Goal: Information Seeking & Learning: Check status

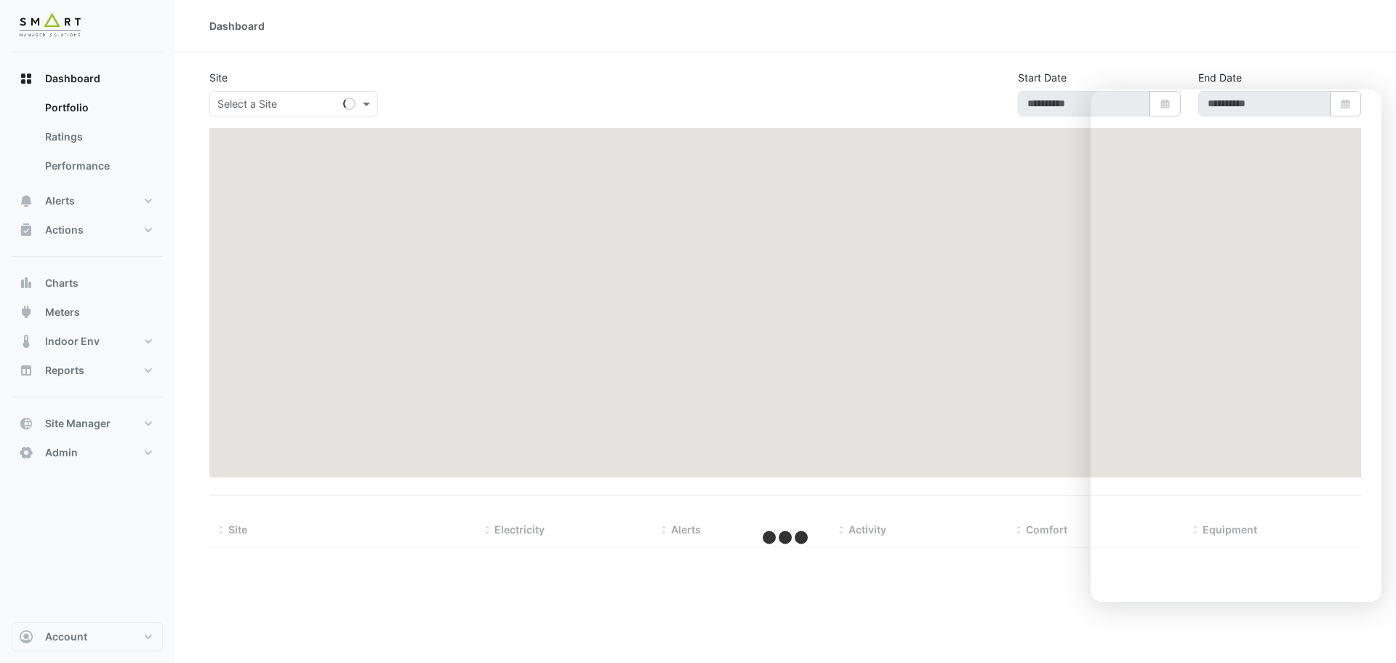
type input "**********"
select select "***"
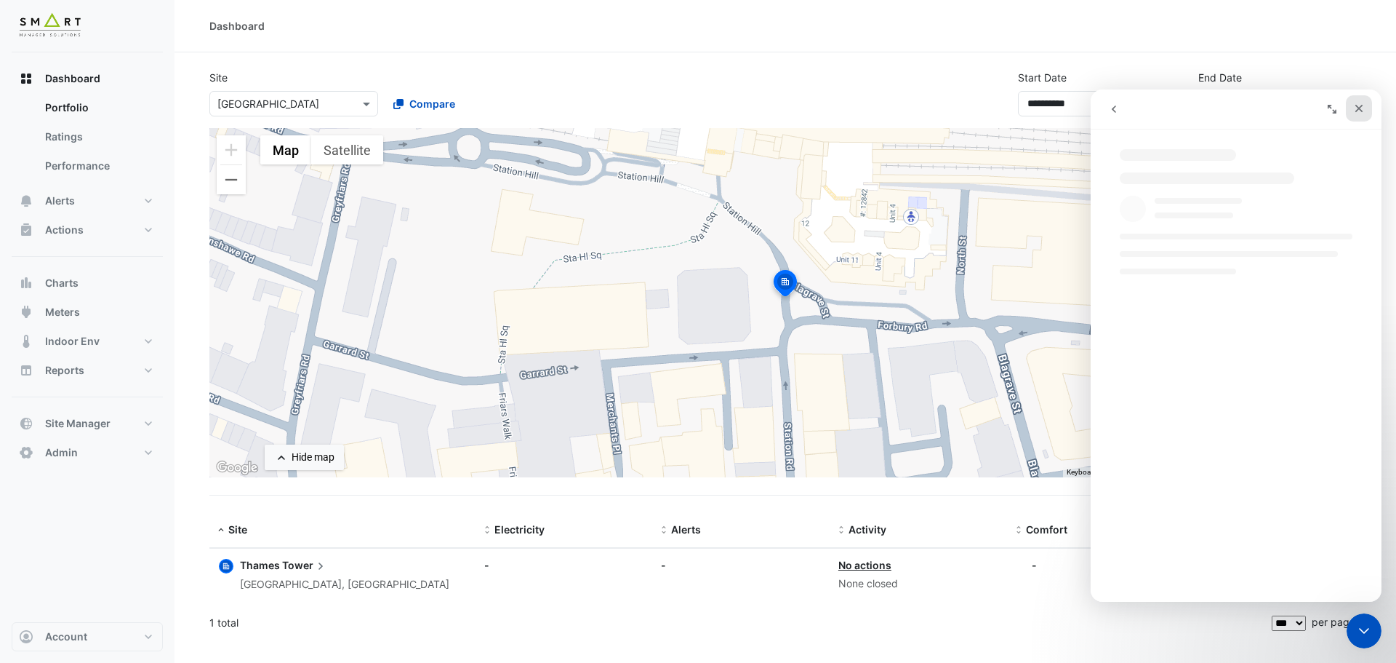
click at [1362, 108] on icon "Close" at bounding box center [1359, 109] width 12 height 12
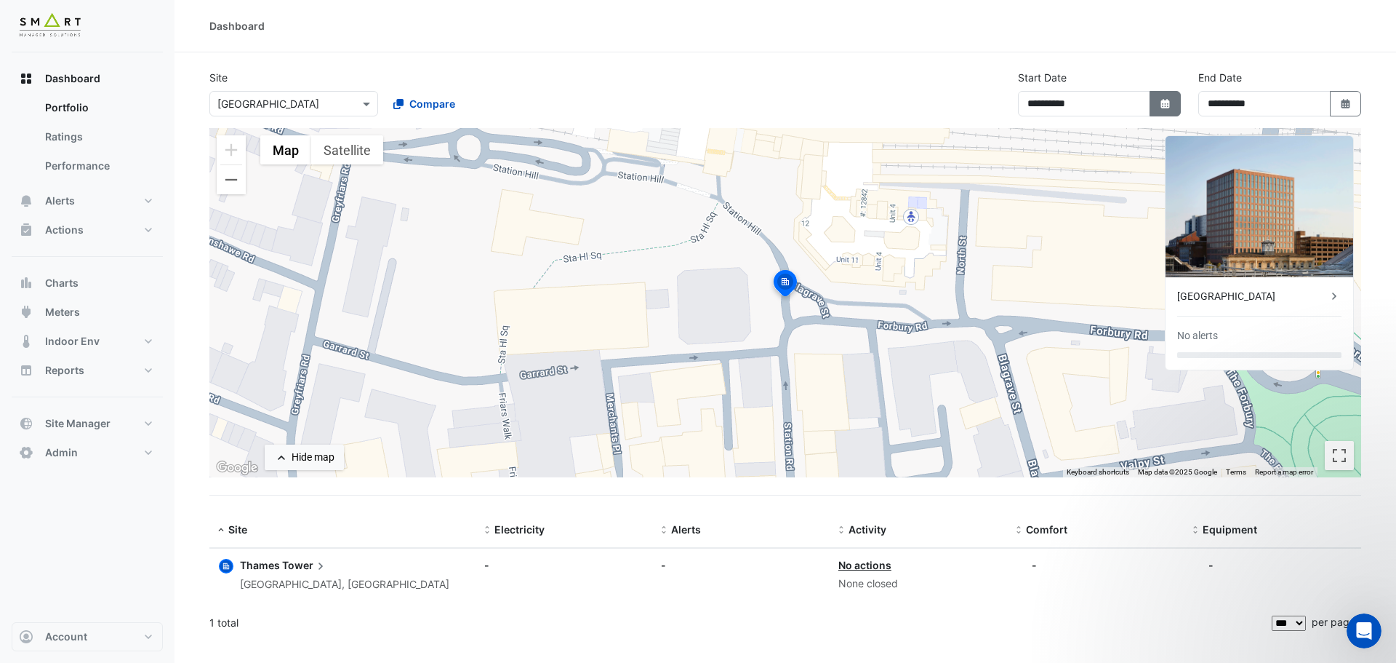
click at [1175, 91] on button "Select Date" at bounding box center [1166, 103] width 32 height 25
select select "*"
select select "****"
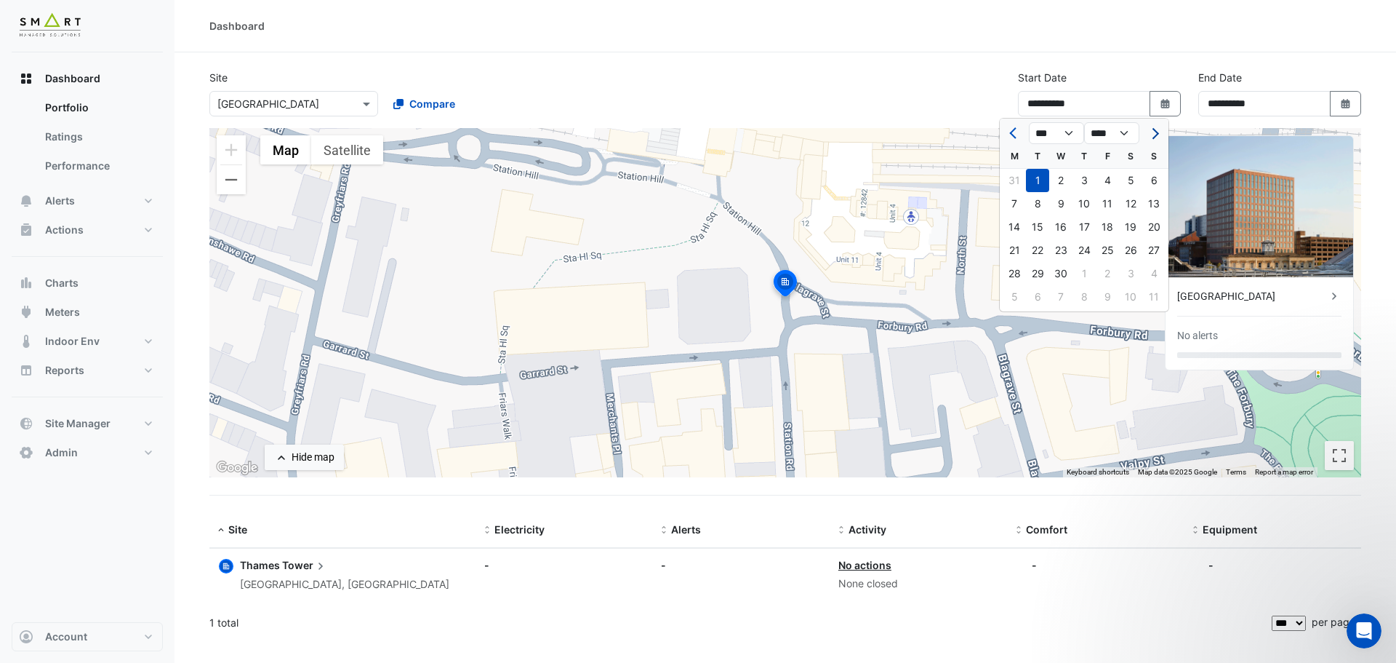
click at [1154, 132] on span "Next month" at bounding box center [1153, 133] width 11 height 11
select select "*"
click at [1154, 132] on div at bounding box center [1154, 132] width 29 height 23
click at [1343, 101] on icon "button" at bounding box center [1345, 103] width 9 height 9
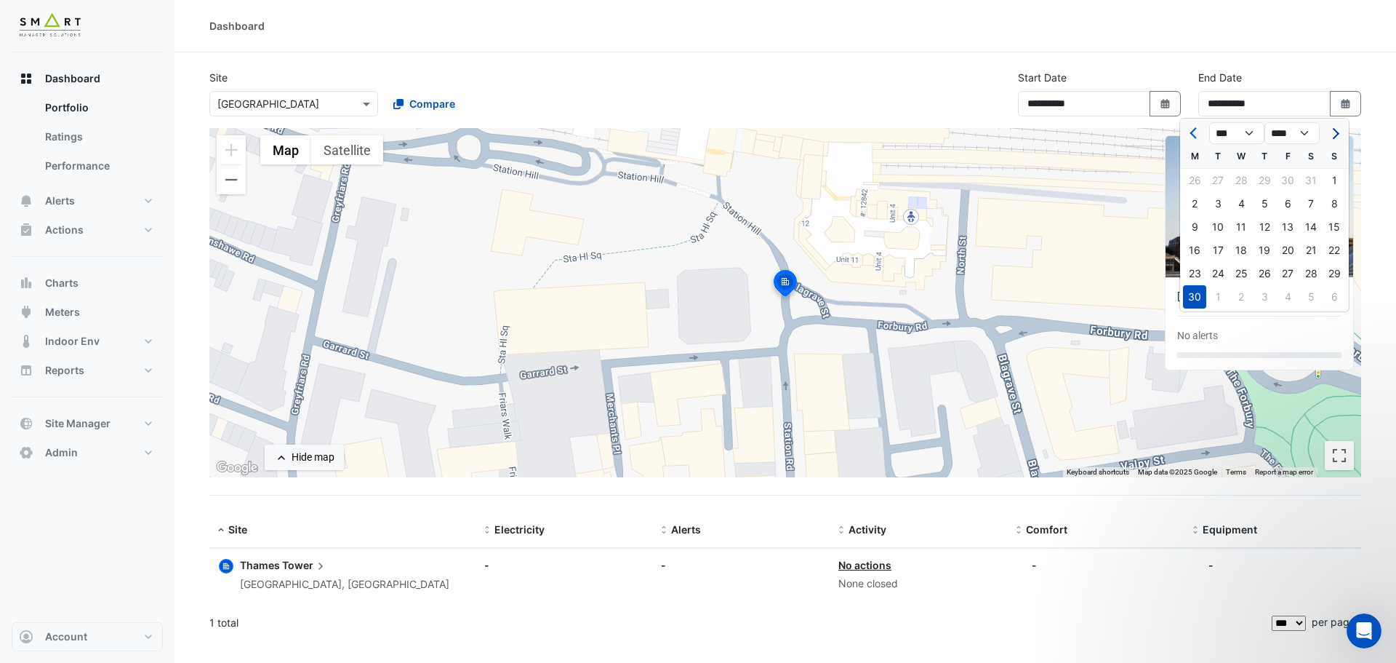
click at [1337, 138] on button "Next month" at bounding box center [1334, 132] width 17 height 23
click at [1195, 134] on span "Previous month" at bounding box center [1195, 133] width 11 height 11
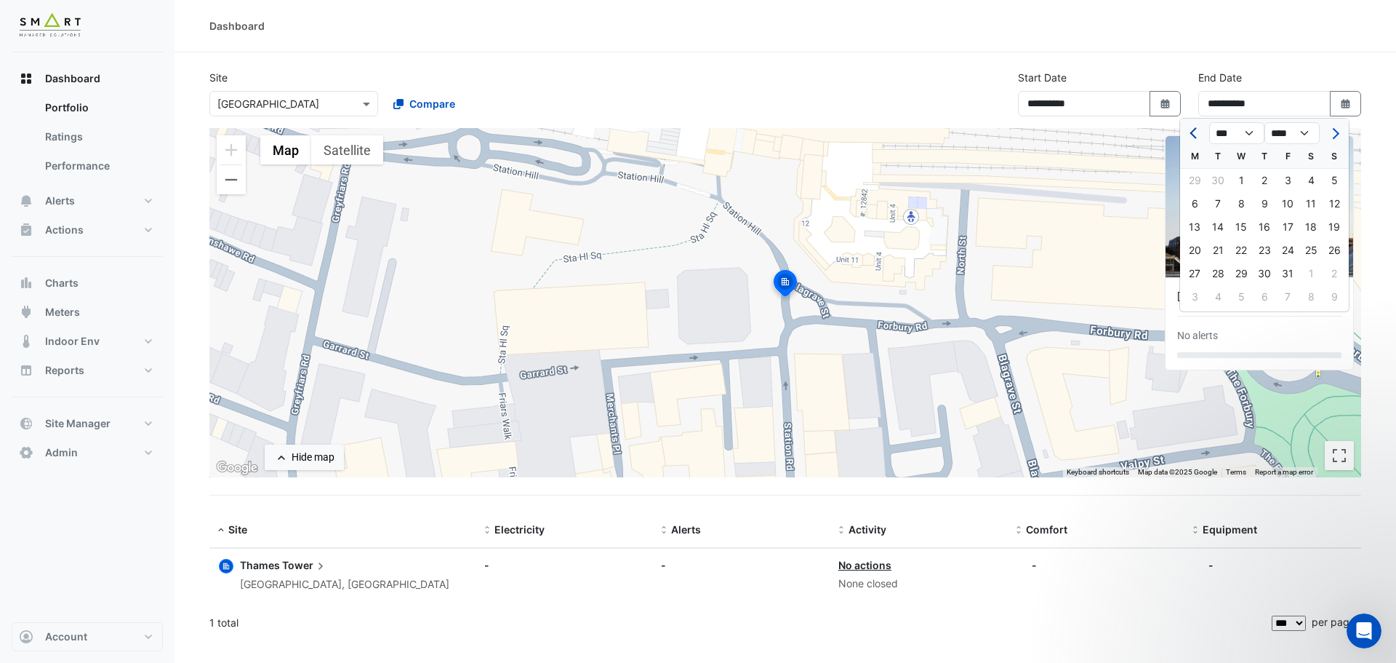
select select "*"
click at [1223, 275] on div "30" at bounding box center [1218, 273] width 23 height 23
type input "**********"
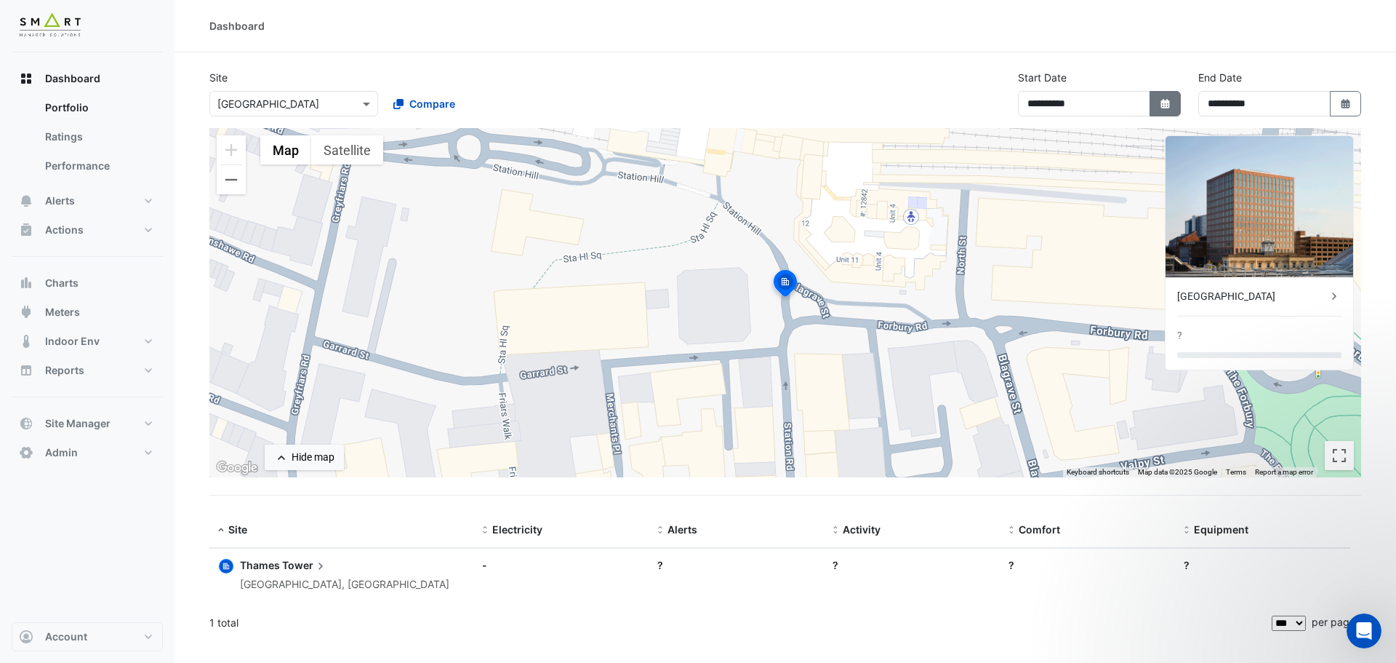
click at [1165, 101] on icon "Select Date" at bounding box center [1165, 104] width 13 height 10
select select "*"
select select "****"
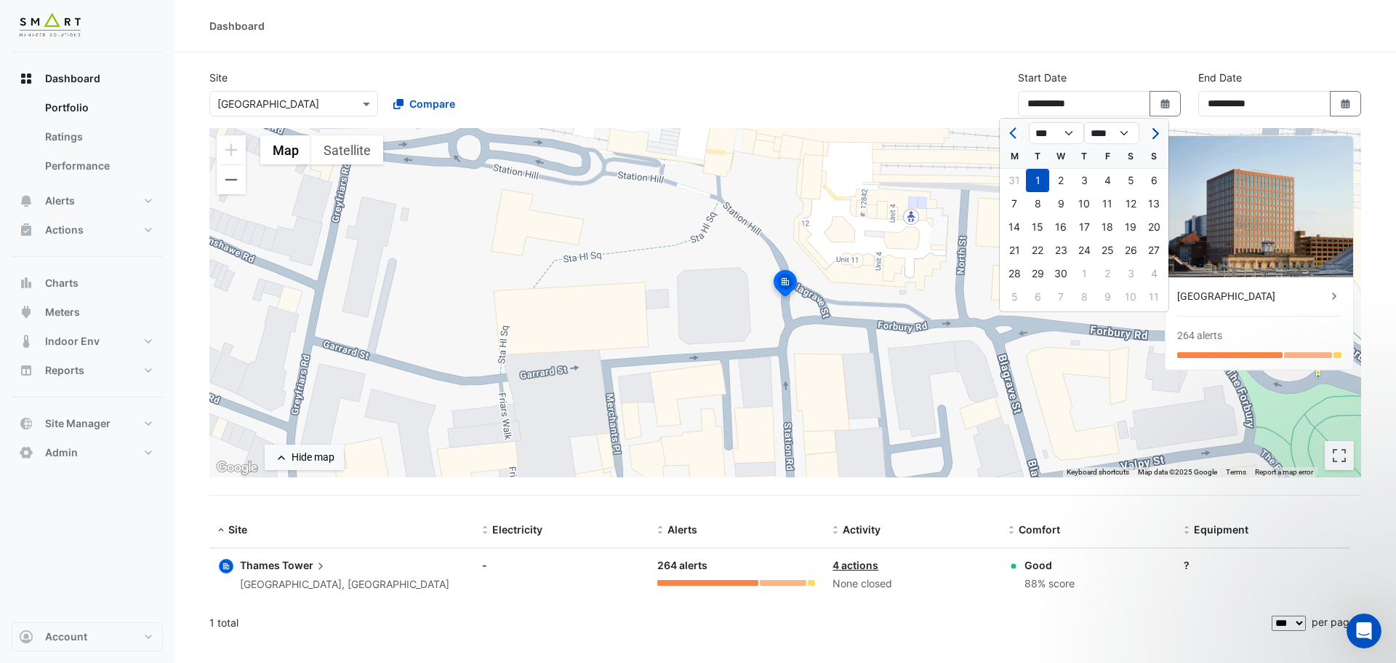
click at [1161, 135] on button "Next month" at bounding box center [1153, 132] width 17 height 23
click at [1159, 133] on button "Next month" at bounding box center [1153, 132] width 17 height 23
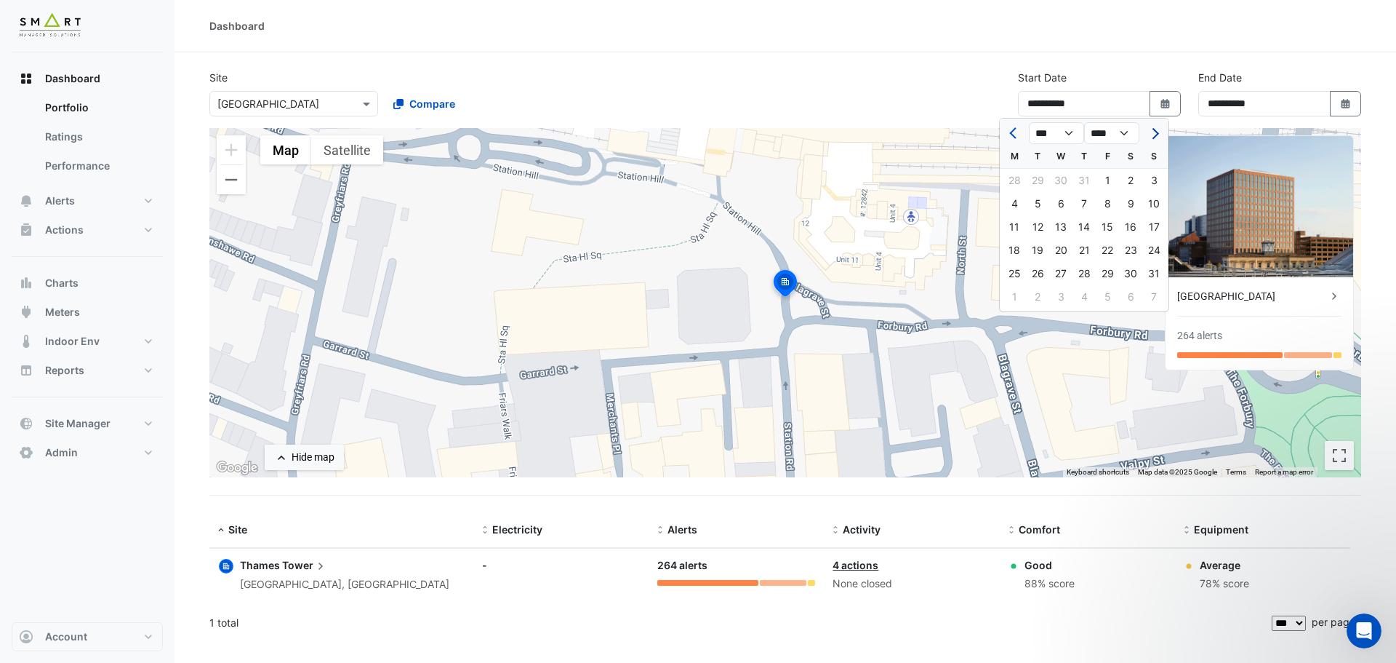
select select "*"
click at [1015, 177] on div "1" at bounding box center [1014, 180] width 23 height 23
type input "**********"
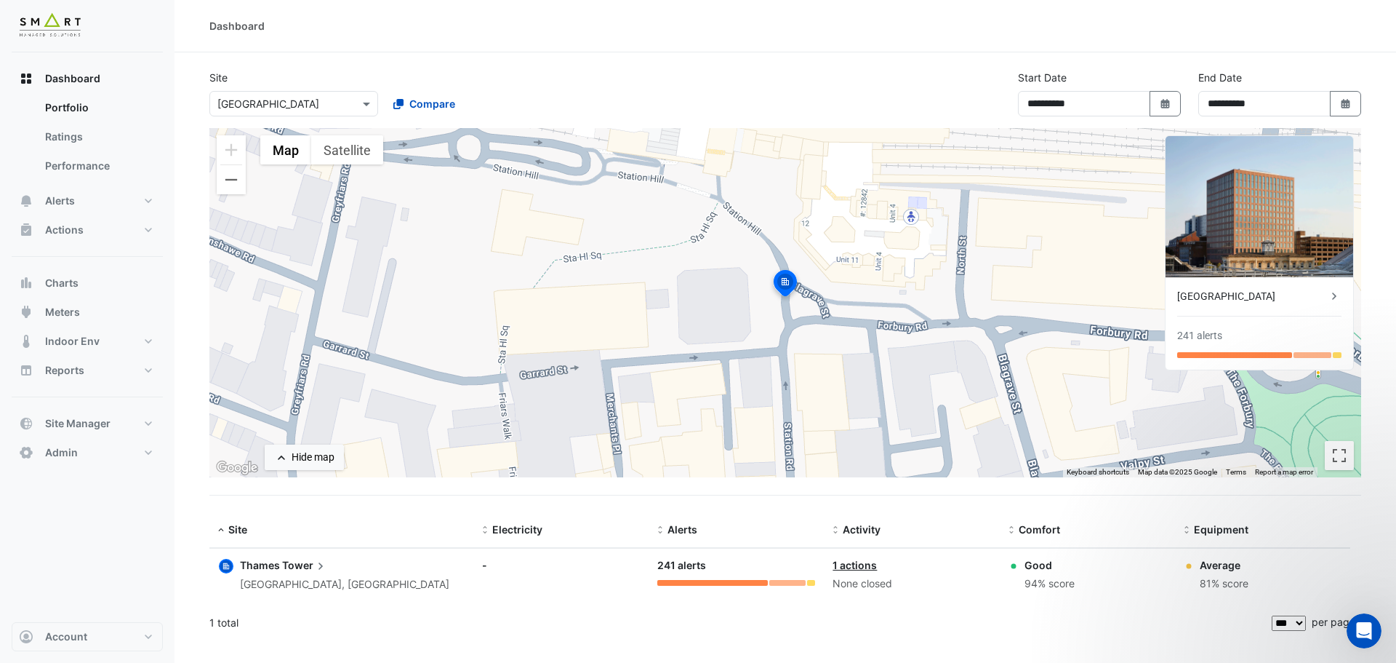
click at [1334, 291] on icon at bounding box center [1334, 296] width 15 height 15
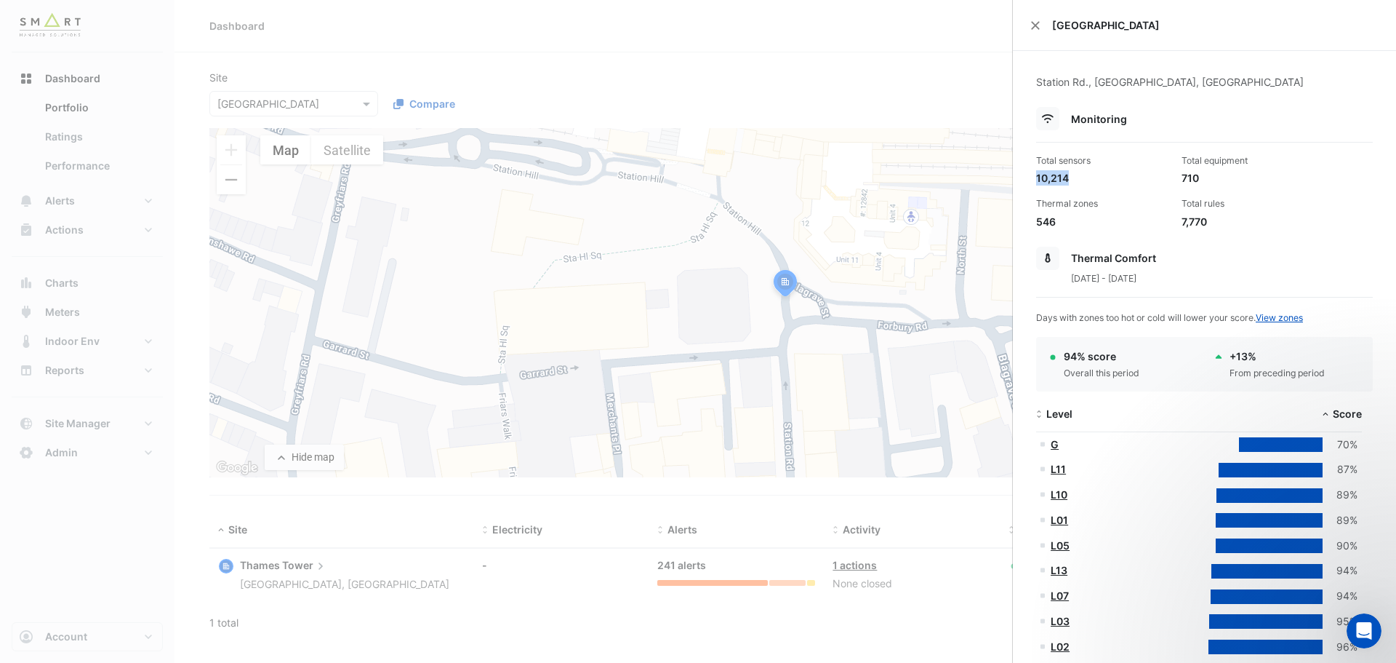
drag, startPoint x: 1039, startPoint y: 175, endPoint x: 1081, endPoint y: 176, distance: 42.2
click at [1081, 176] on div "10,214" at bounding box center [1103, 177] width 134 height 15
drag, startPoint x: 1178, startPoint y: 176, endPoint x: 1199, endPoint y: 176, distance: 20.4
click at [1199, 176] on div "710" at bounding box center [1249, 177] width 134 height 15
drag, startPoint x: 1175, startPoint y: 226, endPoint x: 1212, endPoint y: 226, distance: 37.1
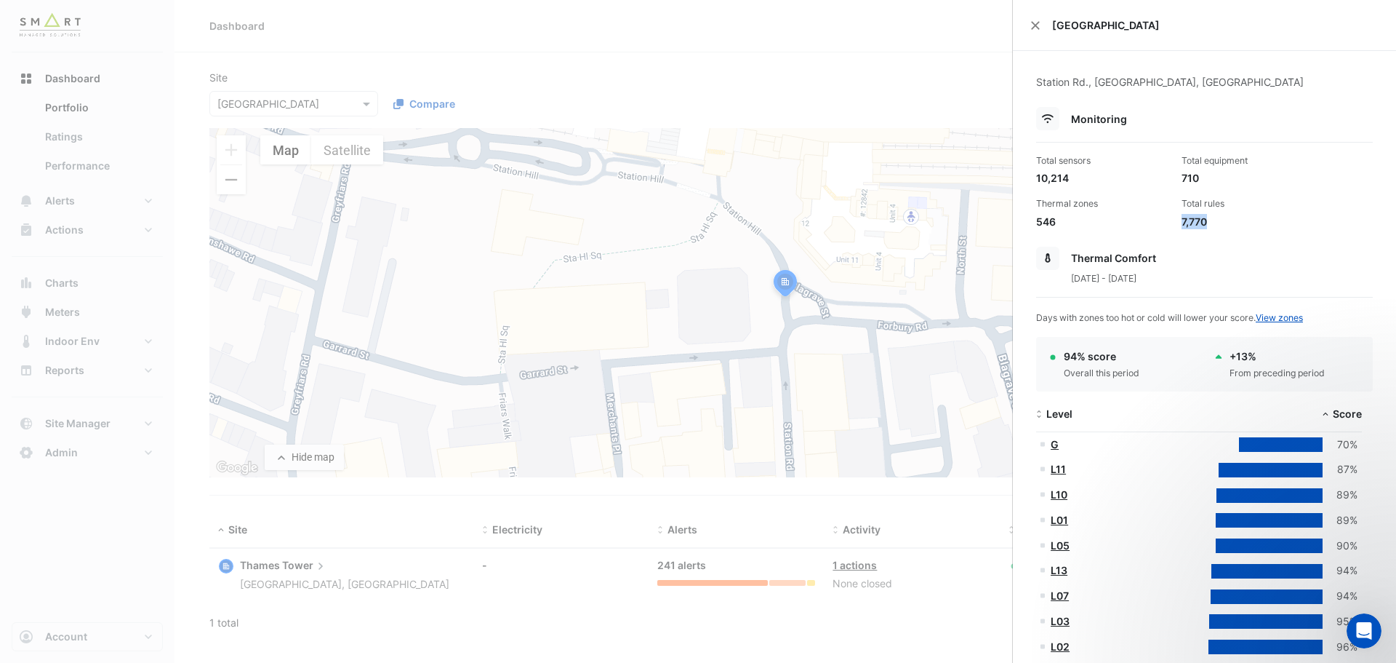
click at [1212, 226] on div "Total rules 7,770" at bounding box center [1248, 212] width 145 height 31
drag, startPoint x: 1199, startPoint y: 173, endPoint x: 1172, endPoint y: 175, distance: 26.2
click at [1176, 175] on div "Total equipment 710" at bounding box center [1248, 169] width 145 height 31
drag, startPoint x: 1205, startPoint y: 217, endPoint x: 1169, endPoint y: 219, distance: 35.7
click at [1169, 219] on div "Total sensors 10,214 Total equipment 710 Thermal zones 546 Total rules 7,770" at bounding box center [1205, 186] width 348 height 87
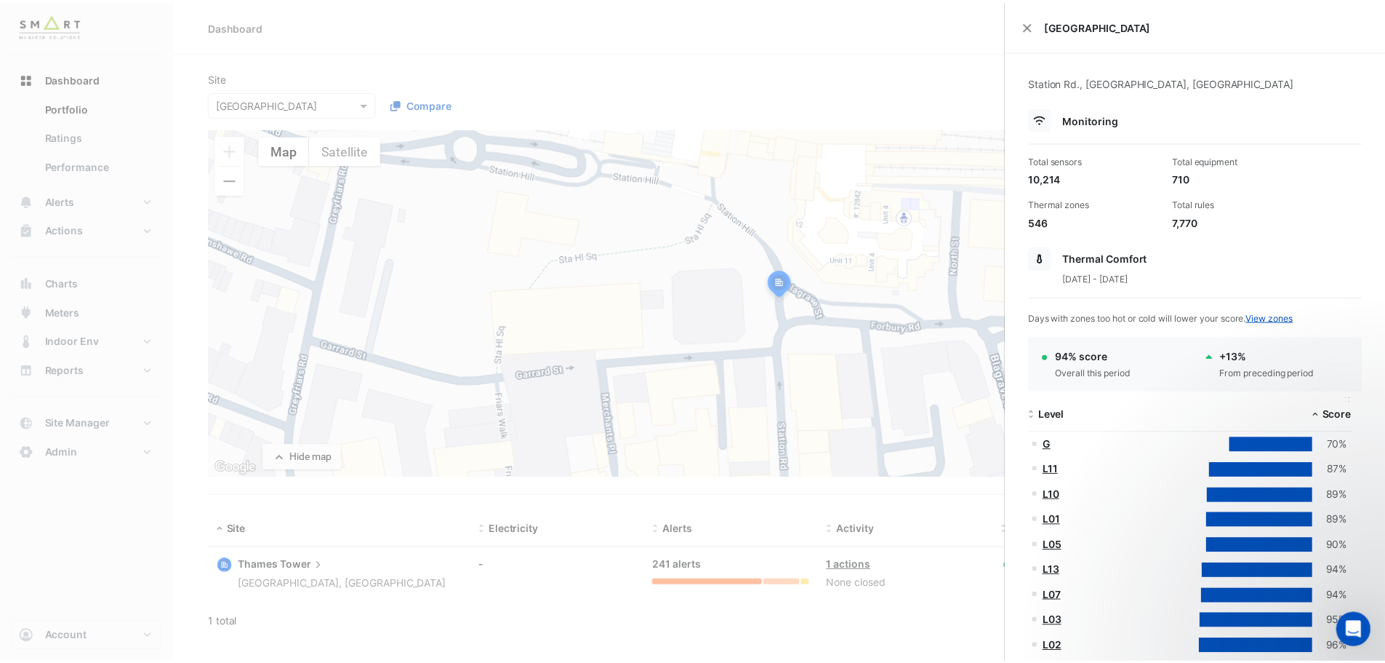
scroll to position [218, 0]
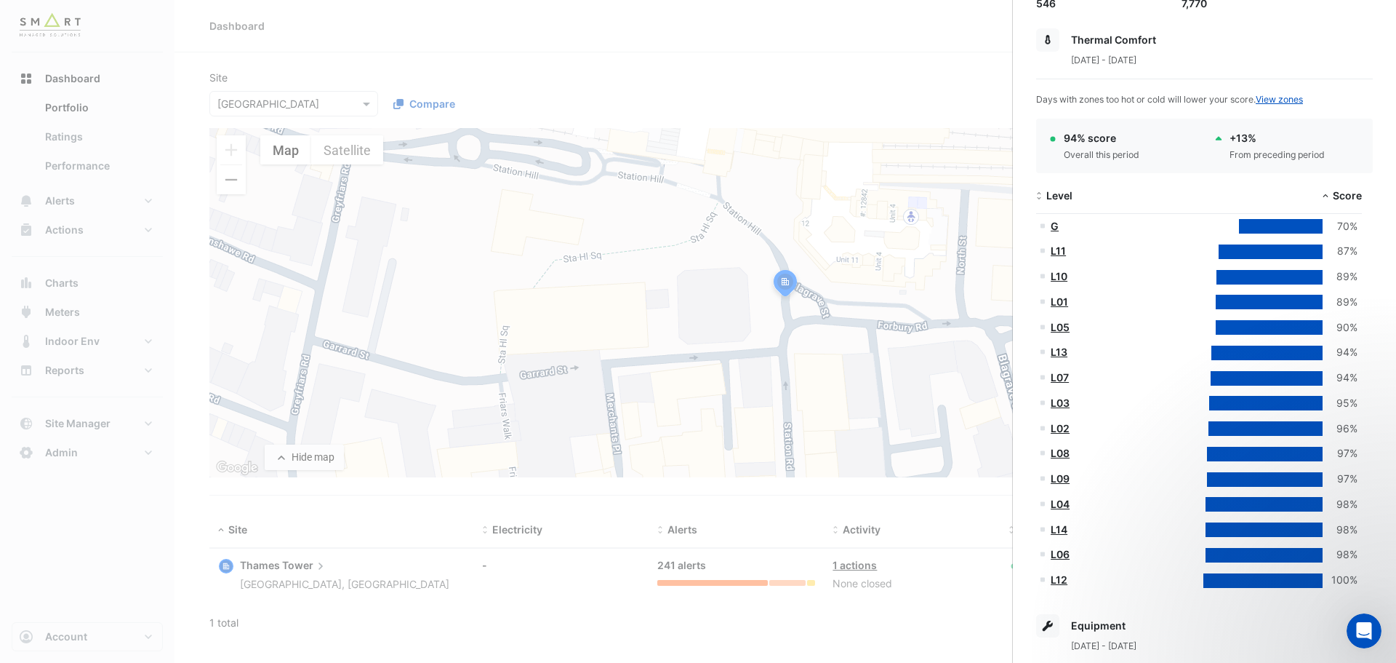
click at [1059, 252] on link "L11" at bounding box center [1058, 250] width 15 height 12
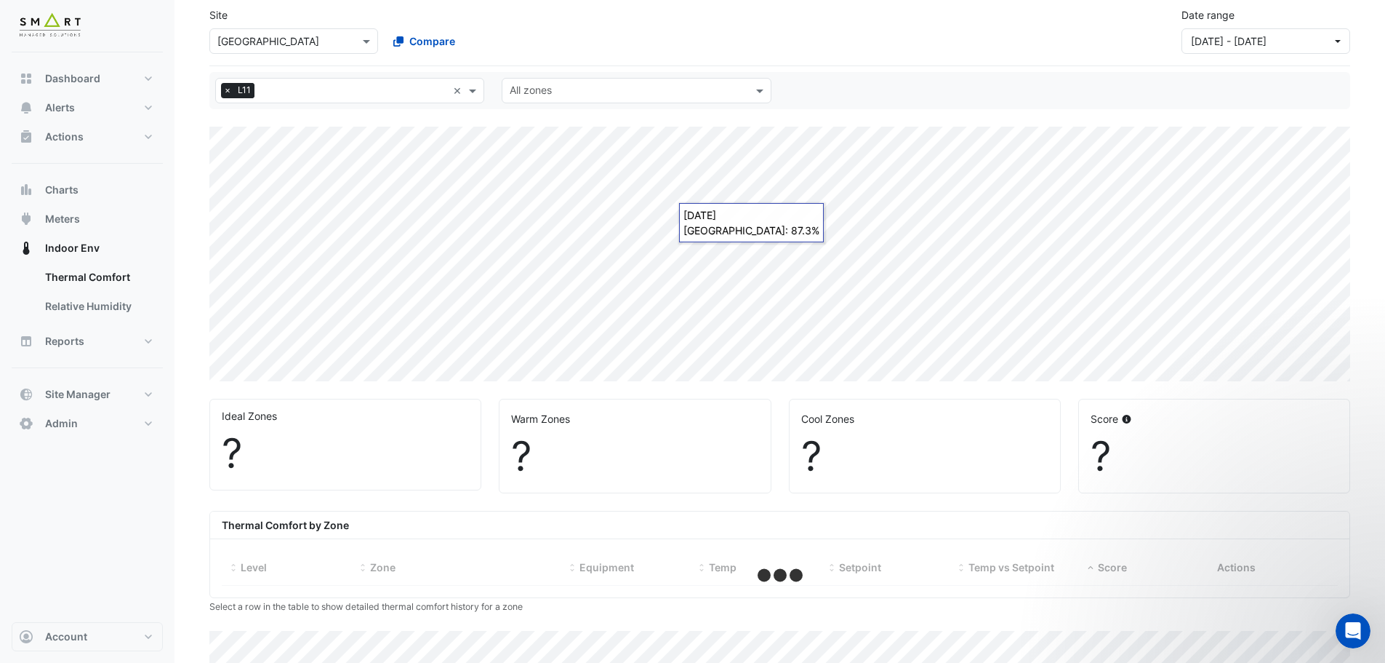
select select "***"
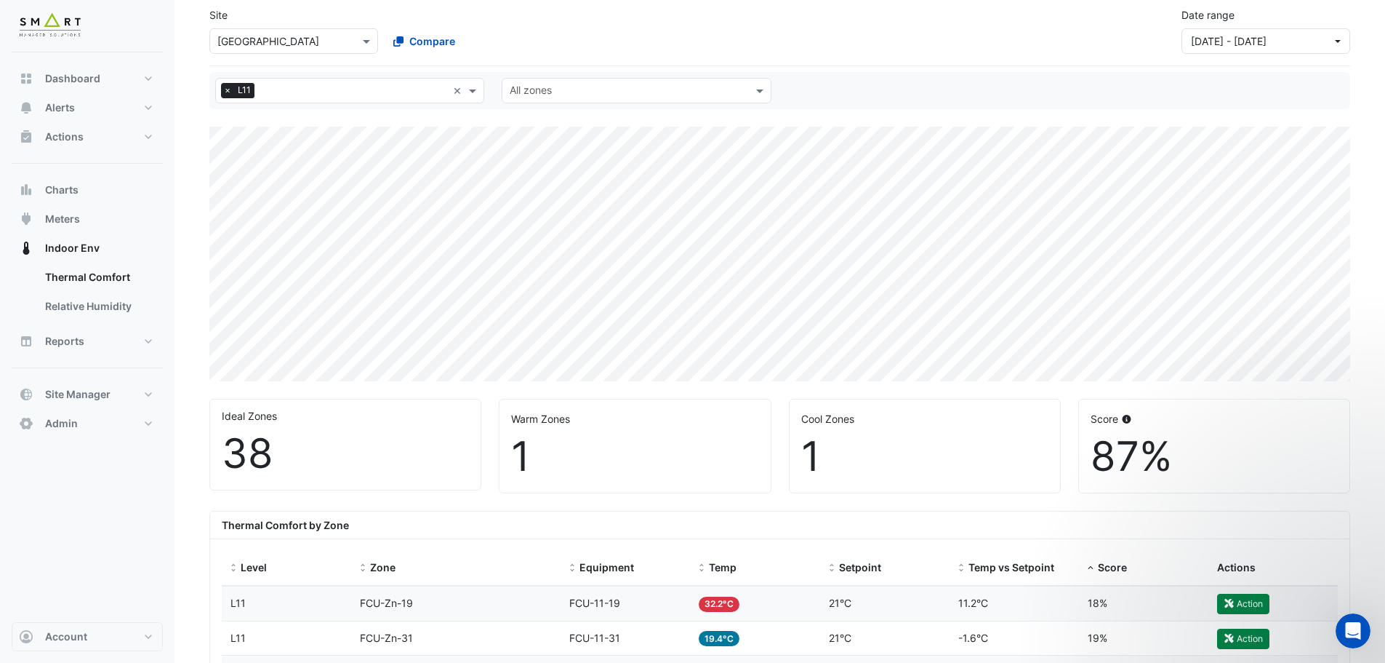
scroll to position [218, 0]
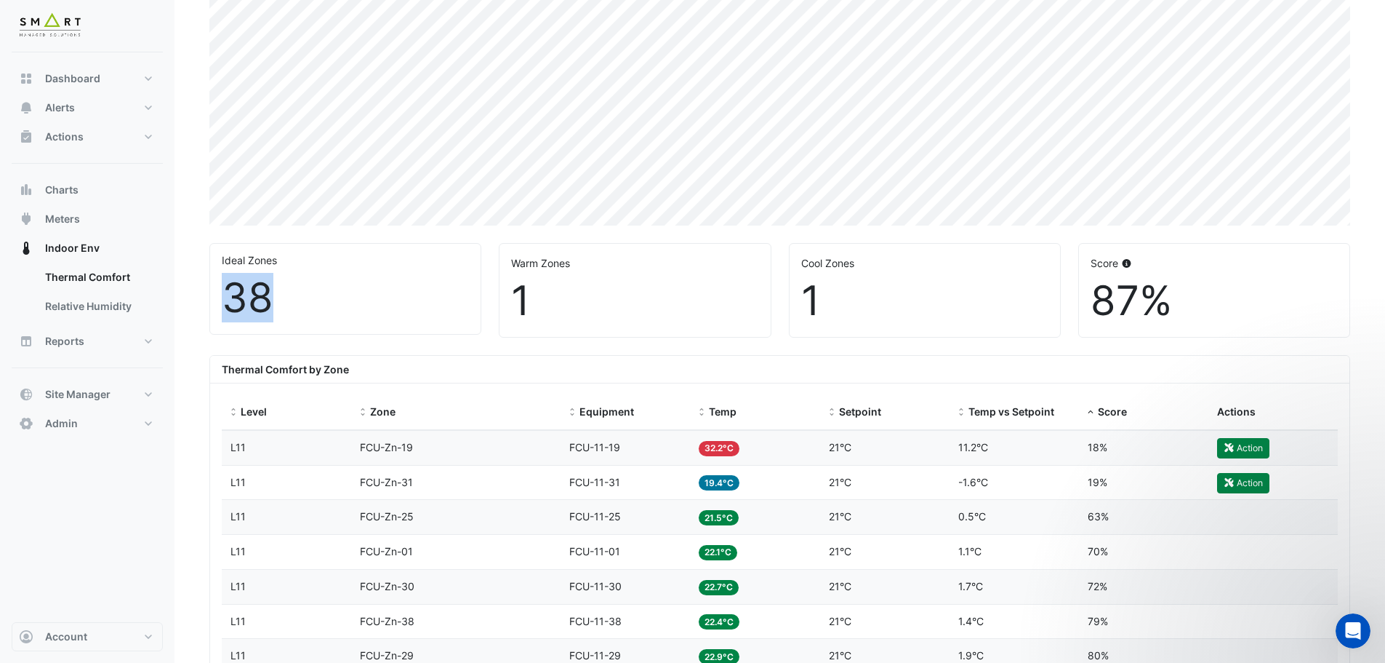
drag, startPoint x: 220, startPoint y: 294, endPoint x: 276, endPoint y: 297, distance: 56.1
click at [276, 297] on div "Ideal Zones 38" at bounding box center [345, 289] width 271 height 90
click at [304, 298] on div "38" at bounding box center [345, 297] width 247 height 49
drag, startPoint x: 523, startPoint y: 299, endPoint x: 559, endPoint y: 297, distance: 35.7
click at [559, 297] on div "1" at bounding box center [634, 300] width 247 height 49
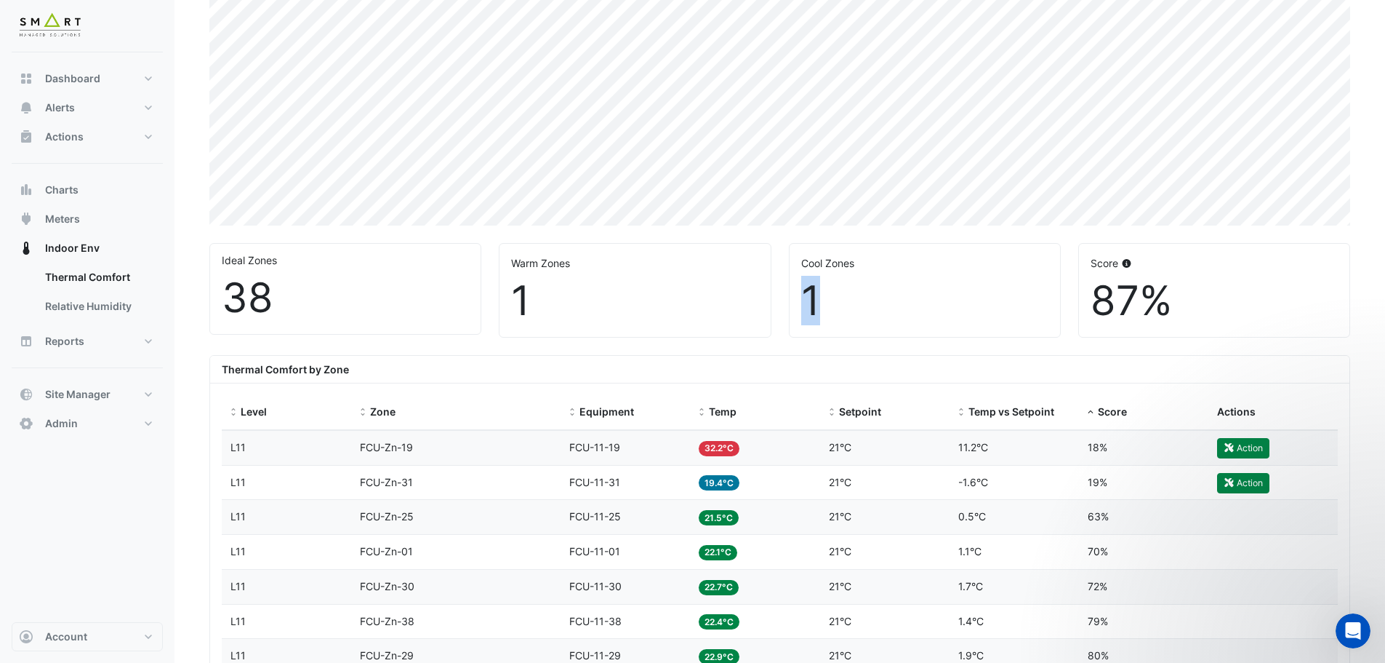
drag, startPoint x: 813, startPoint y: 291, endPoint x: 852, endPoint y: 290, distance: 38.6
click at [850, 291] on div "1" at bounding box center [924, 300] width 247 height 49
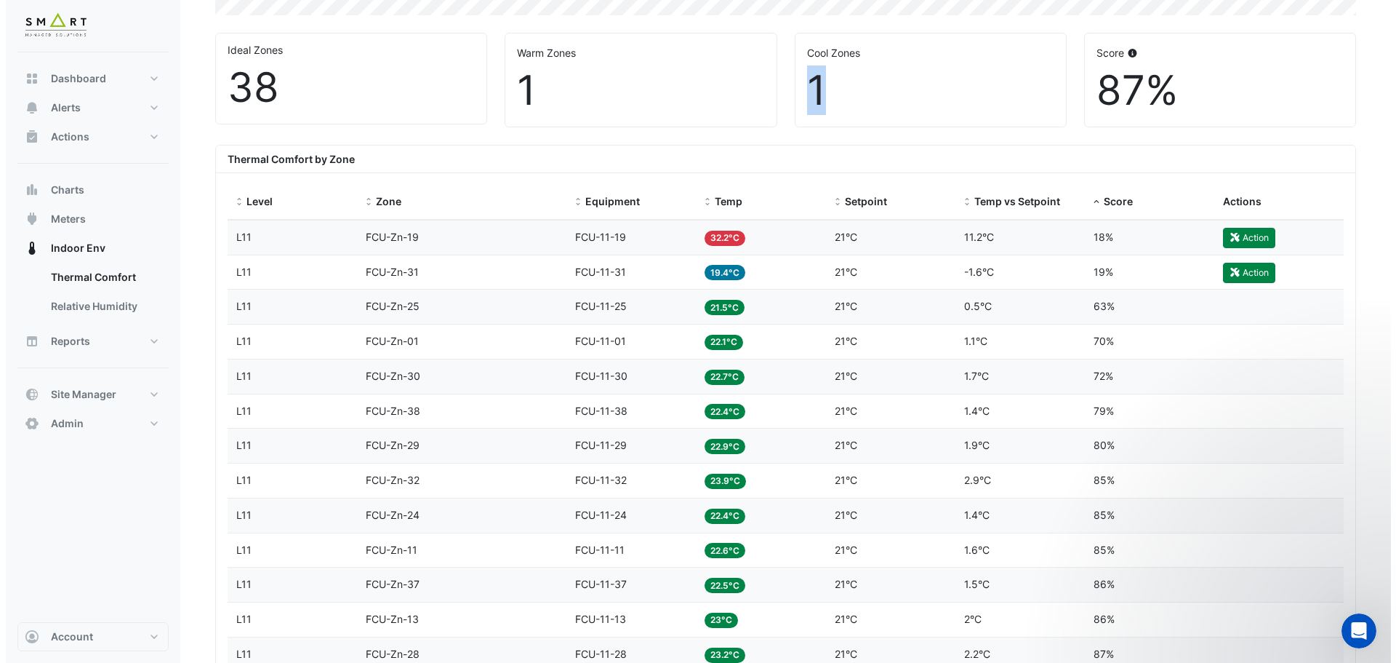
scroll to position [436, 0]
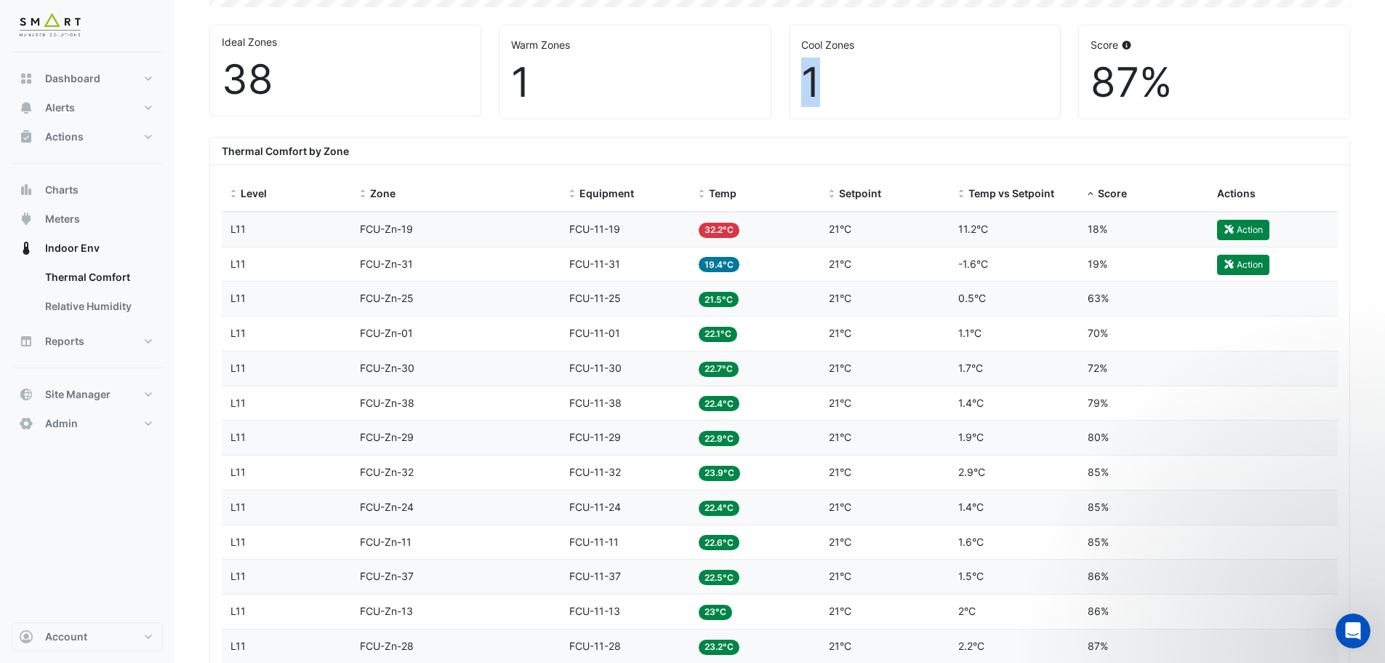
click at [762, 236] on div "Temp 32.2°C" at bounding box center [755, 229] width 112 height 17
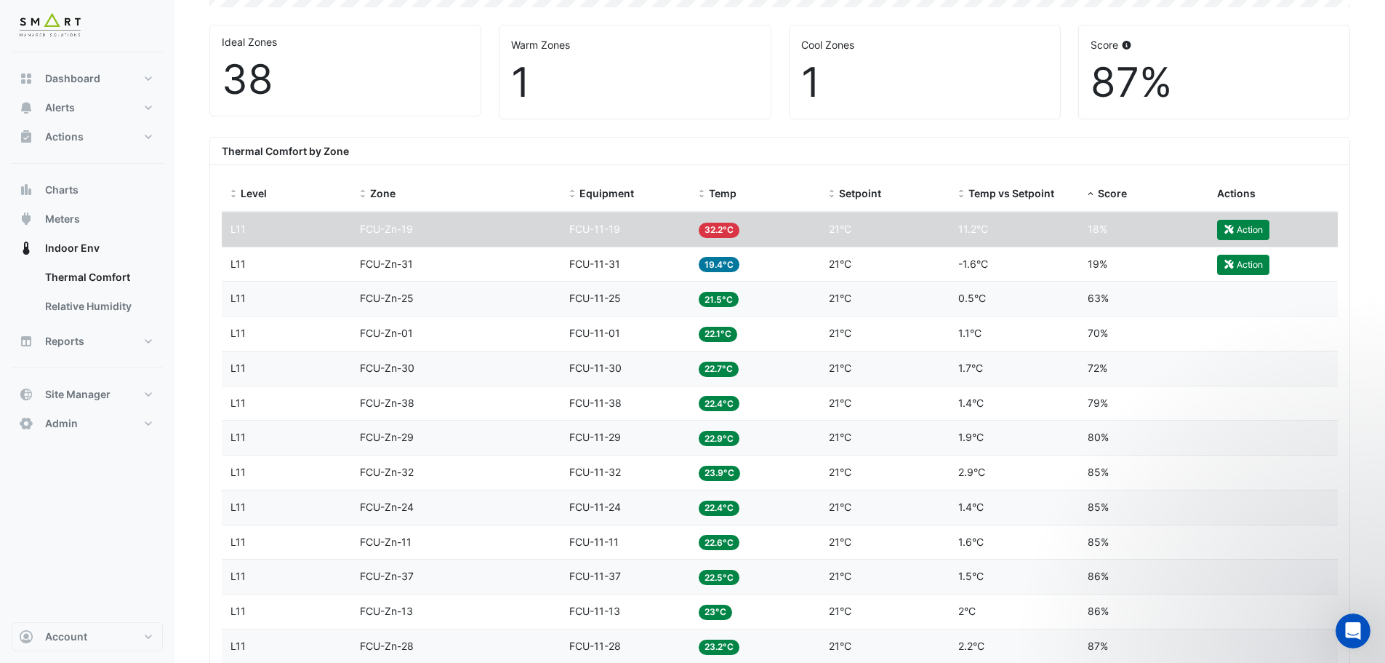
click at [721, 231] on span "32.2°C" at bounding box center [719, 230] width 41 height 15
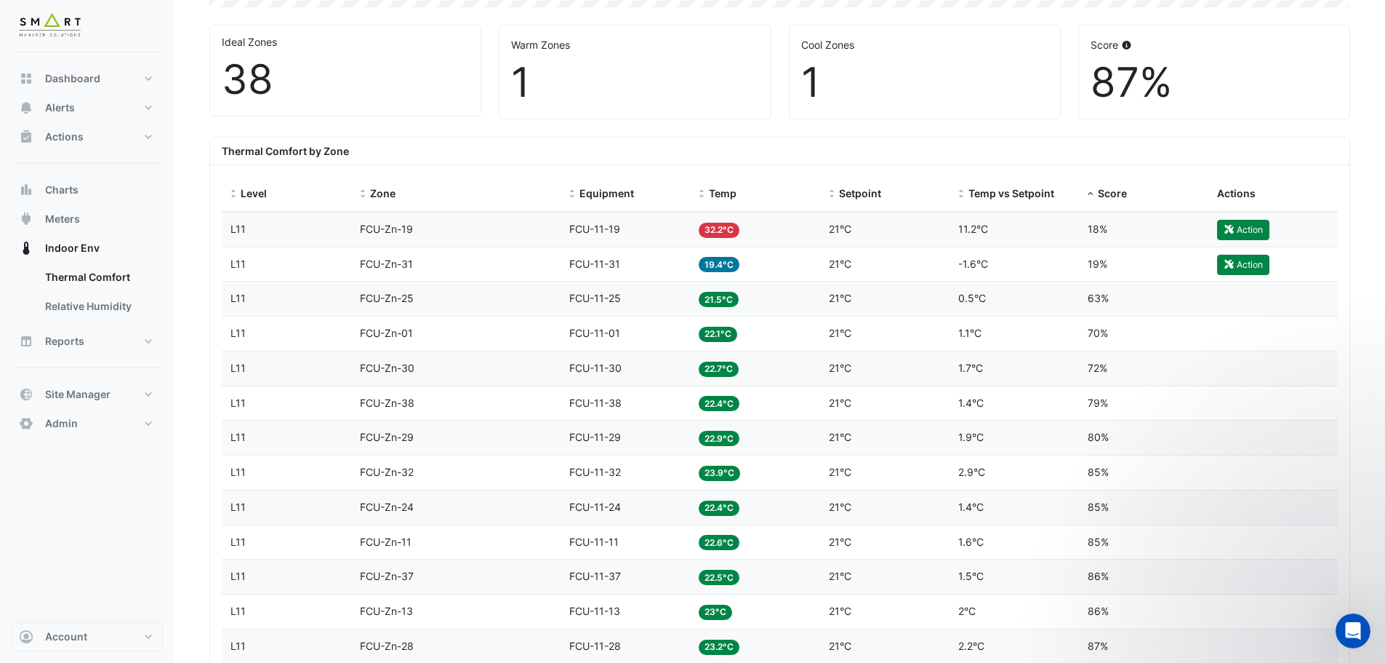
click at [693, 226] on datatable-body-cell "Temp 32.2°C" at bounding box center [754, 229] width 129 height 34
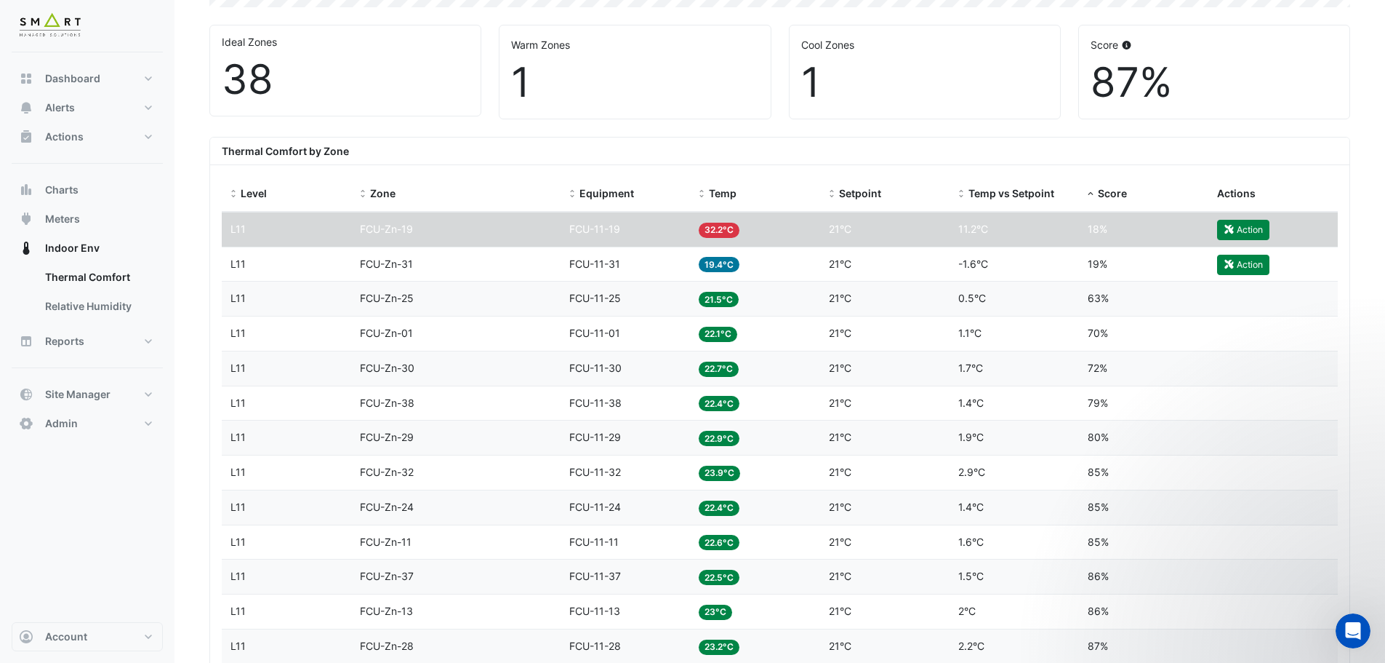
click at [724, 229] on span "32.2°C" at bounding box center [719, 230] width 41 height 15
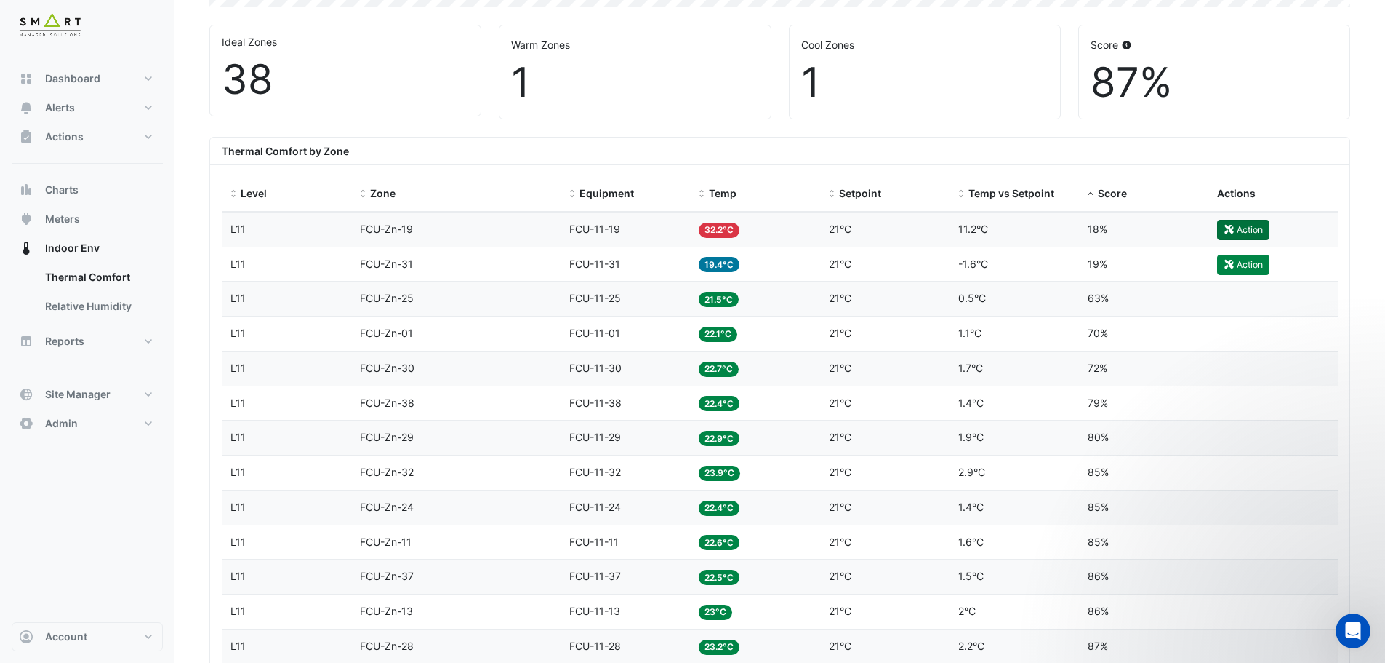
click at [1236, 226] on button "Action" at bounding box center [1243, 230] width 52 height 20
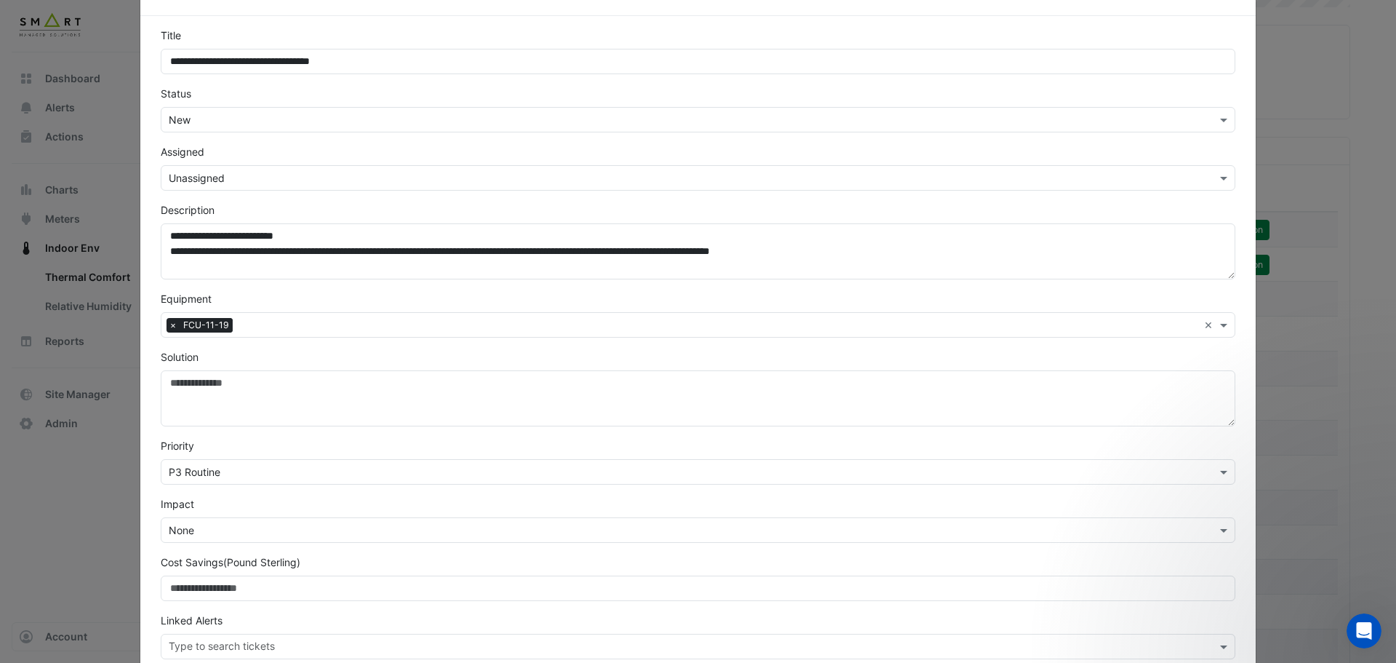
scroll to position [0, 0]
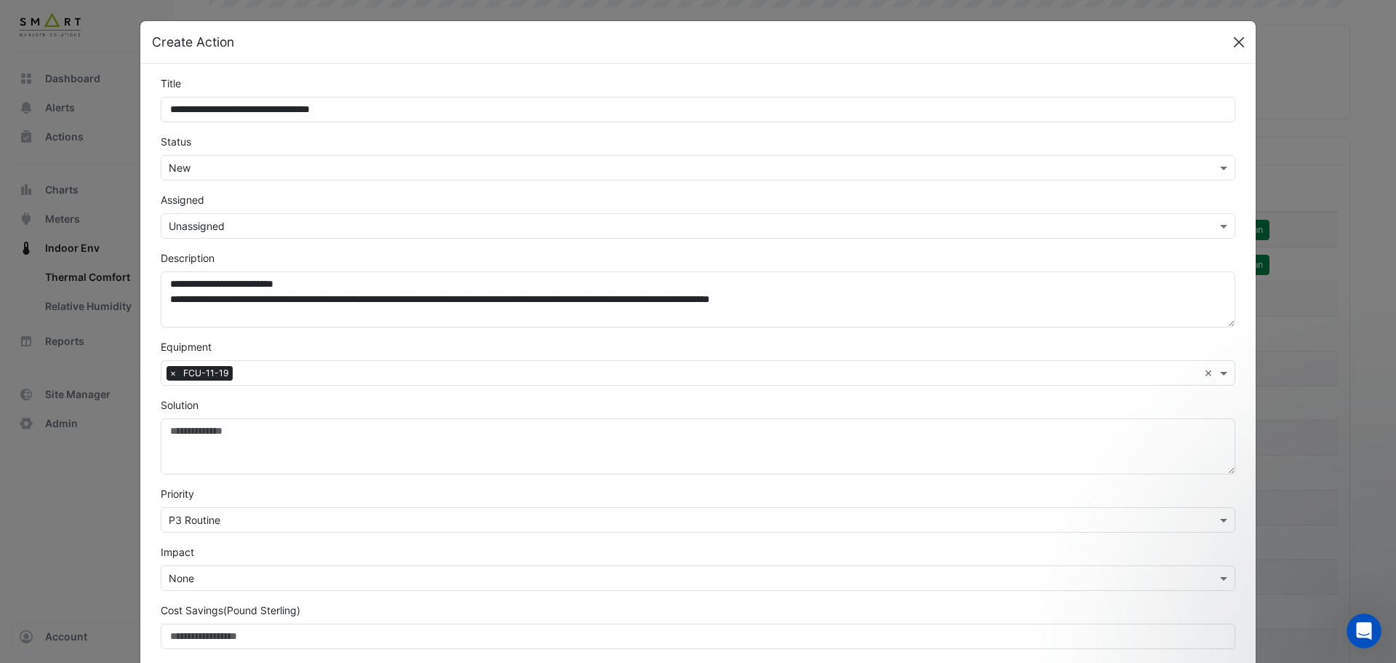
click at [1239, 41] on button "Close" at bounding box center [1239, 42] width 22 height 22
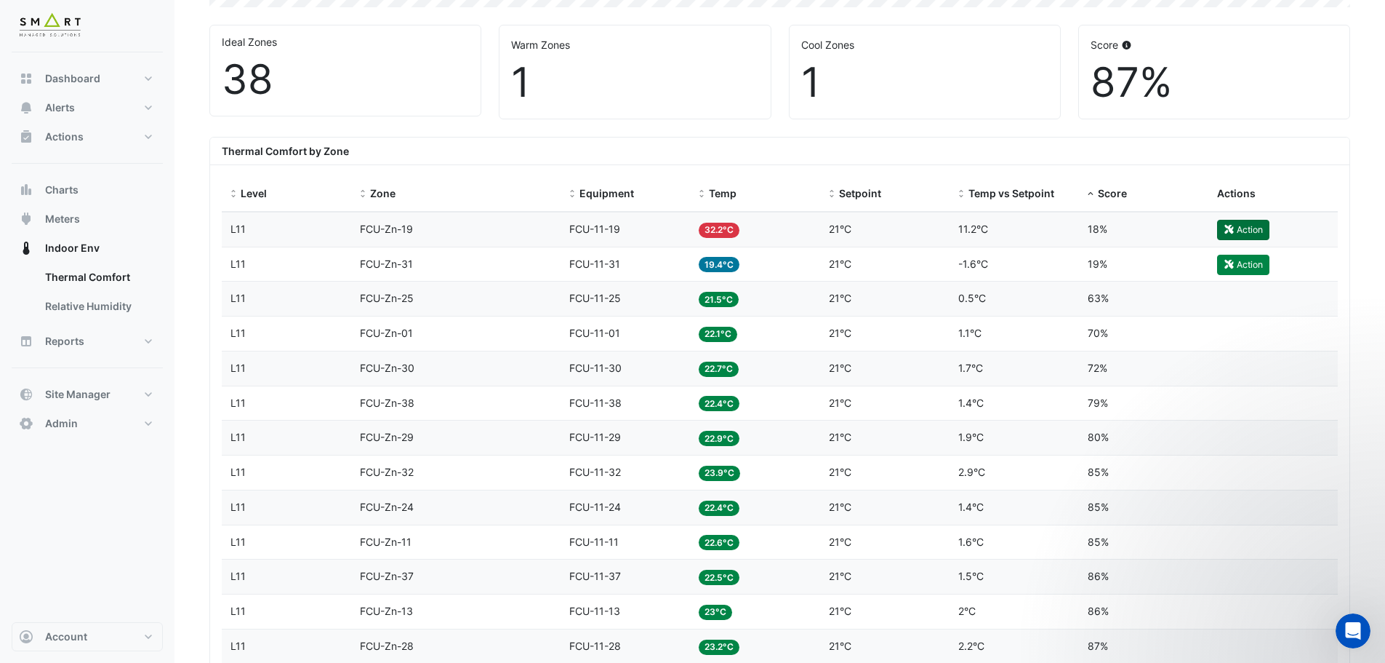
click at [1243, 223] on button "Action" at bounding box center [1243, 230] width 52 height 20
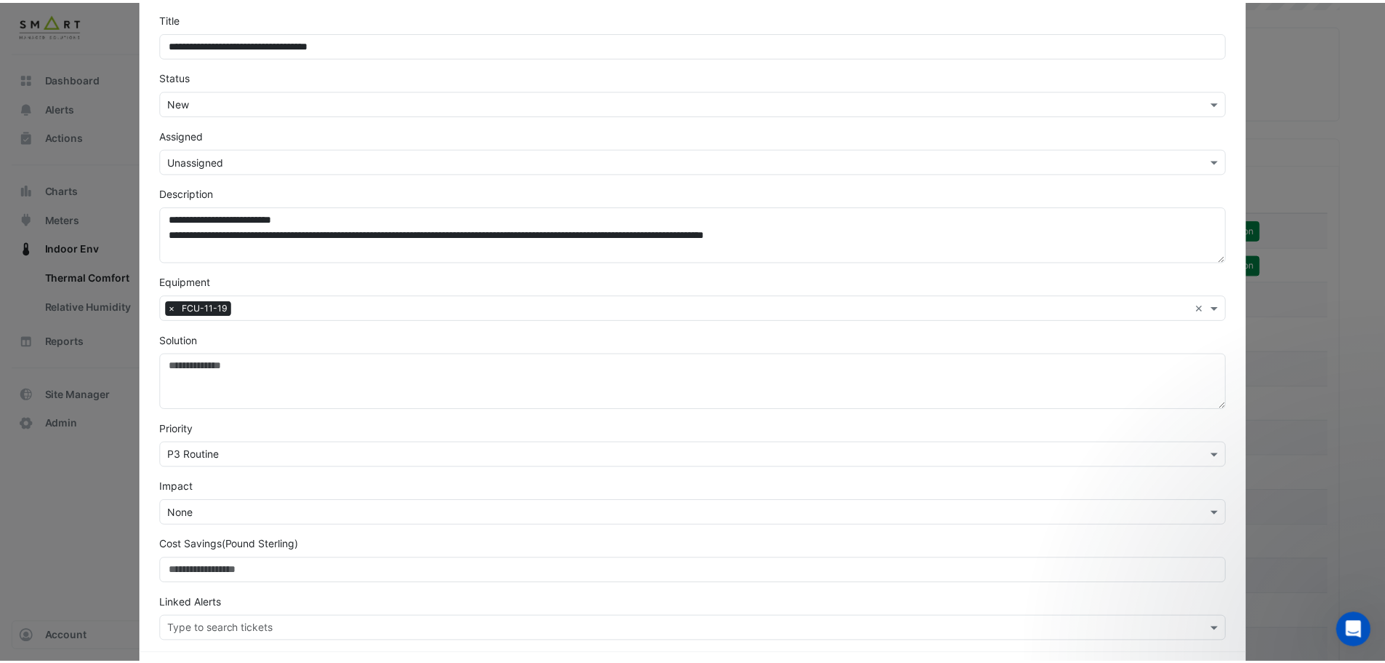
scroll to position [127, 0]
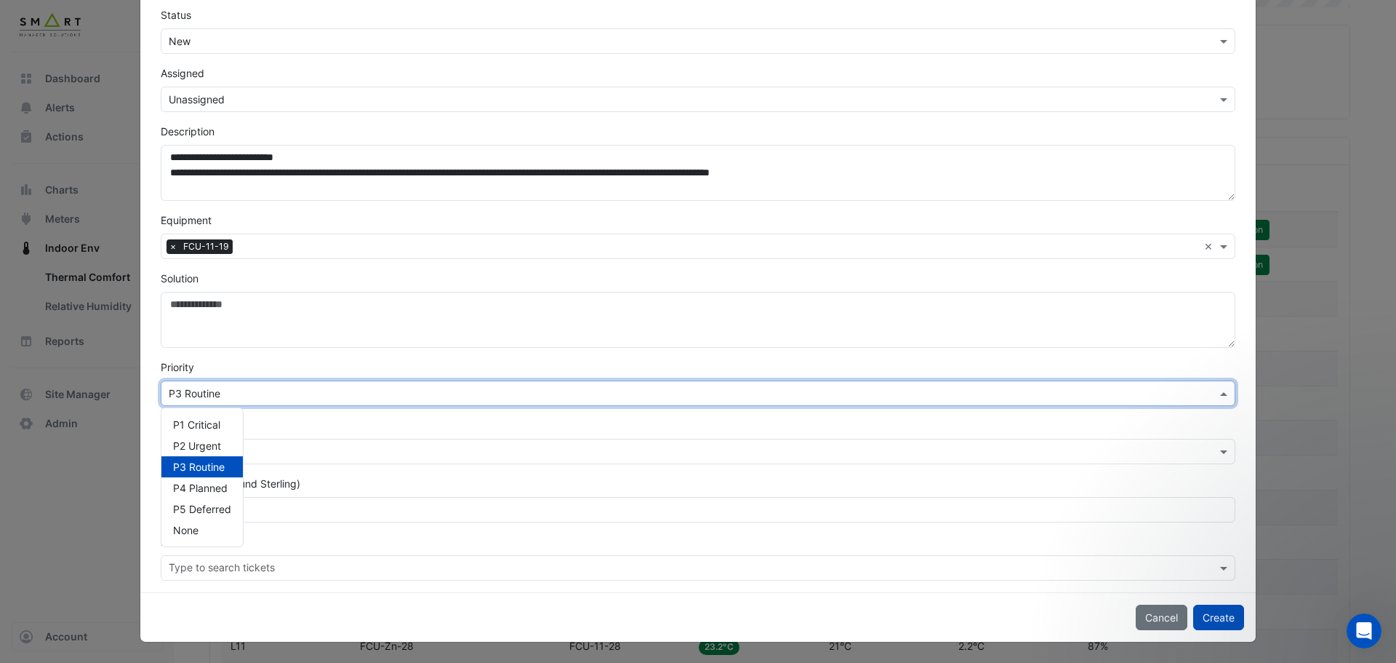
click at [209, 391] on input "text" at bounding box center [684, 393] width 1030 height 15
click at [1171, 620] on button "Cancel" at bounding box center [1162, 616] width 52 height 25
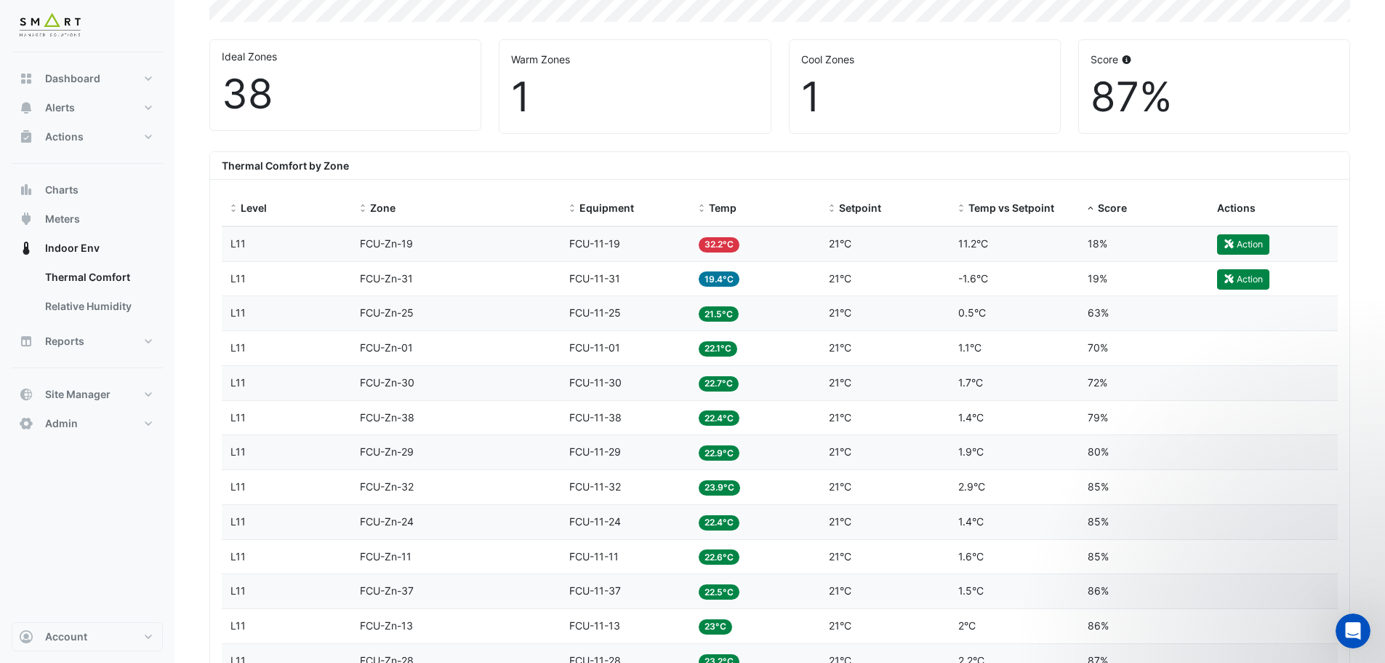
scroll to position [145, 0]
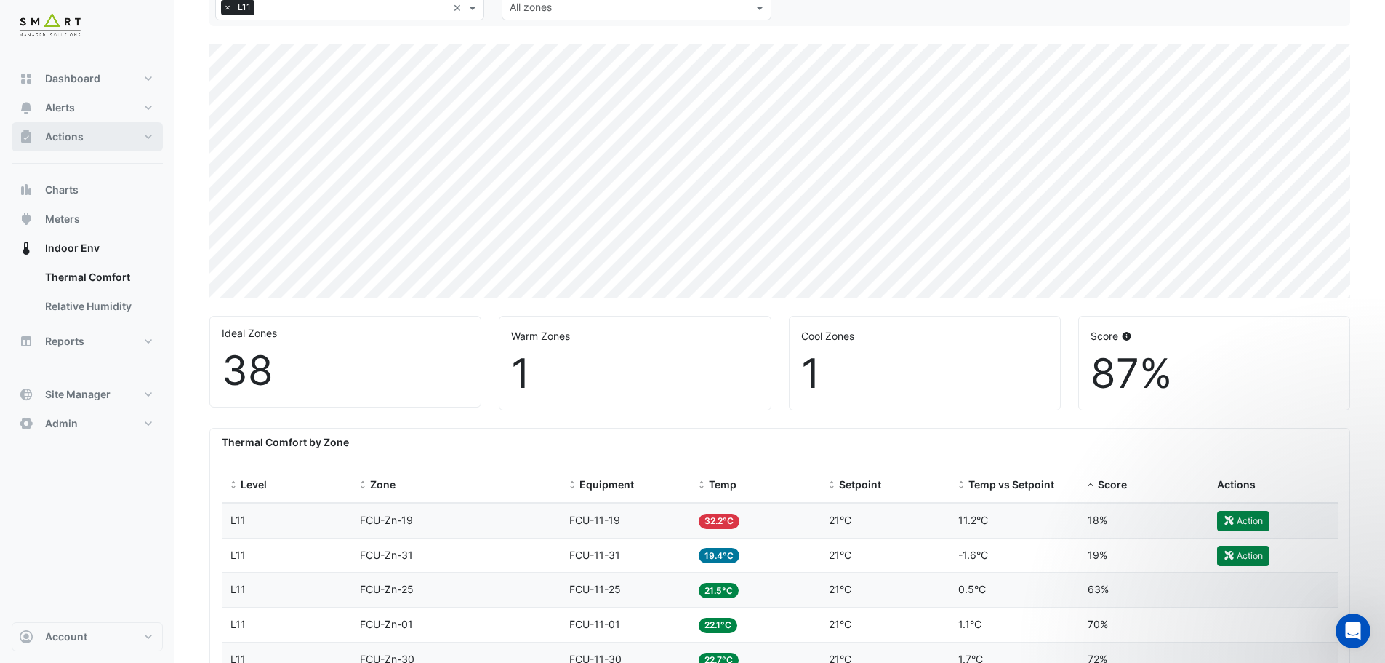
click at [119, 134] on button "Actions" at bounding box center [87, 136] width 151 height 29
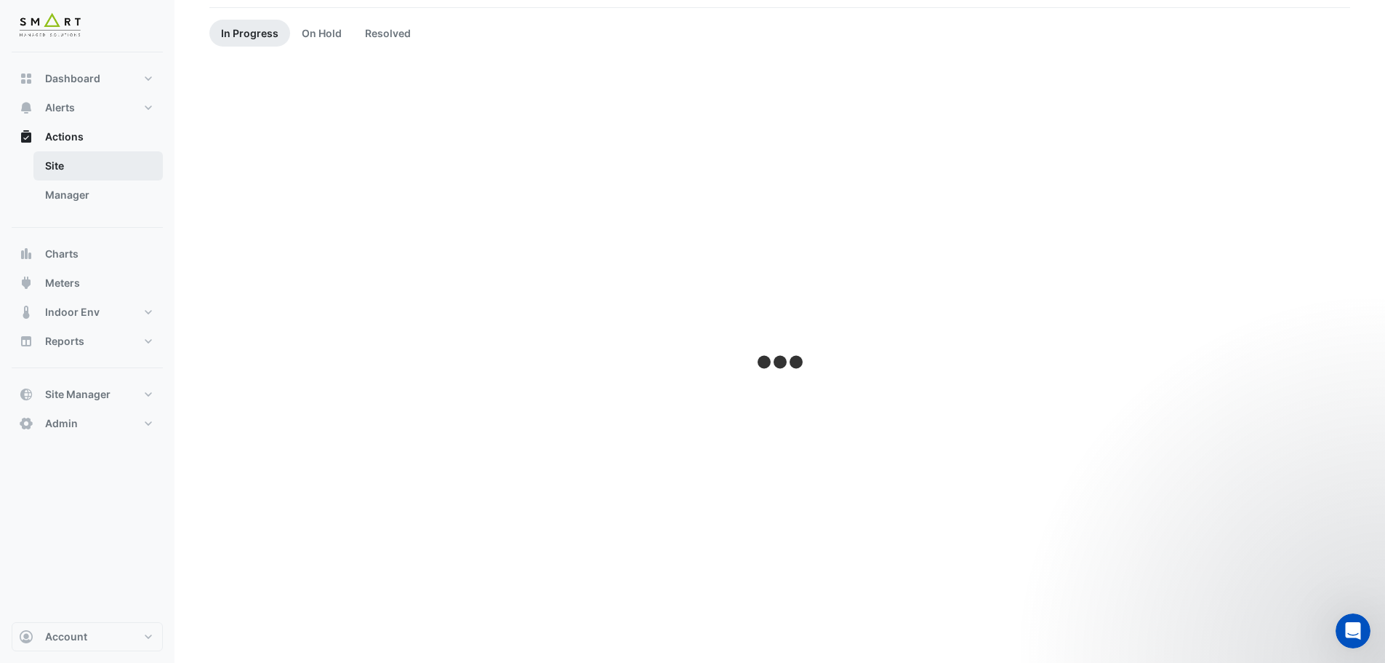
click at [85, 165] on link "Site" at bounding box center [97, 165] width 129 height 29
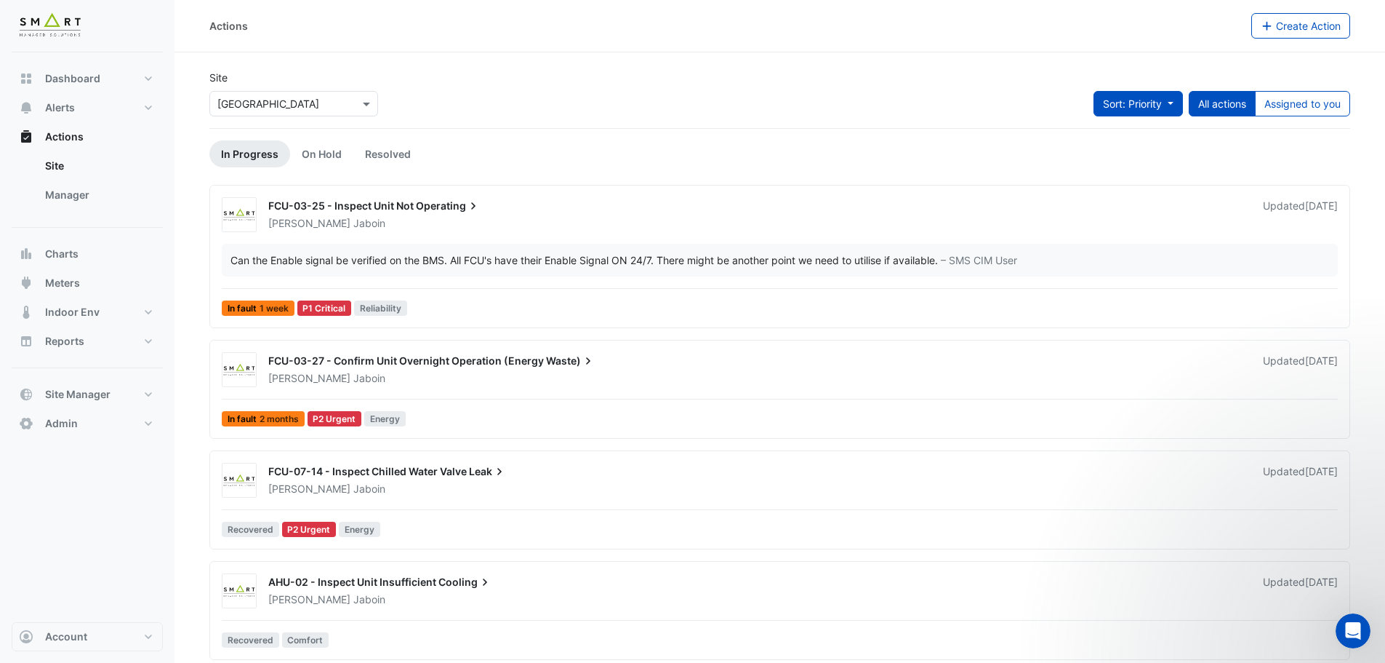
click at [1159, 108] on span "Sort: Priority" at bounding box center [1132, 103] width 59 height 12
click at [898, 83] on div "Site × Thames Tower Sort: Priority All actions Assigned to you" at bounding box center [780, 99] width 1159 height 58
click at [1129, 99] on span "Sort: Priority" at bounding box center [1132, 103] width 59 height 12
click at [945, 89] on div "Site × Thames Tower Sort: Priority All actions Assigned to you" at bounding box center [780, 99] width 1159 height 58
click at [90, 108] on button "Alerts" at bounding box center [87, 107] width 151 height 29
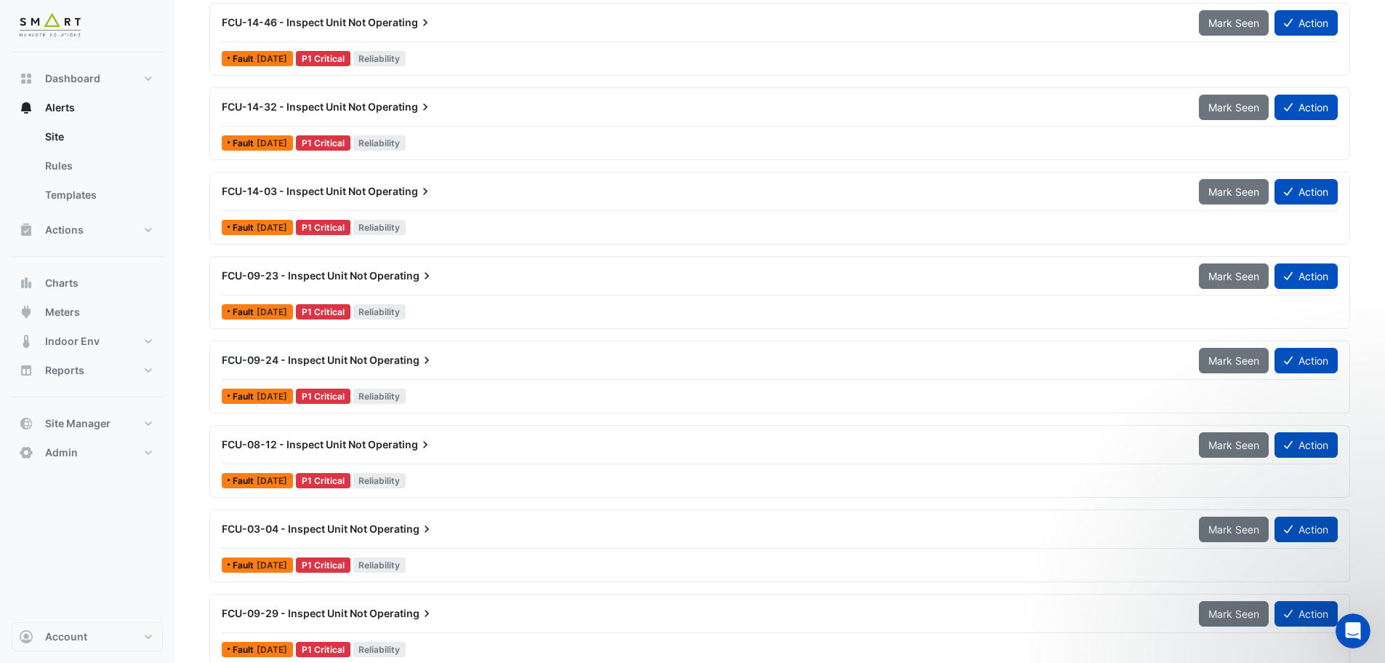
scroll to position [4145, 0]
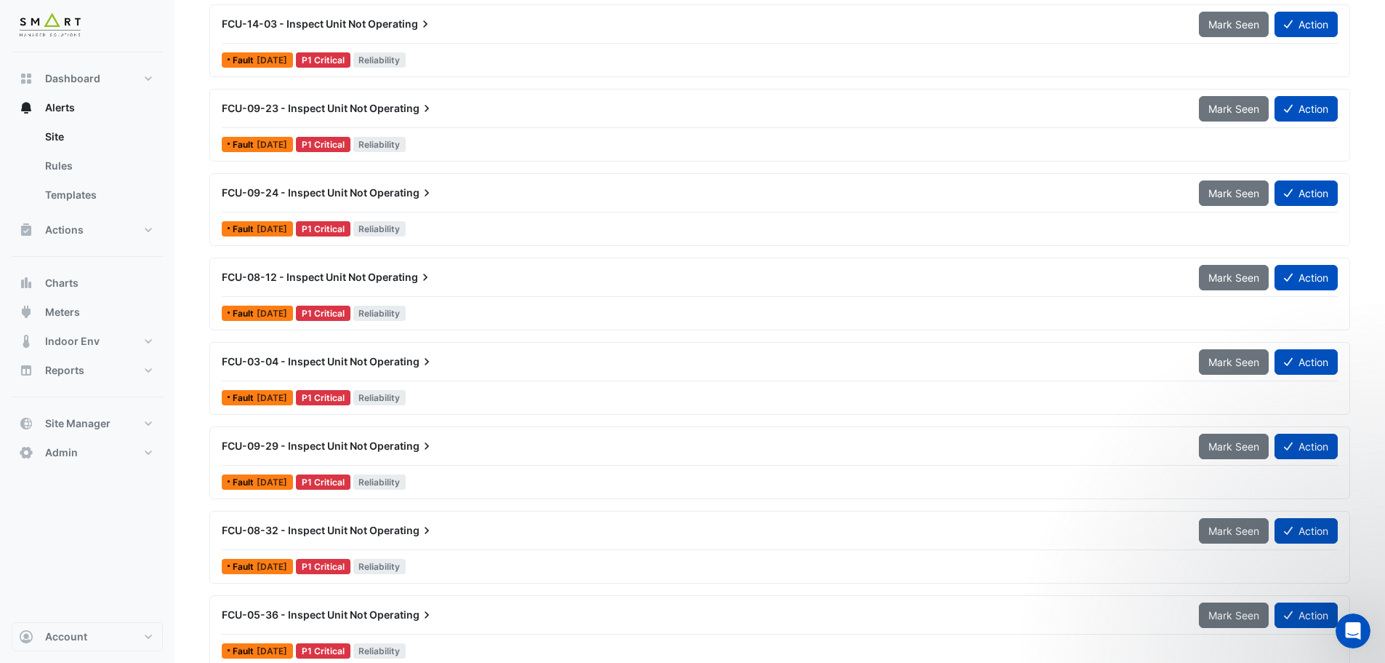
click at [396, 445] on span "Operating" at bounding box center [401, 446] width 65 height 15
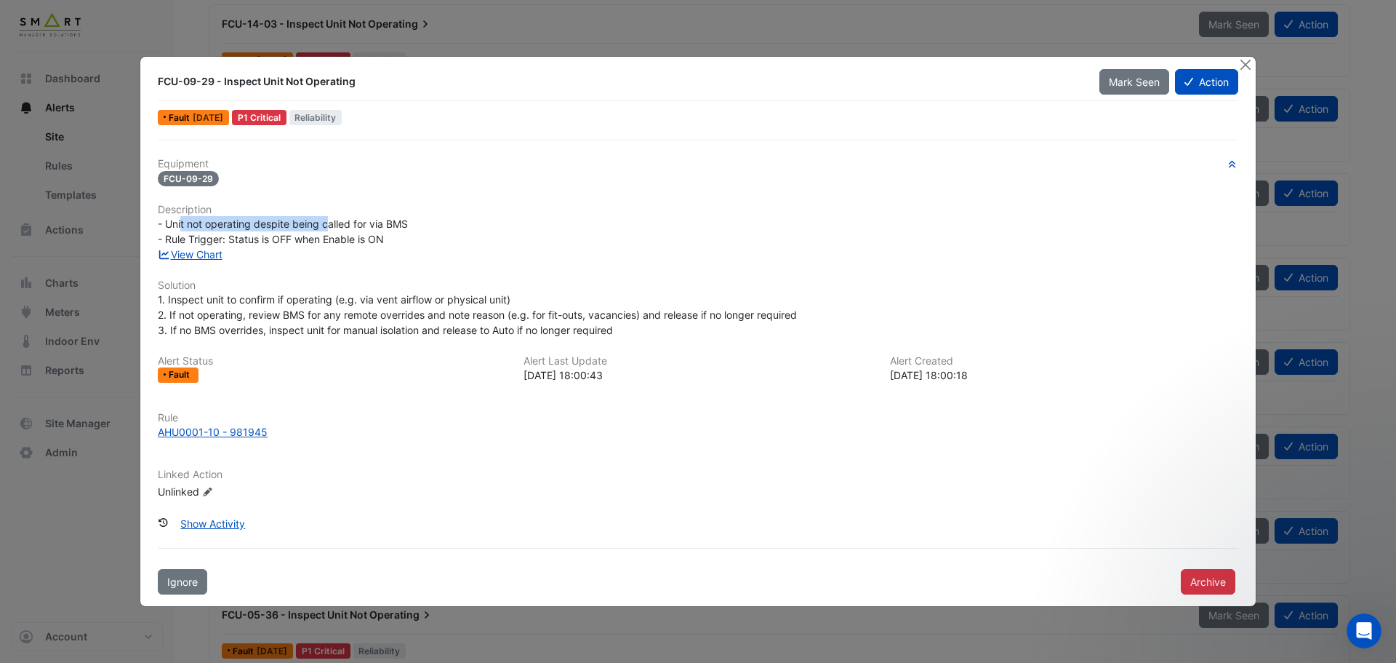
drag, startPoint x: 180, startPoint y: 225, endPoint x: 334, endPoint y: 228, distance: 153.5
click at [328, 224] on span "- Unit not operating despite being called for via BMS - Rule Trigger: Status is…" at bounding box center [283, 231] width 250 height 28
click at [337, 230] on span "- Unit not operating despite being called for via BMS - Rule Trigger: Status is…" at bounding box center [283, 231] width 250 height 28
drag, startPoint x: 218, startPoint y: 220, endPoint x: 405, endPoint y: 230, distance: 187.2
click at [405, 230] on span "- Unit not operating despite being called for via BMS - Rule Trigger: Status is…" at bounding box center [283, 231] width 250 height 28
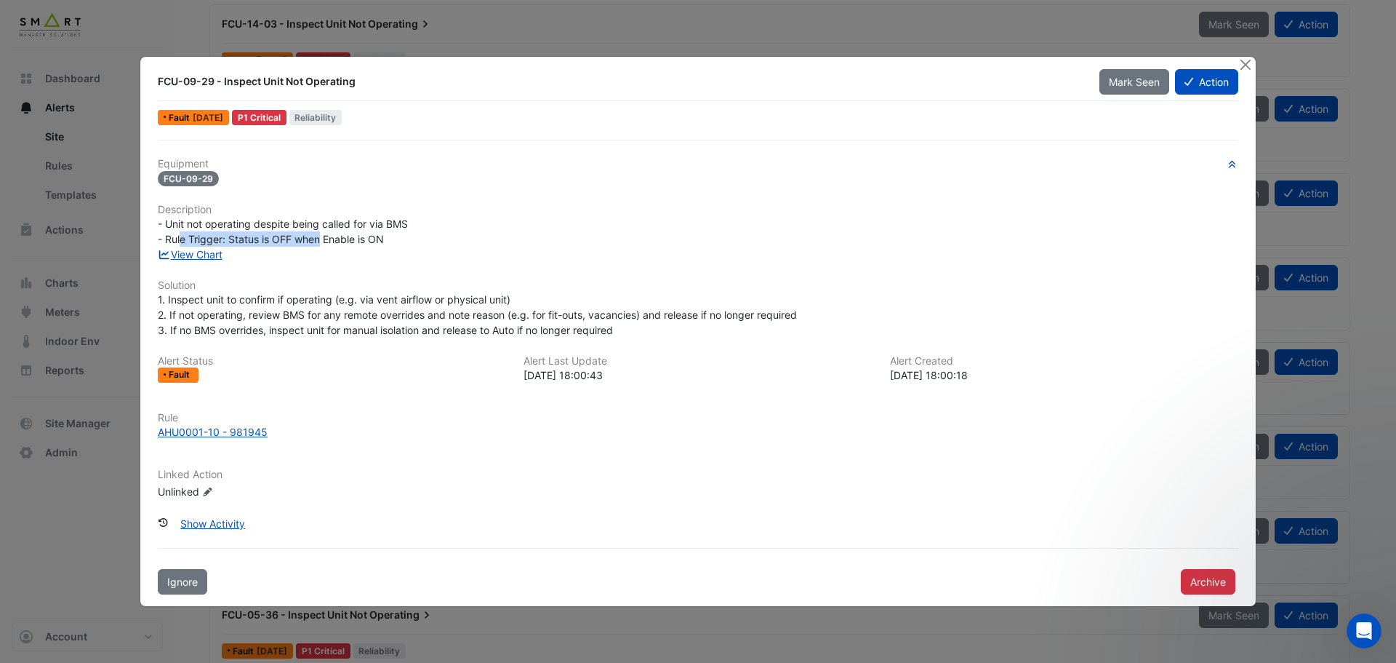
drag, startPoint x: 181, startPoint y: 240, endPoint x: 321, endPoint y: 239, distance: 140.4
click at [321, 239] on span "- Unit not operating despite being called for via BMS - Rule Trigger: Status is…" at bounding box center [283, 231] width 250 height 28
click at [311, 244] on span "- Unit not operating despite being called for via BMS - Rule Trigger: Status is…" at bounding box center [283, 231] width 250 height 28
drag, startPoint x: 351, startPoint y: 243, endPoint x: 385, endPoint y: 242, distance: 34.9
click at [385, 242] on span "- Unit not operating despite being called for via BMS - Rule Trigger: Status is…" at bounding box center [283, 231] width 250 height 28
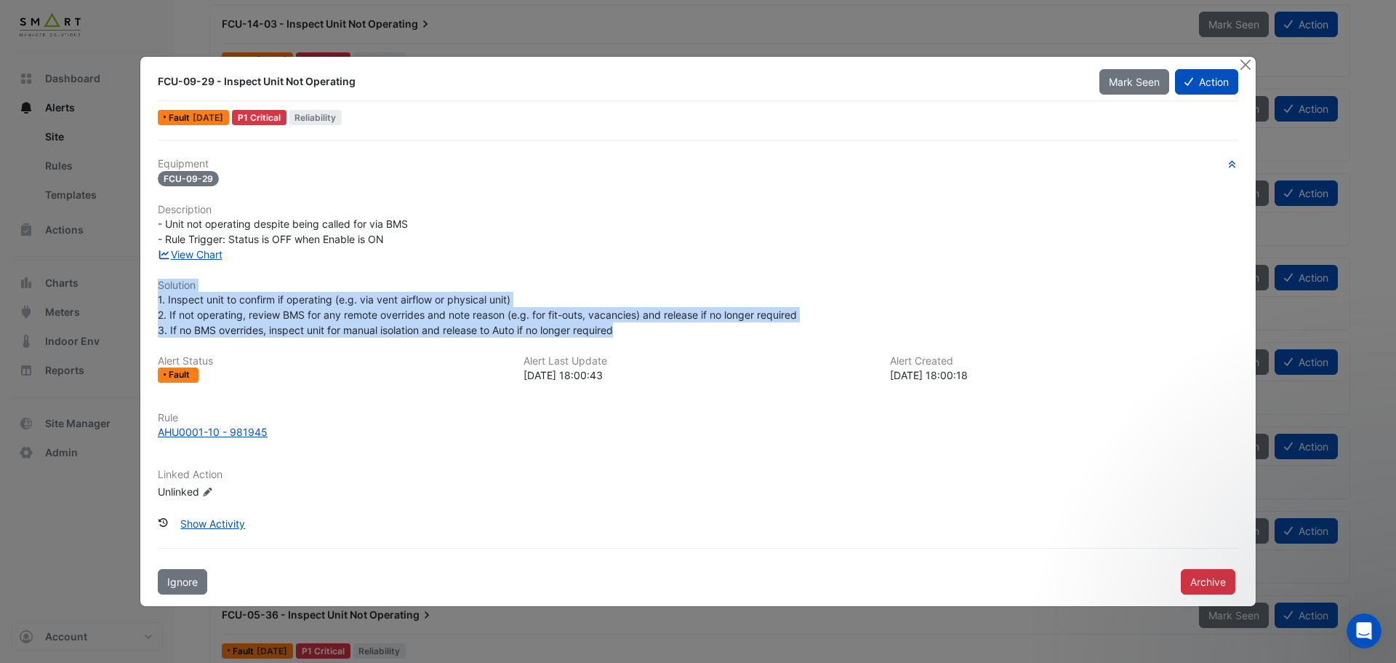
drag, startPoint x: 173, startPoint y: 289, endPoint x: 622, endPoint y: 332, distance: 450.8
click at [622, 332] on div "Equipment FCU-09-29 Description - Unit not operating despite being called for v…" at bounding box center [698, 334] width 1081 height 353
click at [418, 310] on span "1. Inspect unit to confirm if operating (e.g. via vent airflow or physical unit…" at bounding box center [477, 314] width 639 height 43
click at [193, 258] on link "View Chart" at bounding box center [190, 254] width 65 height 12
click at [1203, 79] on button "Action" at bounding box center [1206, 81] width 63 height 25
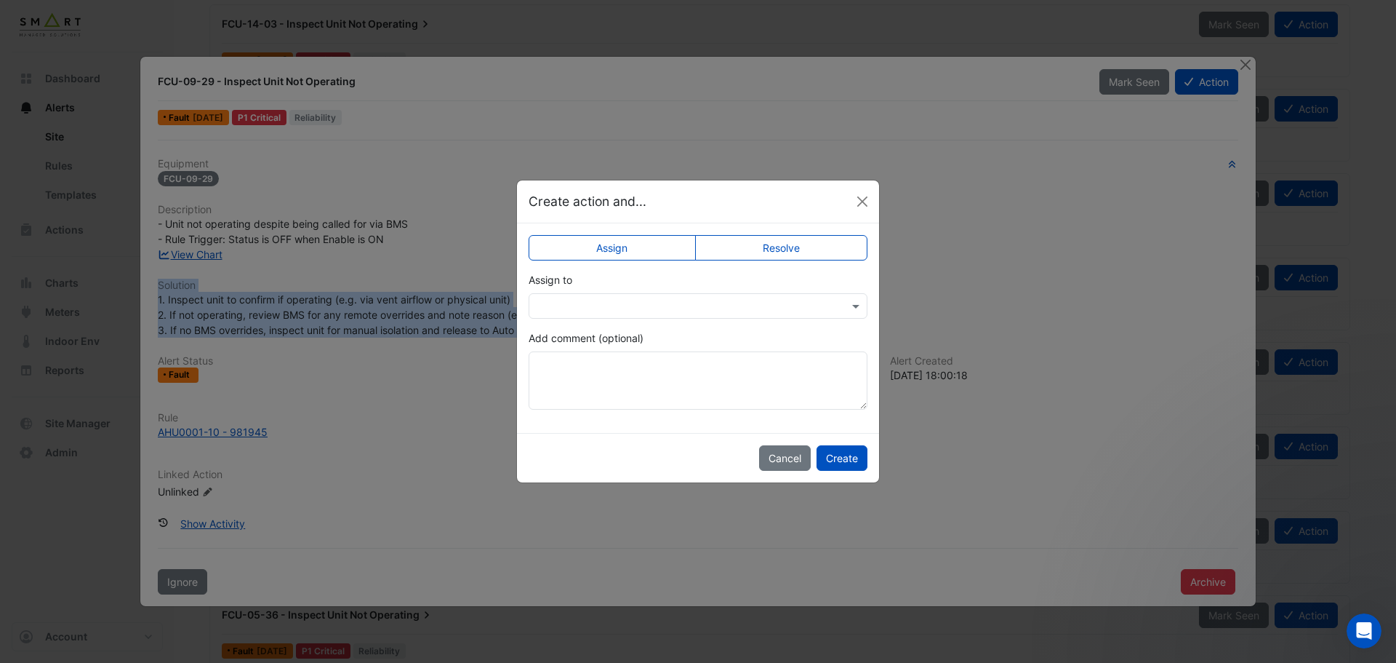
click at [680, 303] on input "text" at bounding box center [684, 306] width 294 height 15
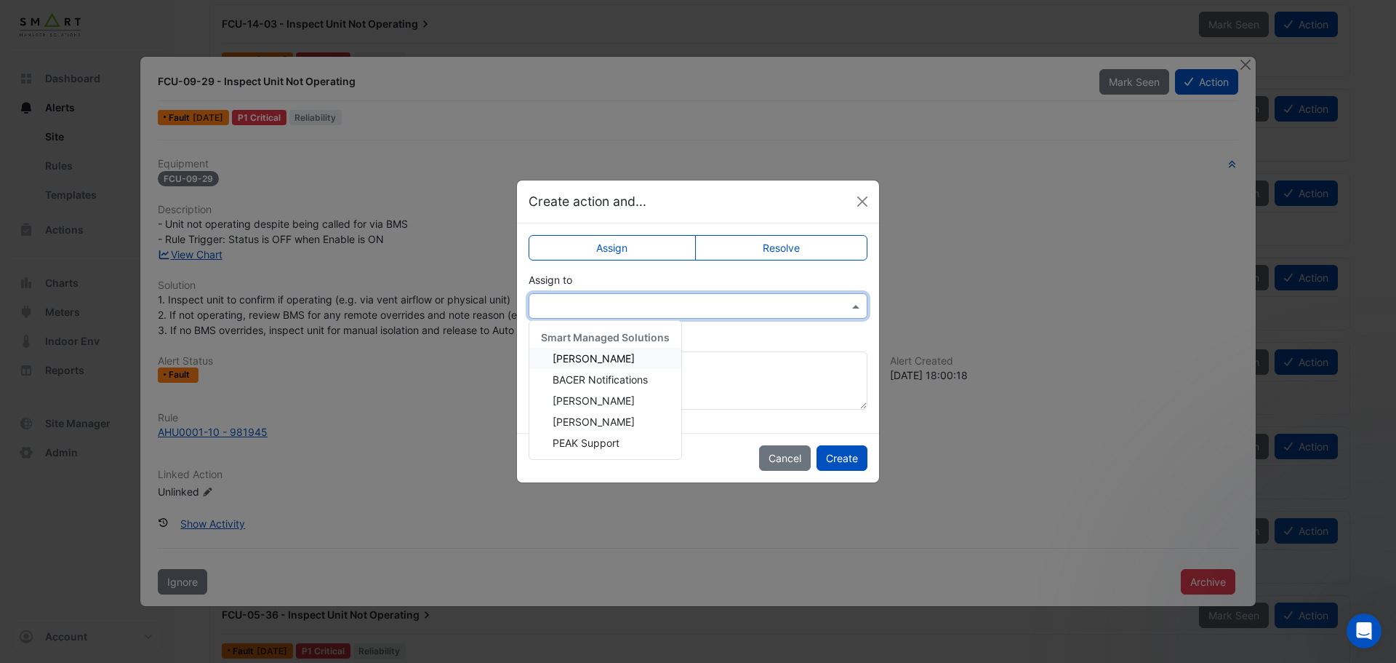
click at [650, 276] on div "Assign to Smart Managed Solutions Adrien Jaboin BACER Notifications Jonathan Wi…" at bounding box center [698, 295] width 339 height 47
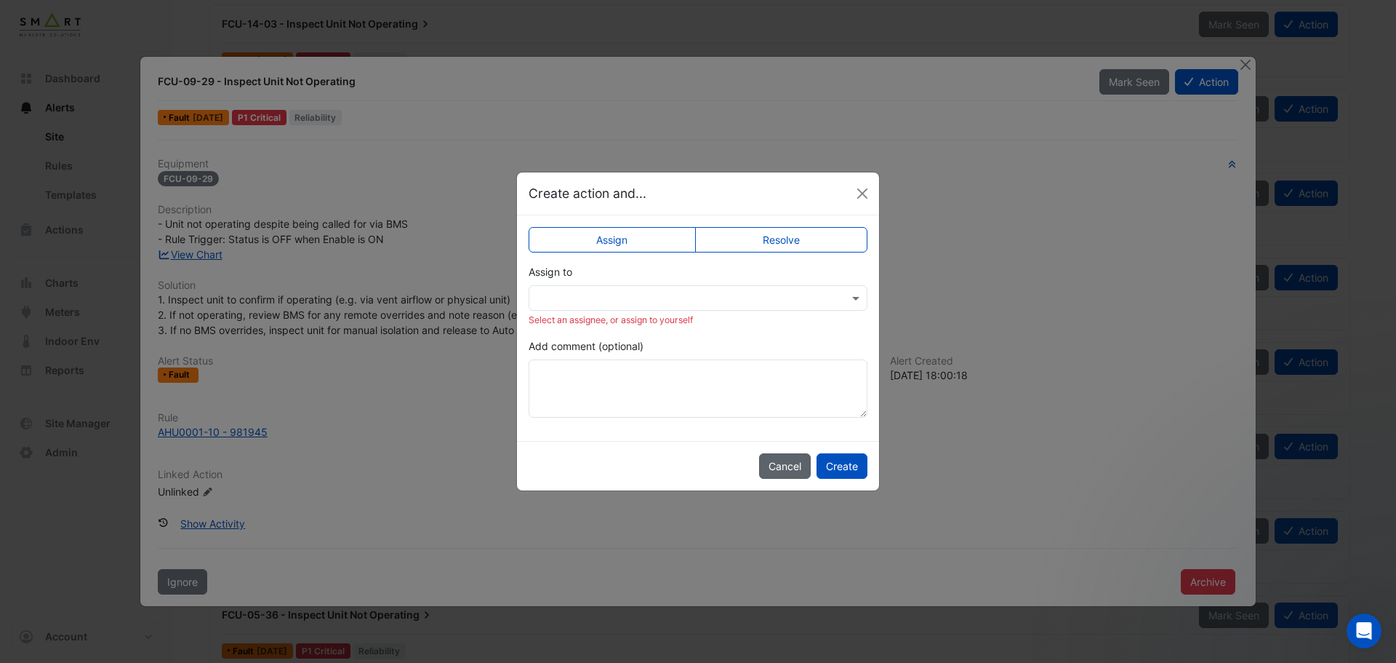
click at [794, 465] on button "Cancel" at bounding box center [785, 465] width 52 height 25
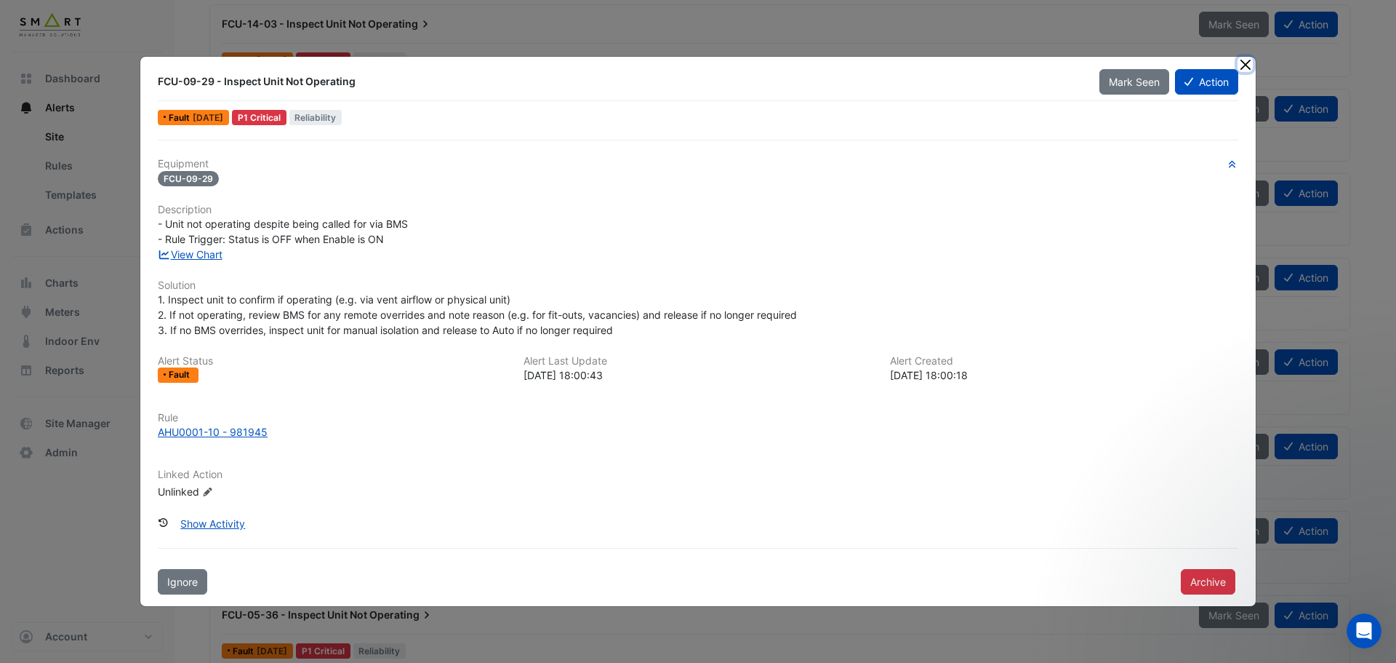
click at [1244, 64] on button "Close" at bounding box center [1245, 64] width 15 height 15
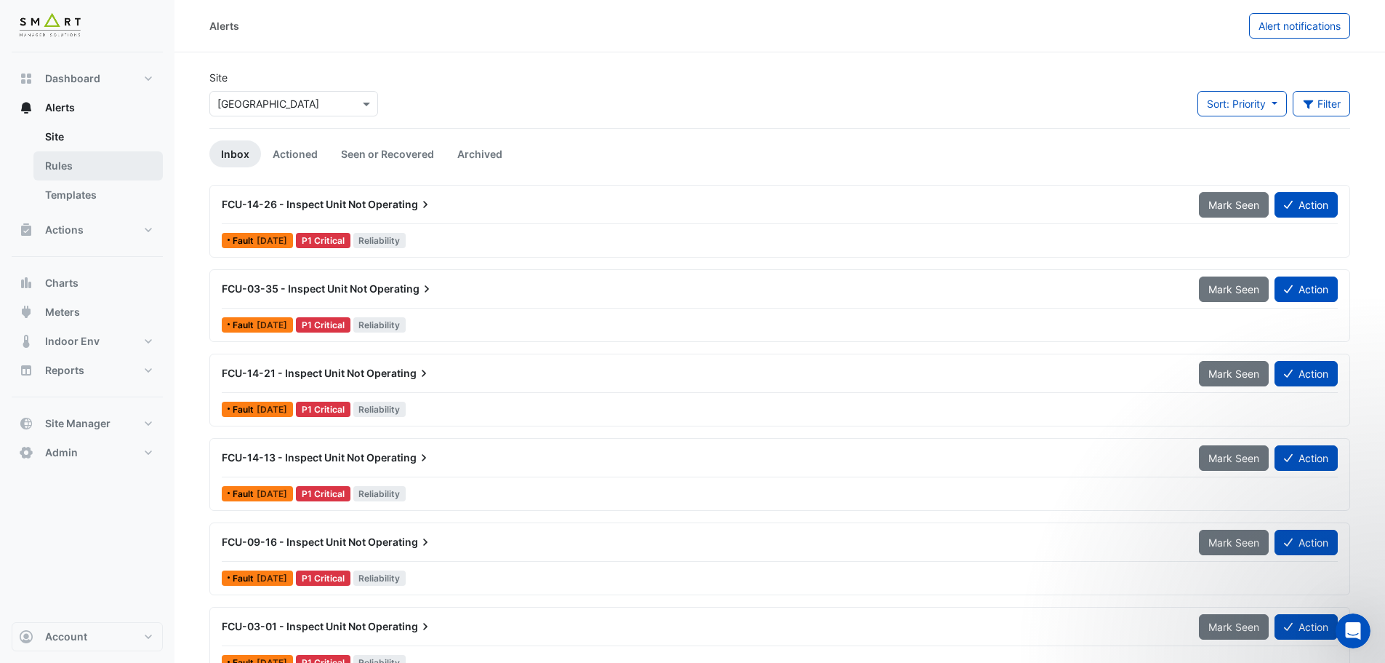
click at [95, 168] on link "Rules" at bounding box center [97, 165] width 129 height 29
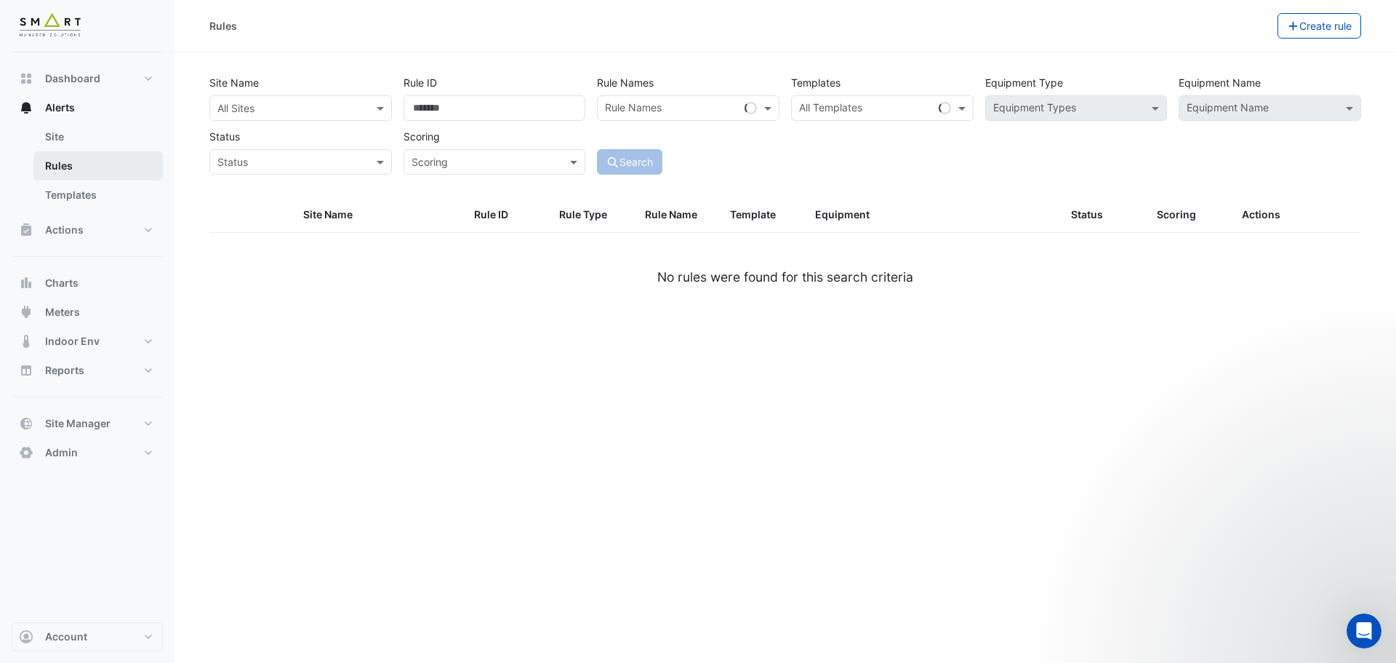
click at [100, 157] on link "Rules" at bounding box center [97, 165] width 129 height 29
click at [100, 148] on link "Site" at bounding box center [97, 136] width 129 height 29
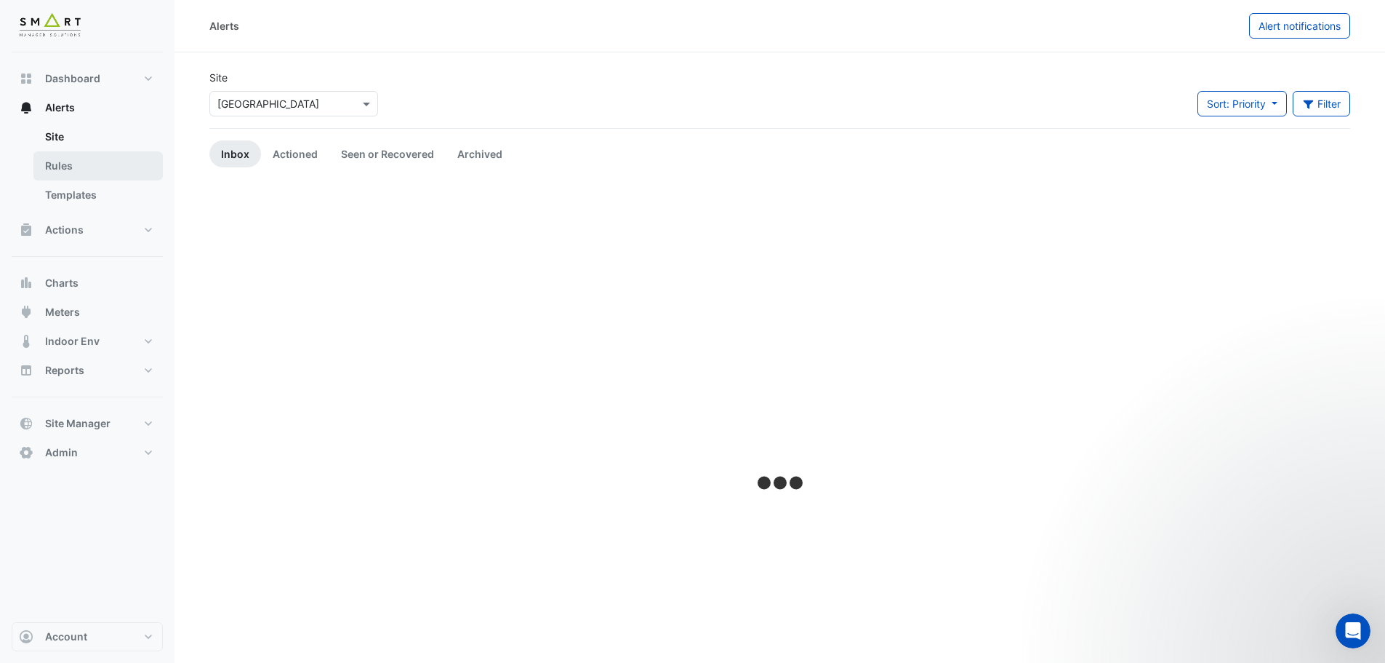
click at [85, 169] on link "Rules" at bounding box center [97, 165] width 129 height 29
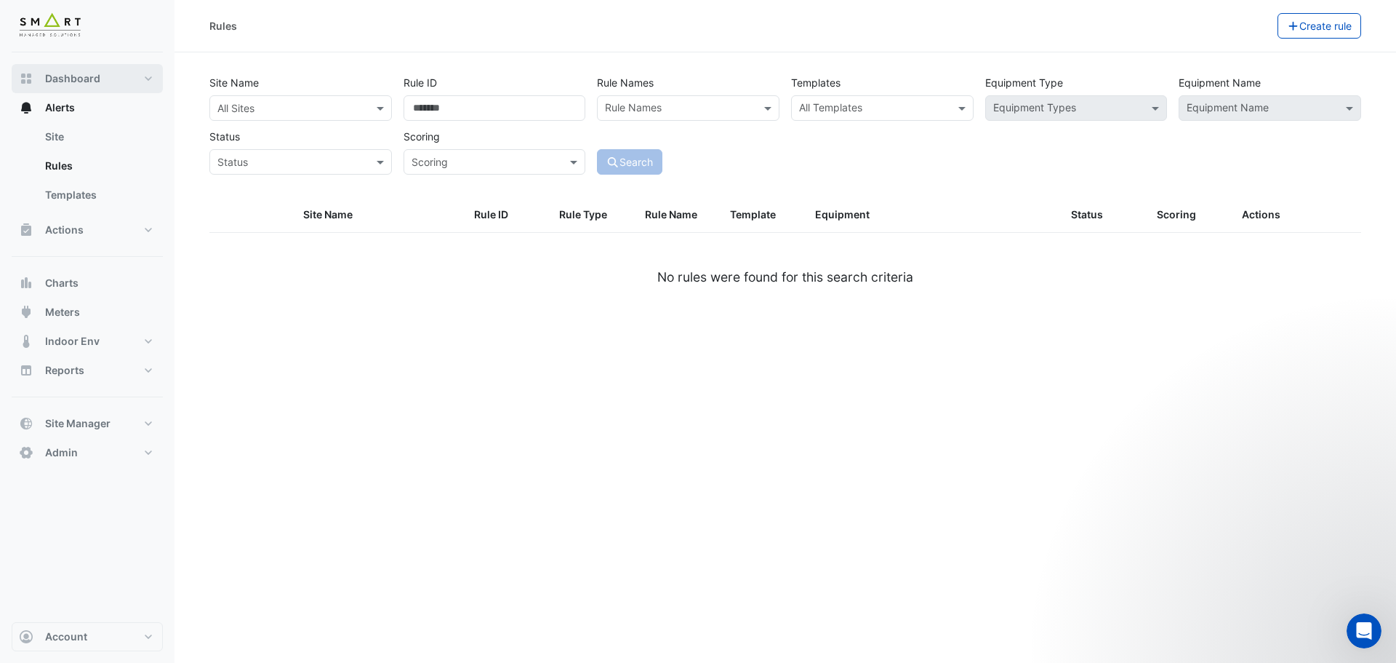
click at [90, 76] on span "Dashboard" at bounding box center [72, 78] width 55 height 15
select select "***"
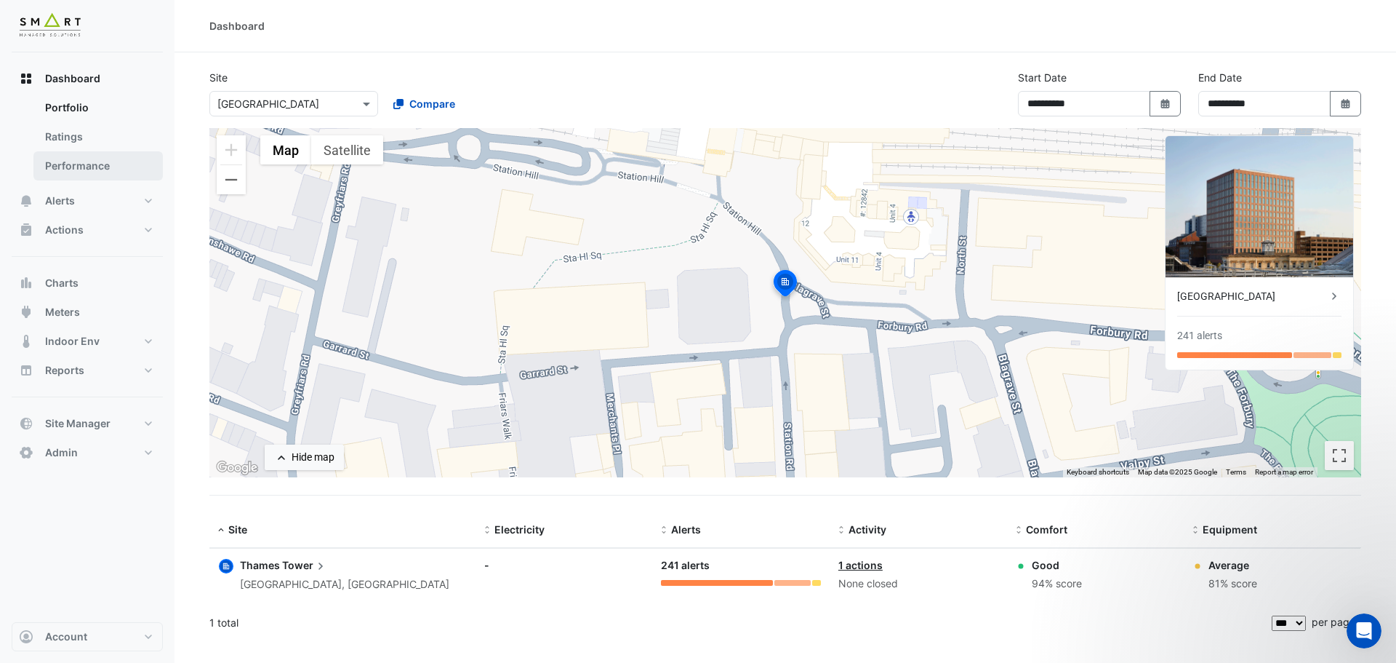
click at [108, 162] on link "Performance" at bounding box center [97, 165] width 129 height 29
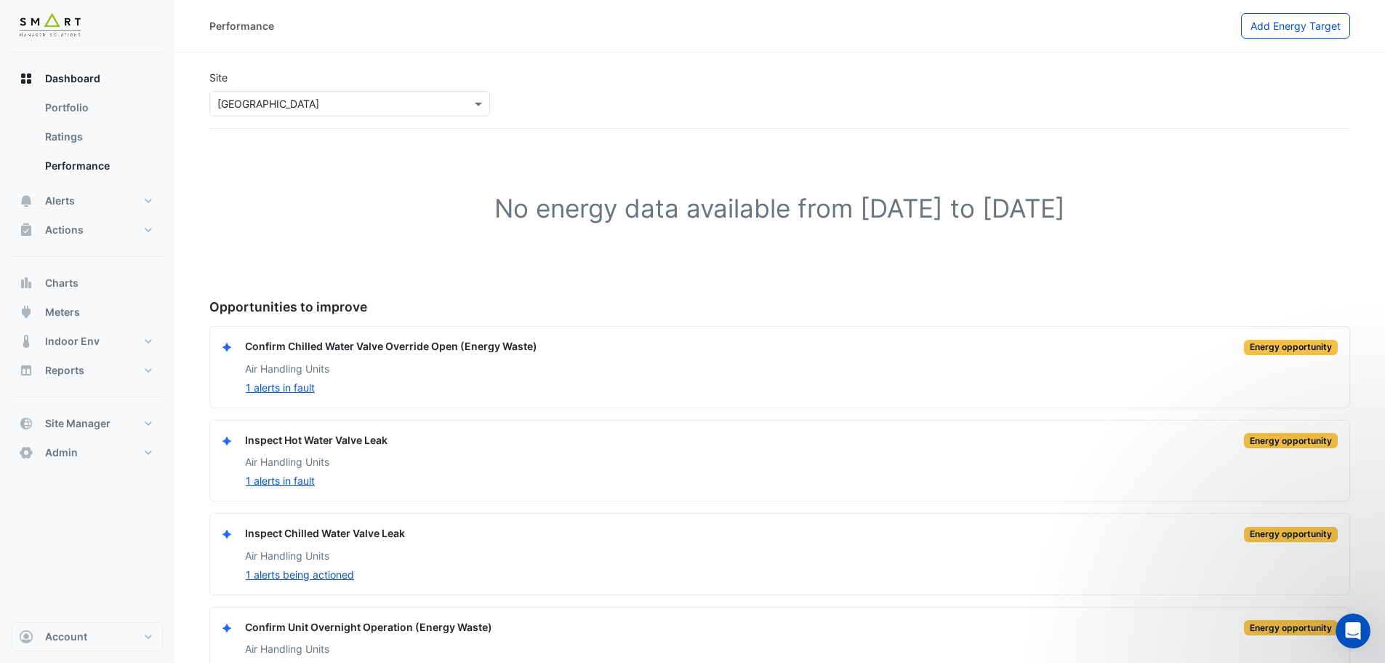
click at [319, 348] on div "Confirm Chilled Water Valve Override Open (Energy Waste)" at bounding box center [391, 346] width 292 height 17
click at [98, 81] on span "Dashboard" at bounding box center [72, 78] width 55 height 15
click at [124, 124] on link "Ratings" at bounding box center [97, 136] width 129 height 29
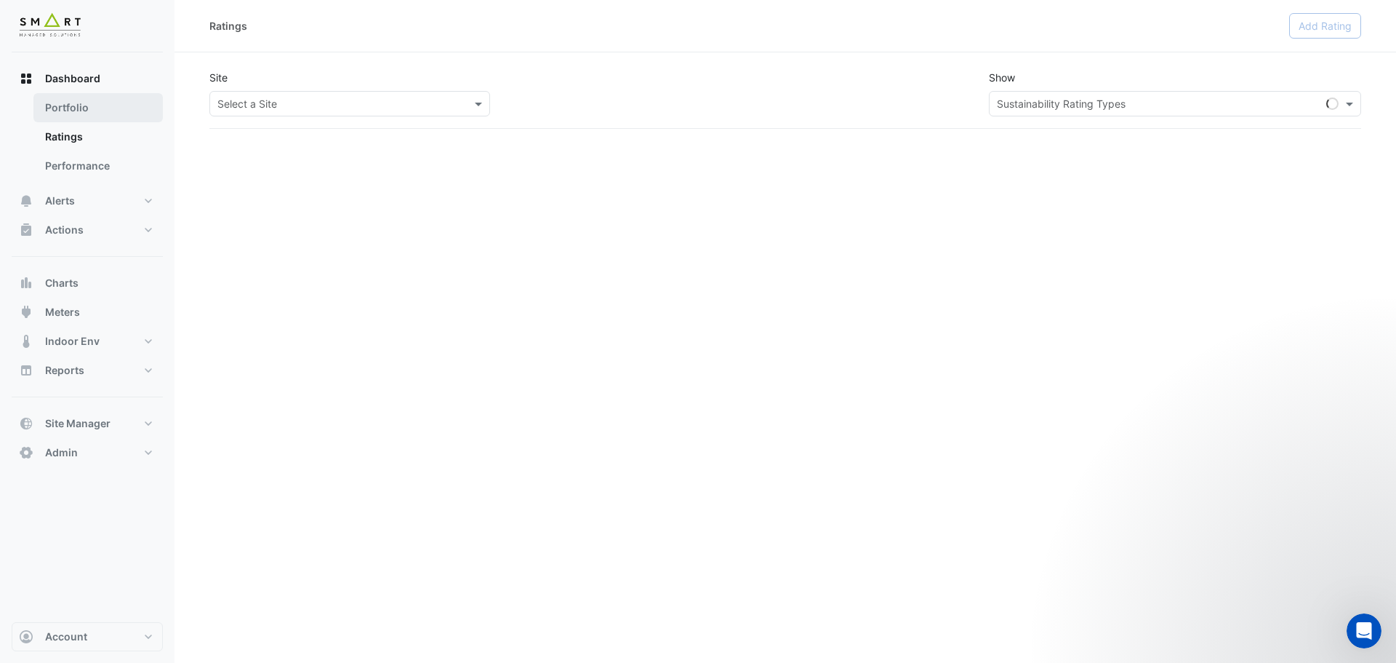
click at [117, 105] on link "Portfolio" at bounding box center [97, 107] width 129 height 29
select select "***"
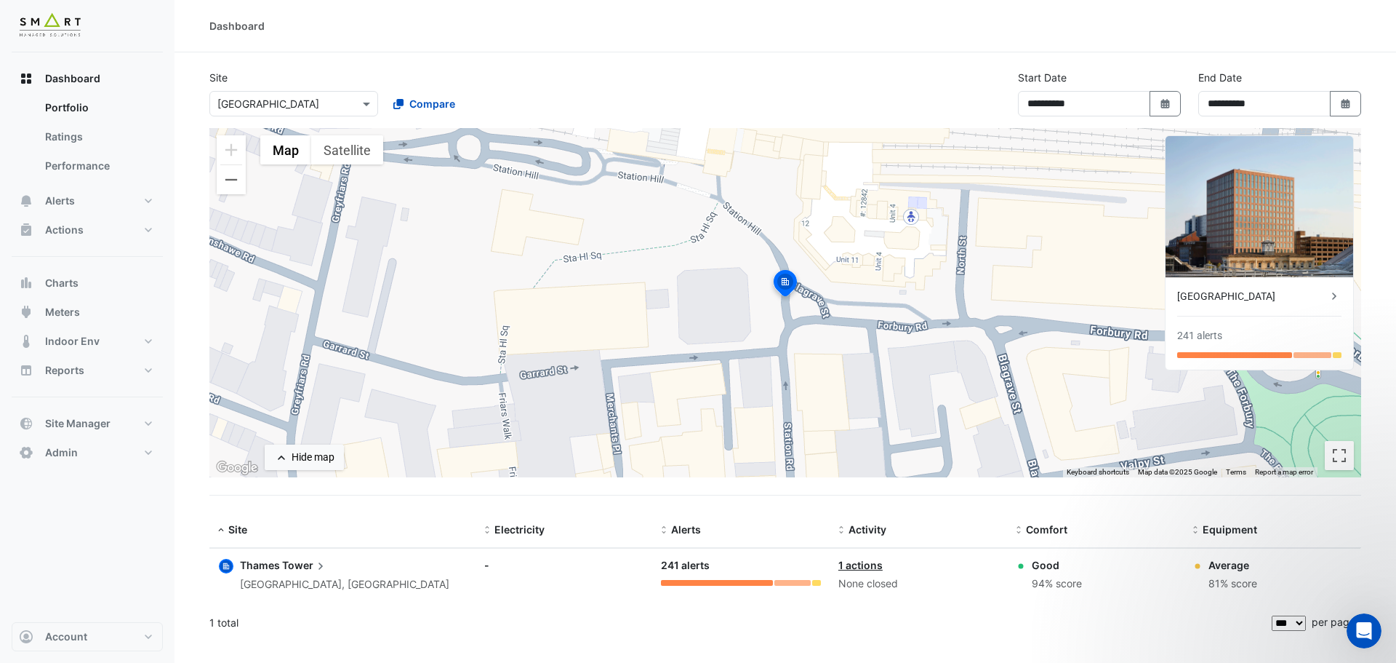
click at [1335, 296] on icon at bounding box center [1334, 296] width 15 height 15
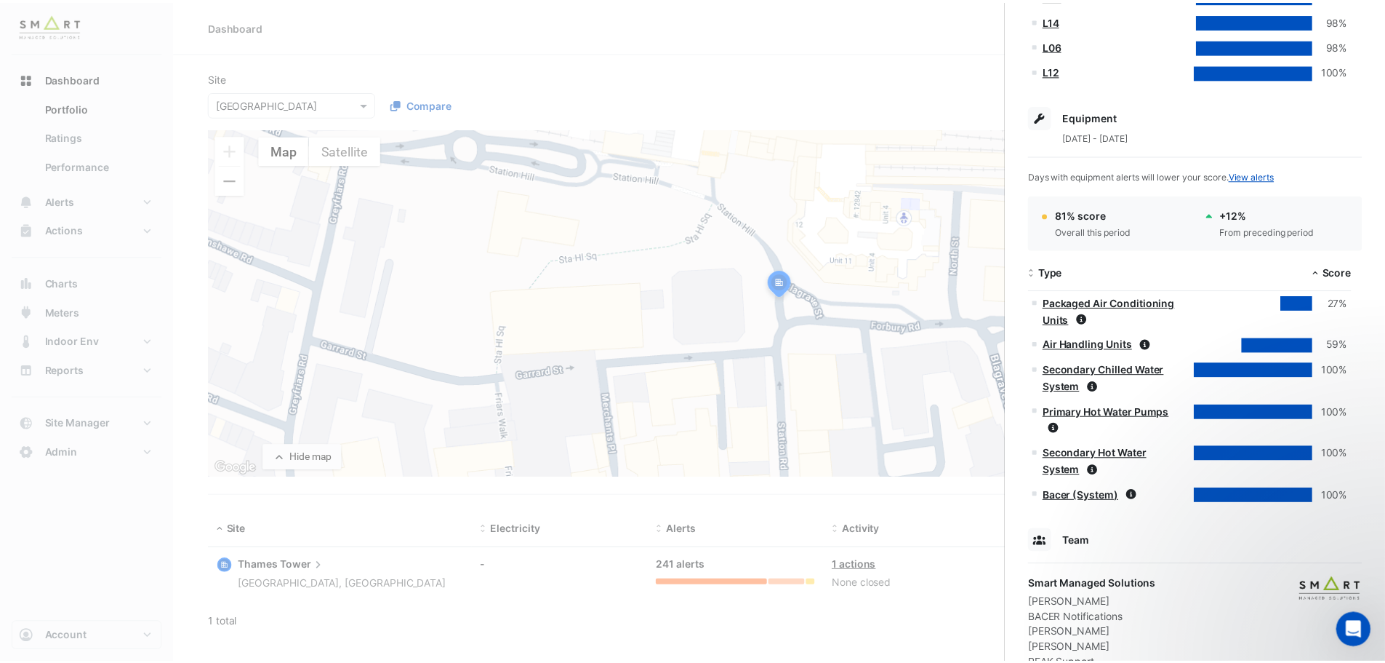
scroll to position [655, 0]
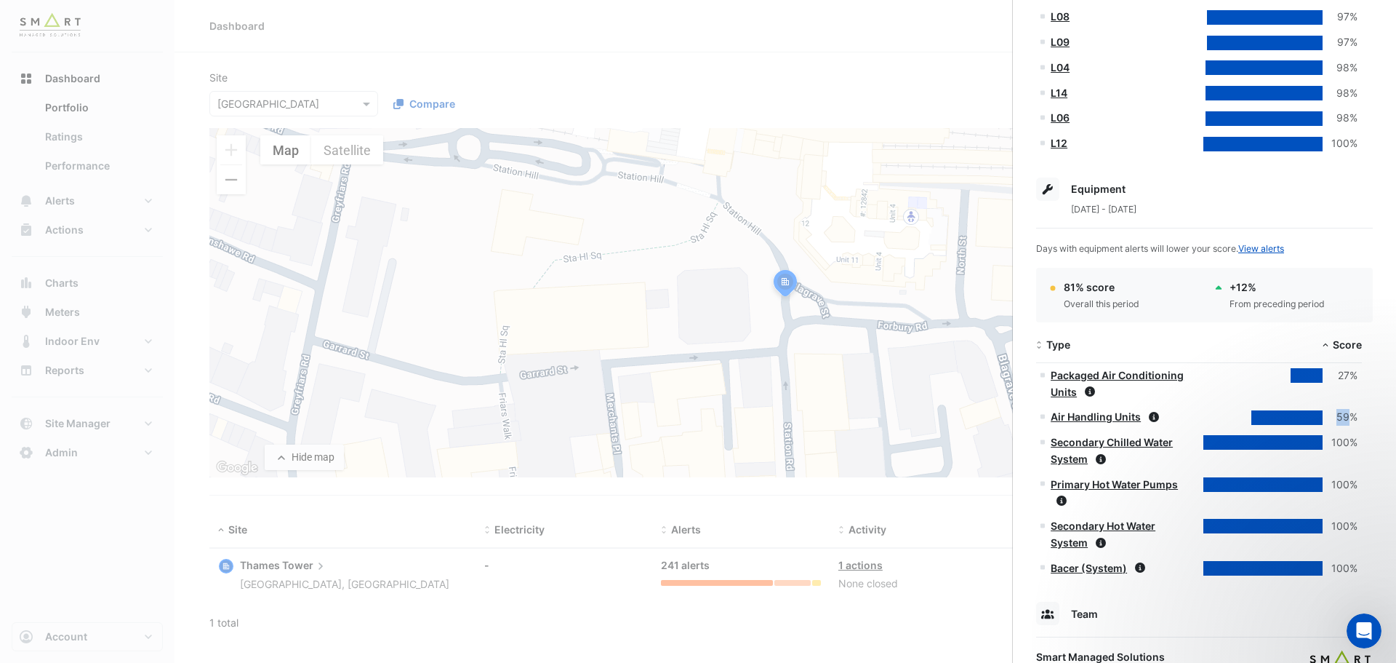
drag, startPoint x: 1350, startPoint y: 417, endPoint x: 1331, endPoint y: 417, distance: 18.9
click at [1331, 417] on div "59%" at bounding box center [1340, 417] width 35 height 17
click at [1241, 414] on div at bounding box center [1228, 417] width 48 height 15
click at [975, 316] on ngb-offcanvas-backdrop at bounding box center [698, 331] width 1396 height 663
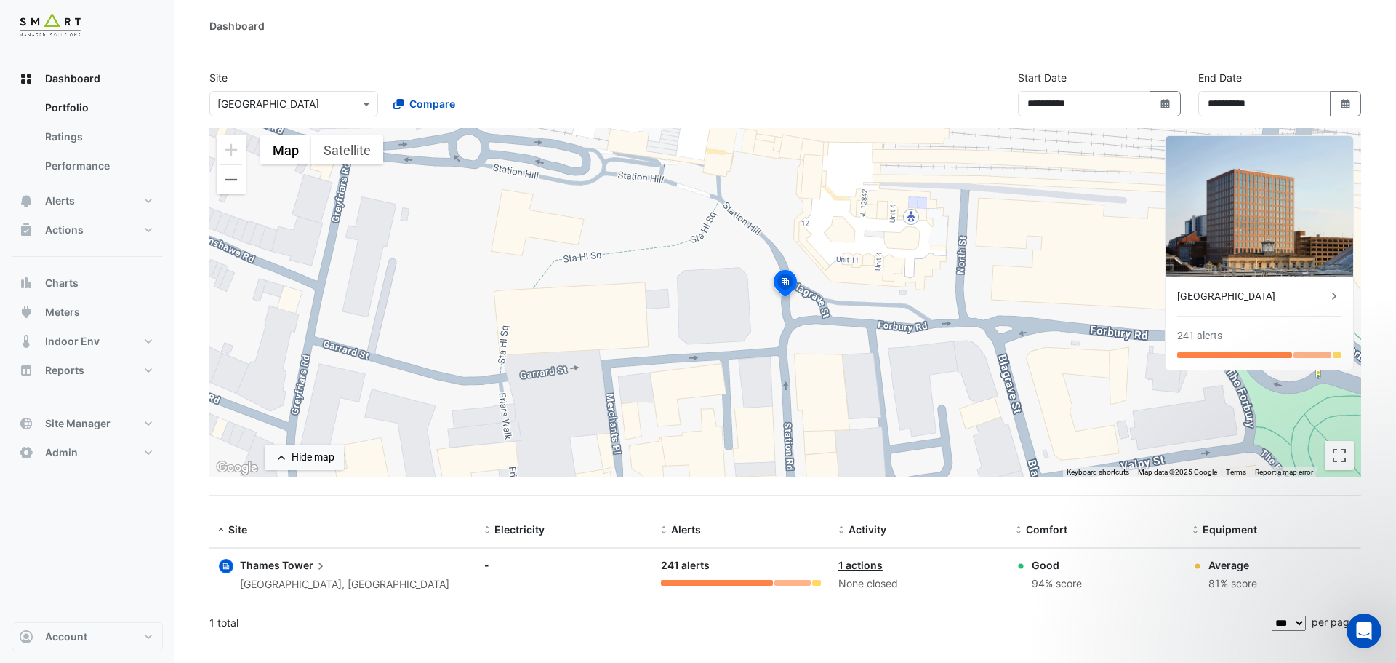
click at [599, 88] on div "**********" at bounding box center [785, 99] width 1169 height 58
click at [145, 231] on button "Actions" at bounding box center [87, 229] width 151 height 29
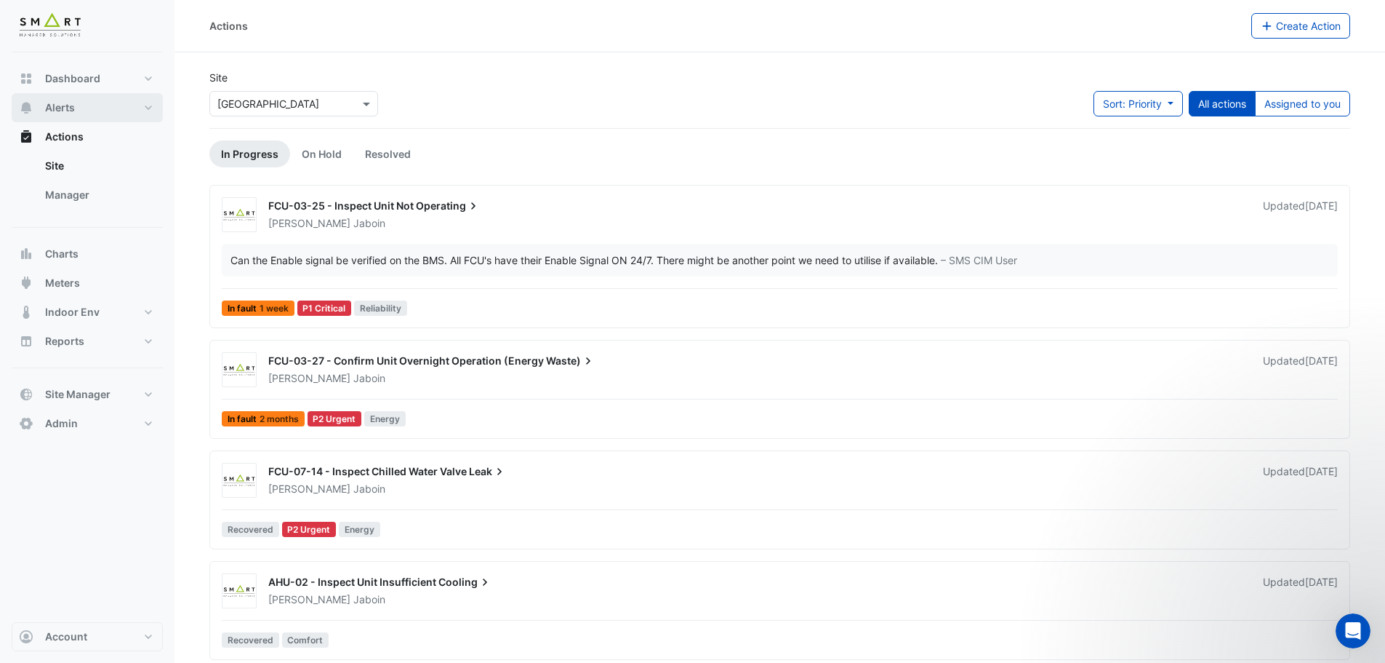
click at [135, 108] on button "Alerts" at bounding box center [87, 107] width 151 height 29
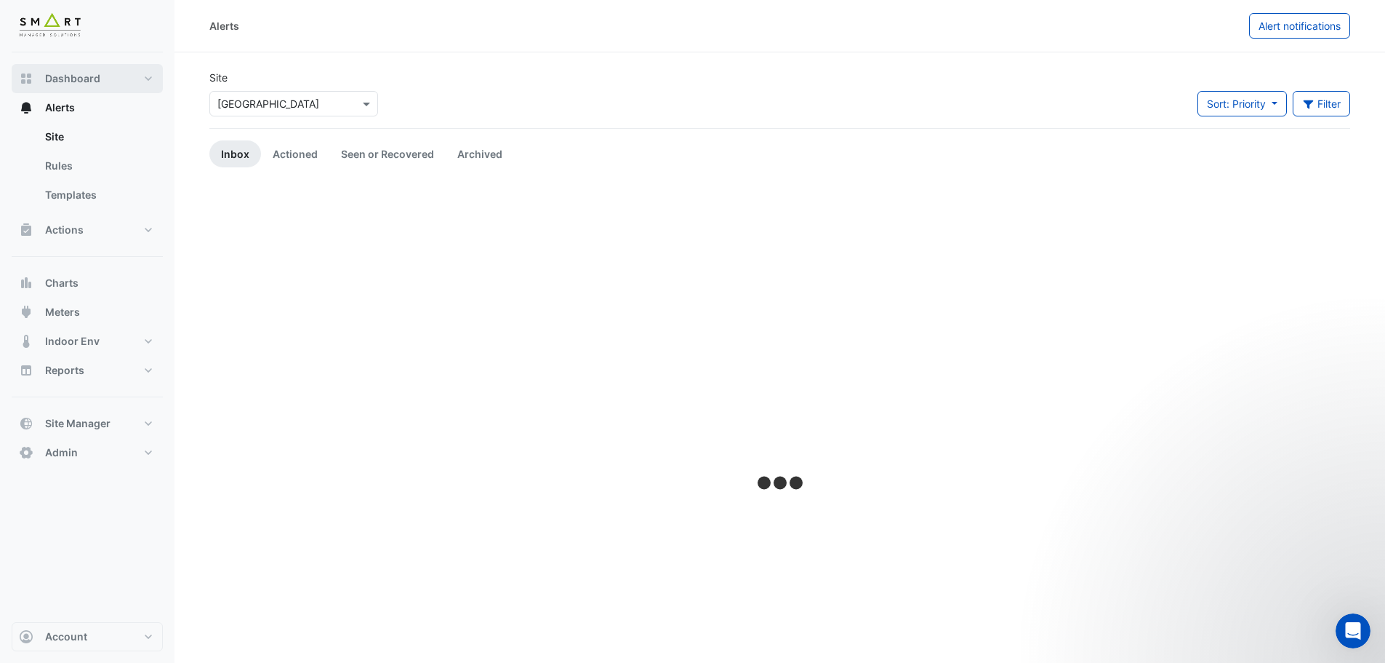
click at [111, 81] on button "Dashboard" at bounding box center [87, 78] width 151 height 29
select select "***"
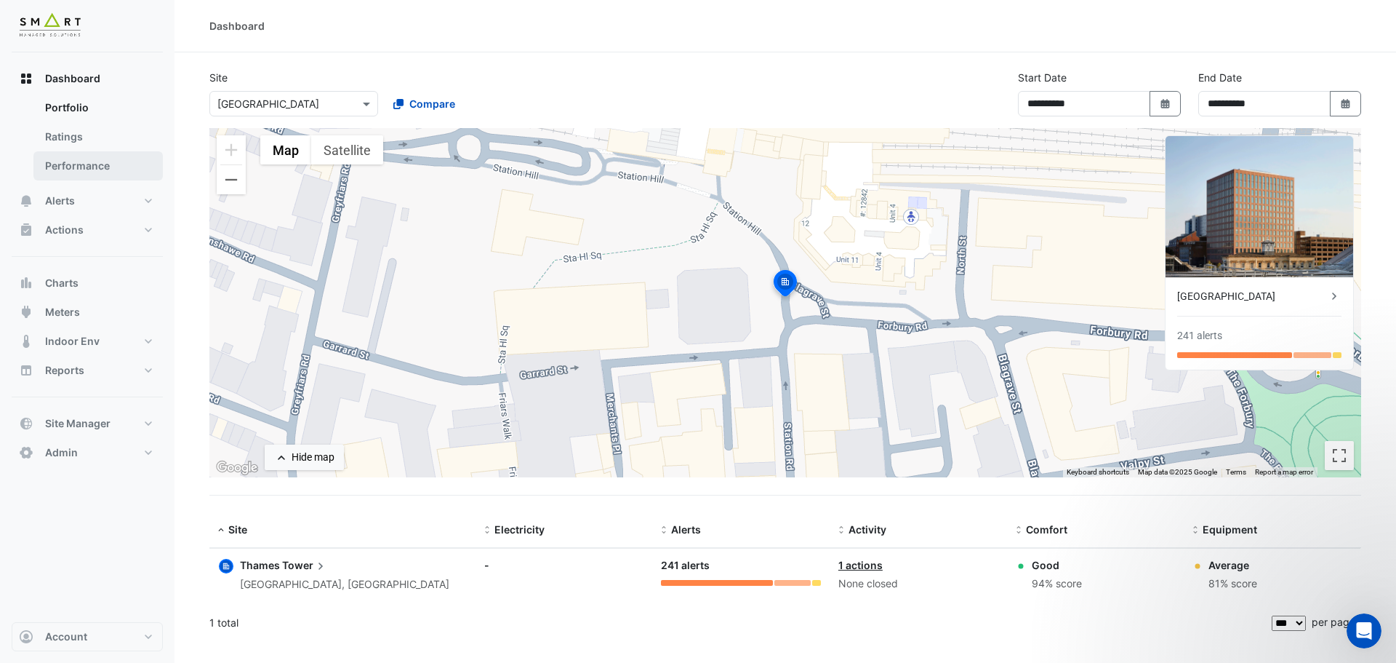
click at [103, 160] on link "Performance" at bounding box center [97, 165] width 129 height 29
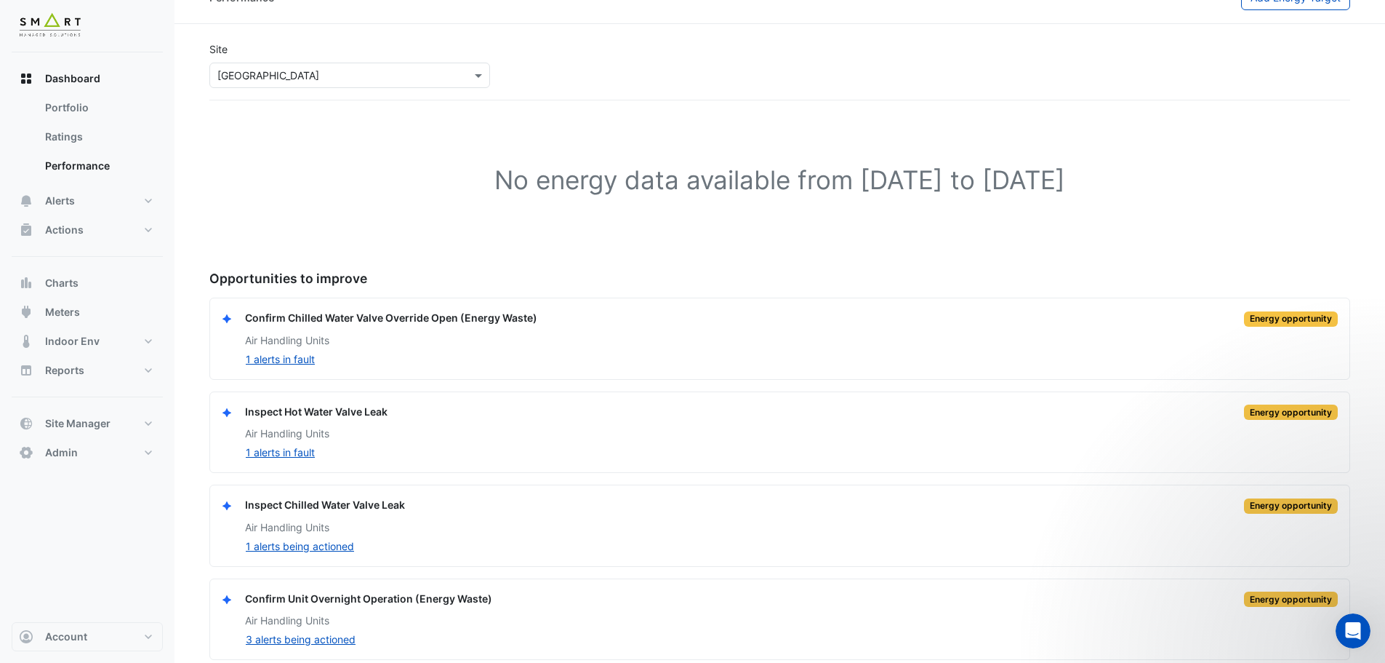
scroll to position [43, 0]
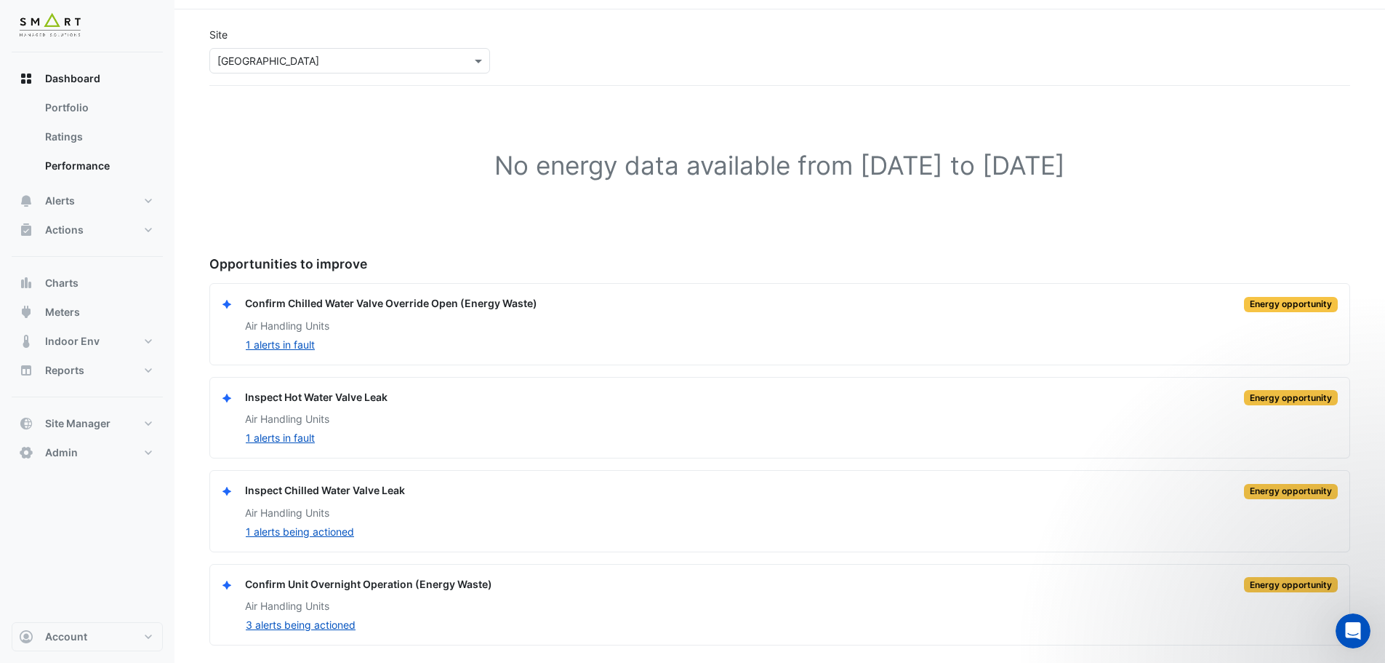
click at [1076, 518] on div "Air Handling Units" at bounding box center [791, 512] width 1093 height 15
click at [1281, 492] on div "Energy opportunity" at bounding box center [1291, 491] width 94 height 15
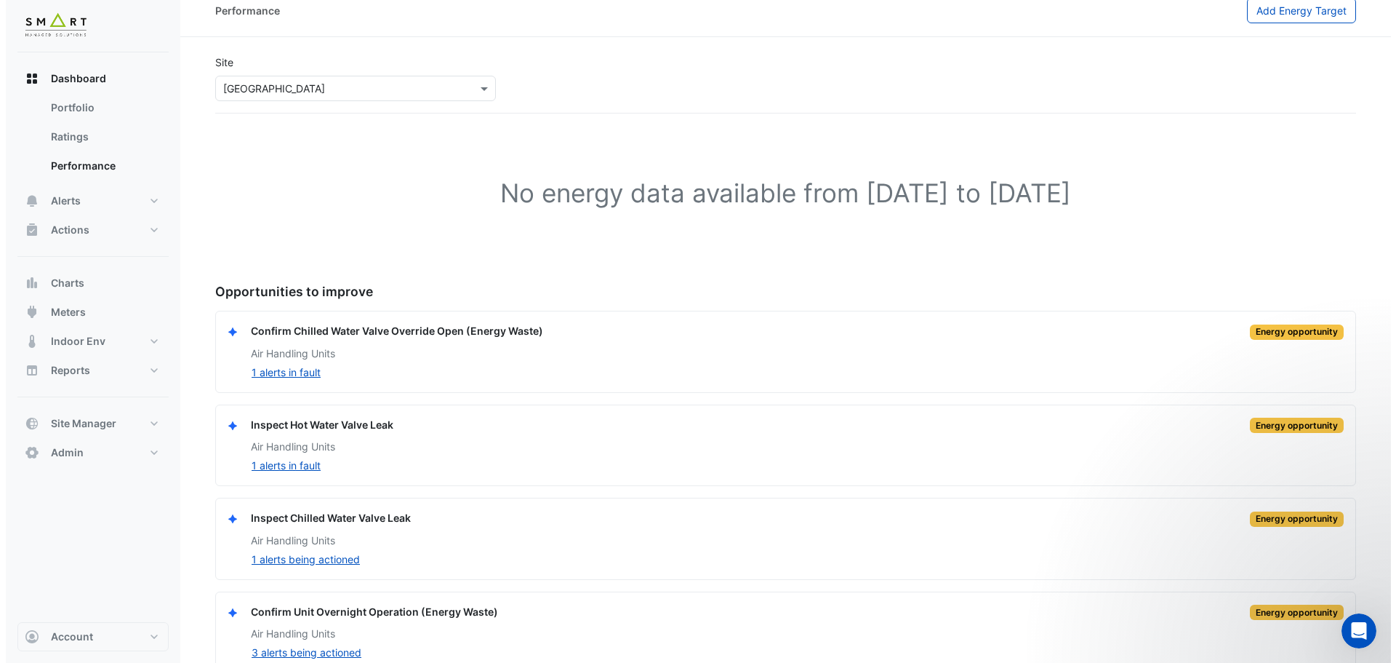
scroll to position [0, 0]
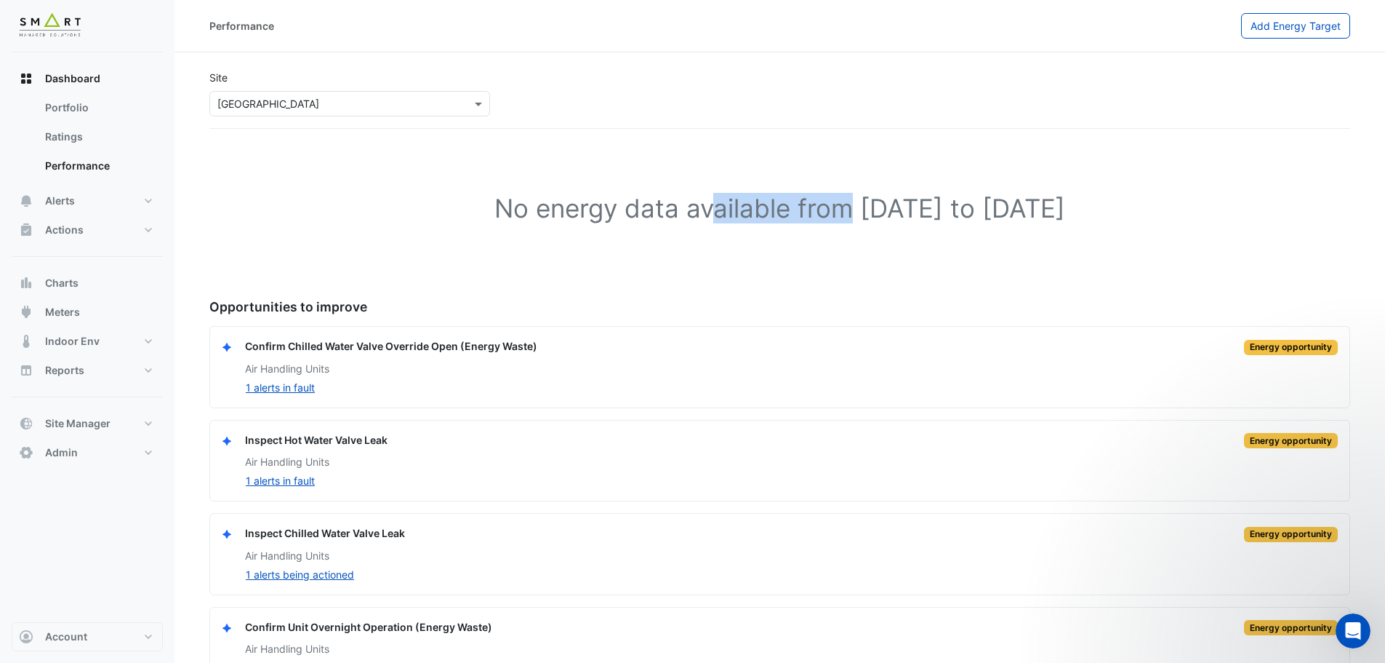
drag, startPoint x: 684, startPoint y: 218, endPoint x: 727, endPoint y: 225, distance: 42.7
click at [753, 218] on h1 "No energy data available from 01 Oct 2023 to 30 Sep 2025" at bounding box center [780, 208] width 1095 height 31
click at [724, 242] on div "No energy data available from 01 Oct 2023 to 30 Sep 2025" at bounding box center [779, 210] width 1141 height 129
click at [113, 233] on button "Actions" at bounding box center [87, 229] width 151 height 29
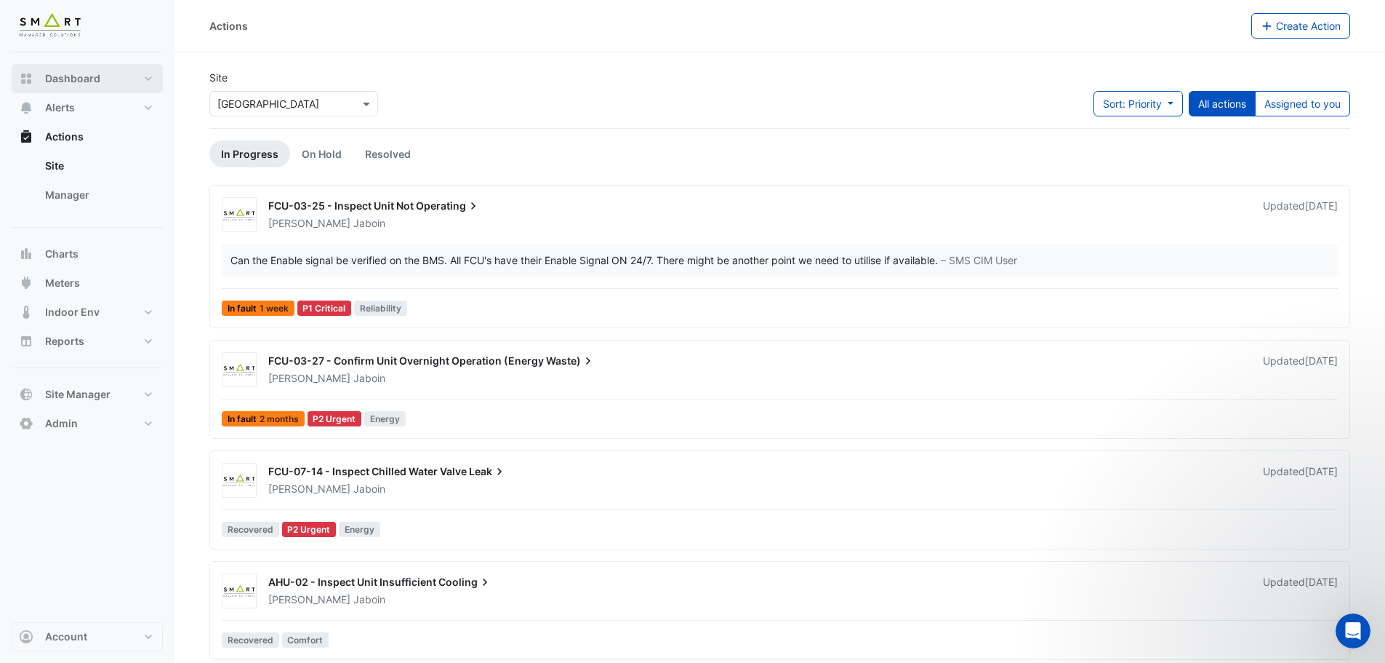
click at [88, 74] on span "Dashboard" at bounding box center [72, 78] width 55 height 15
select select "***"
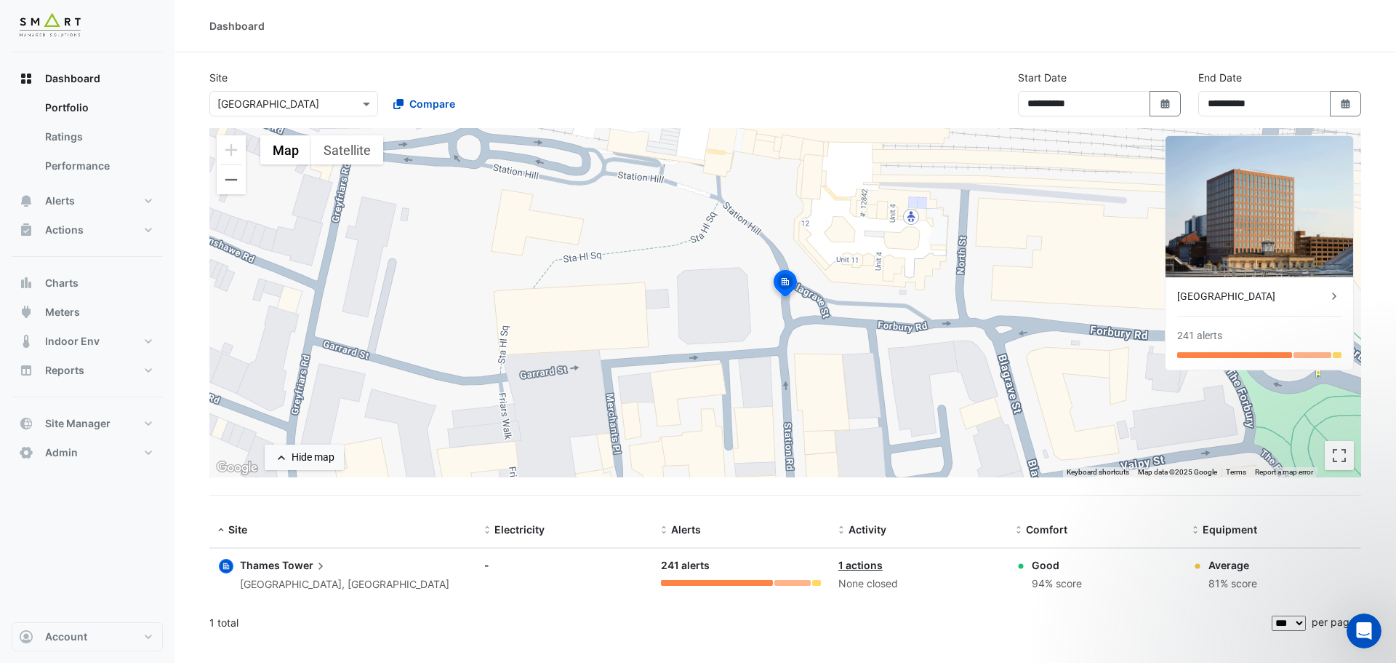
click at [1215, 329] on div "241 alerts" at bounding box center [1199, 335] width 45 height 15
click at [1215, 337] on div "241 alerts" at bounding box center [1199, 335] width 45 height 15
click at [1279, 301] on div "[GEOGRAPHIC_DATA]" at bounding box center [1252, 296] width 150 height 15
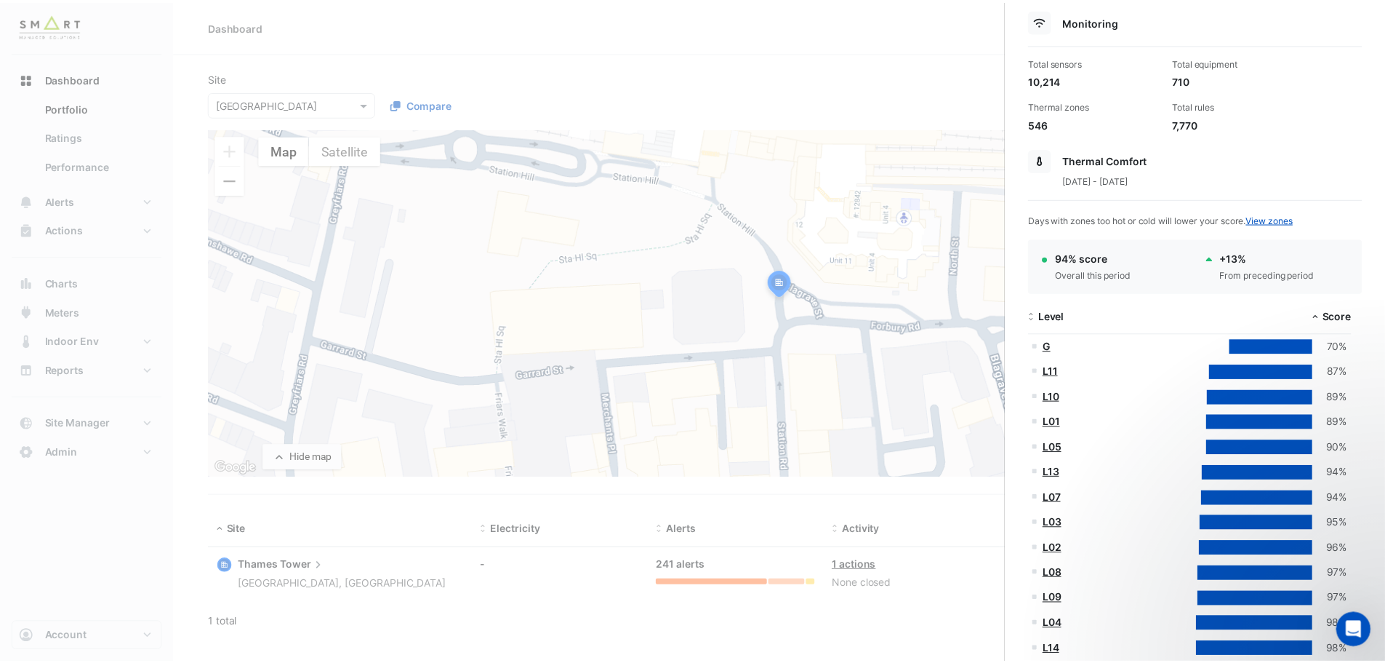
scroll to position [218, 0]
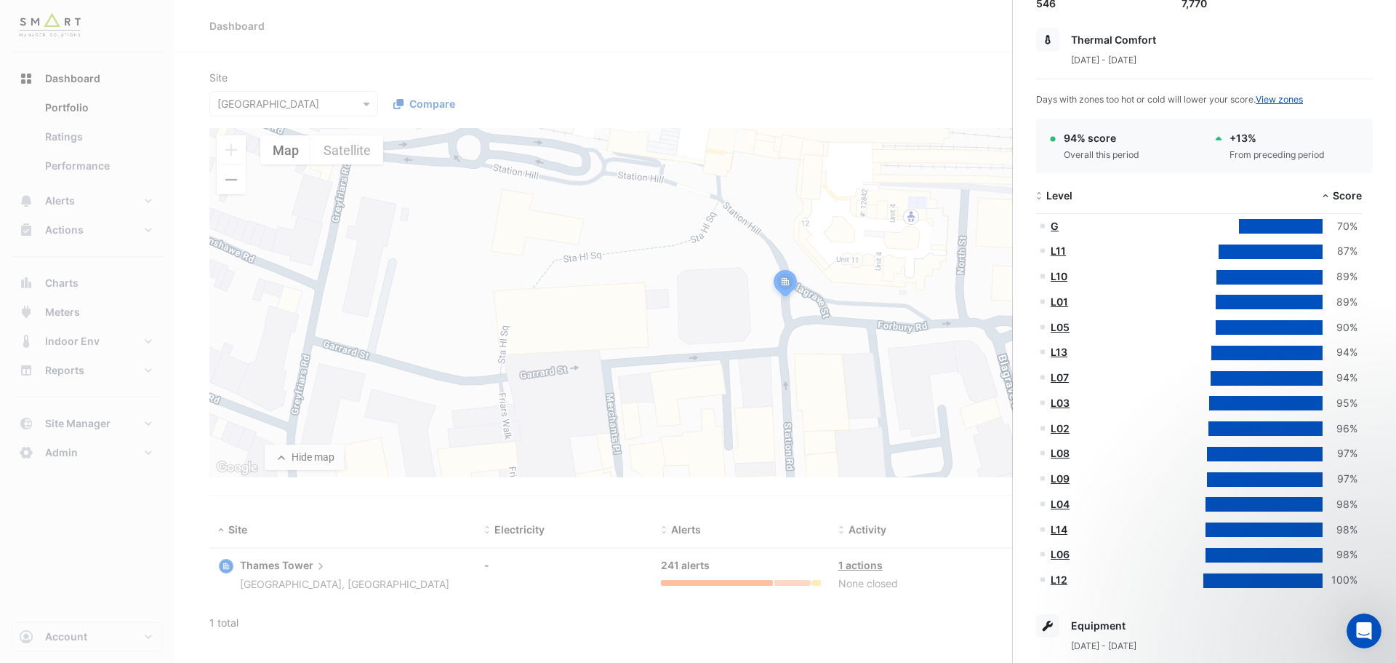
click at [1063, 279] on link "L10" at bounding box center [1059, 276] width 17 height 12
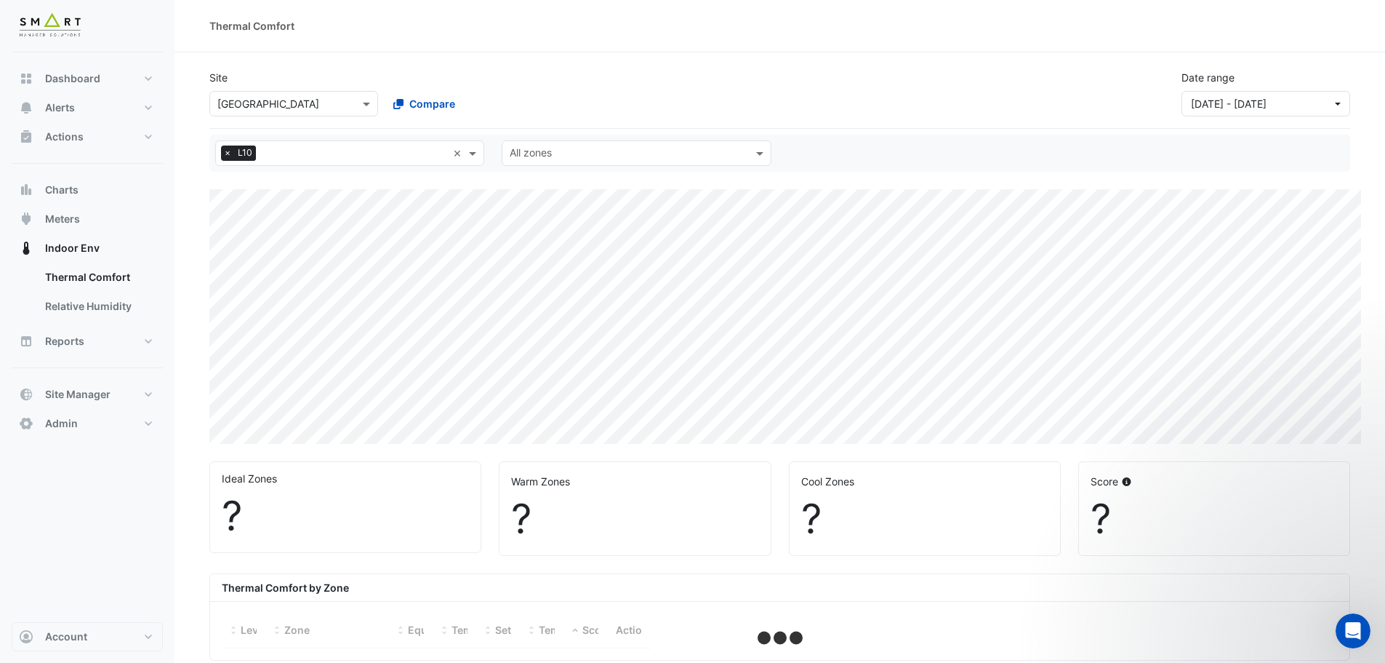
select select "***"
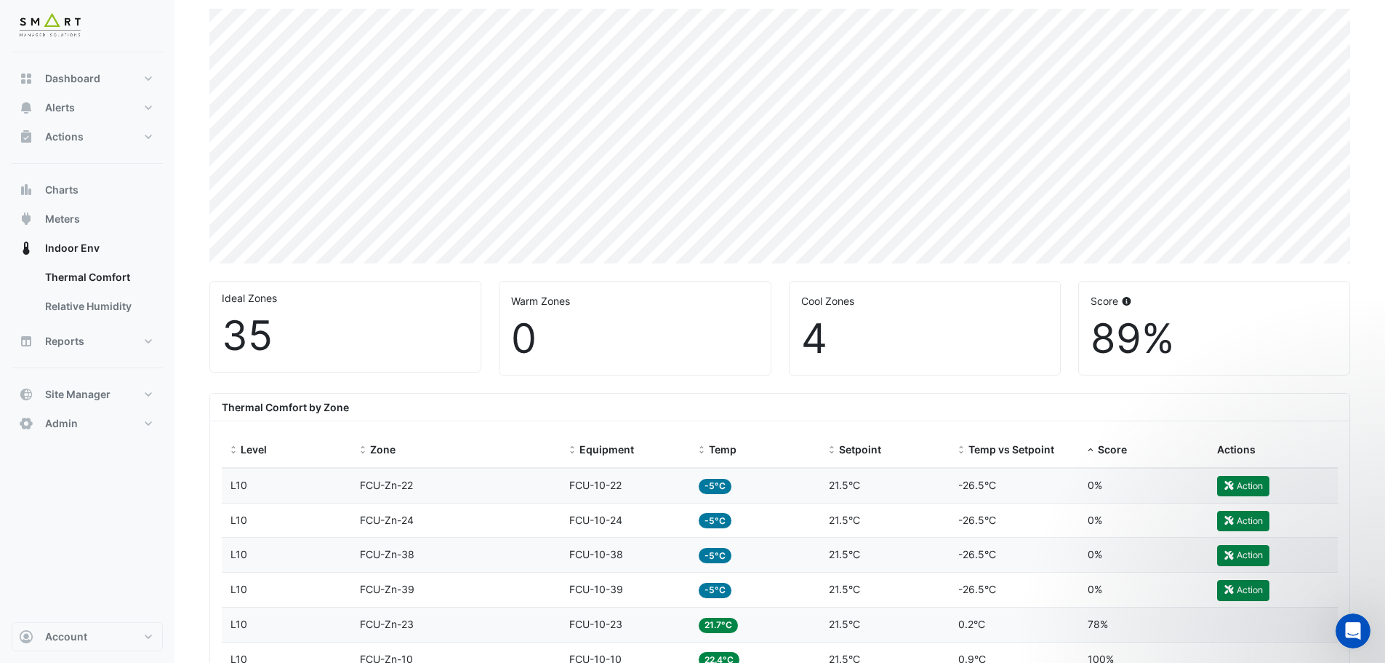
scroll to position [218, 0]
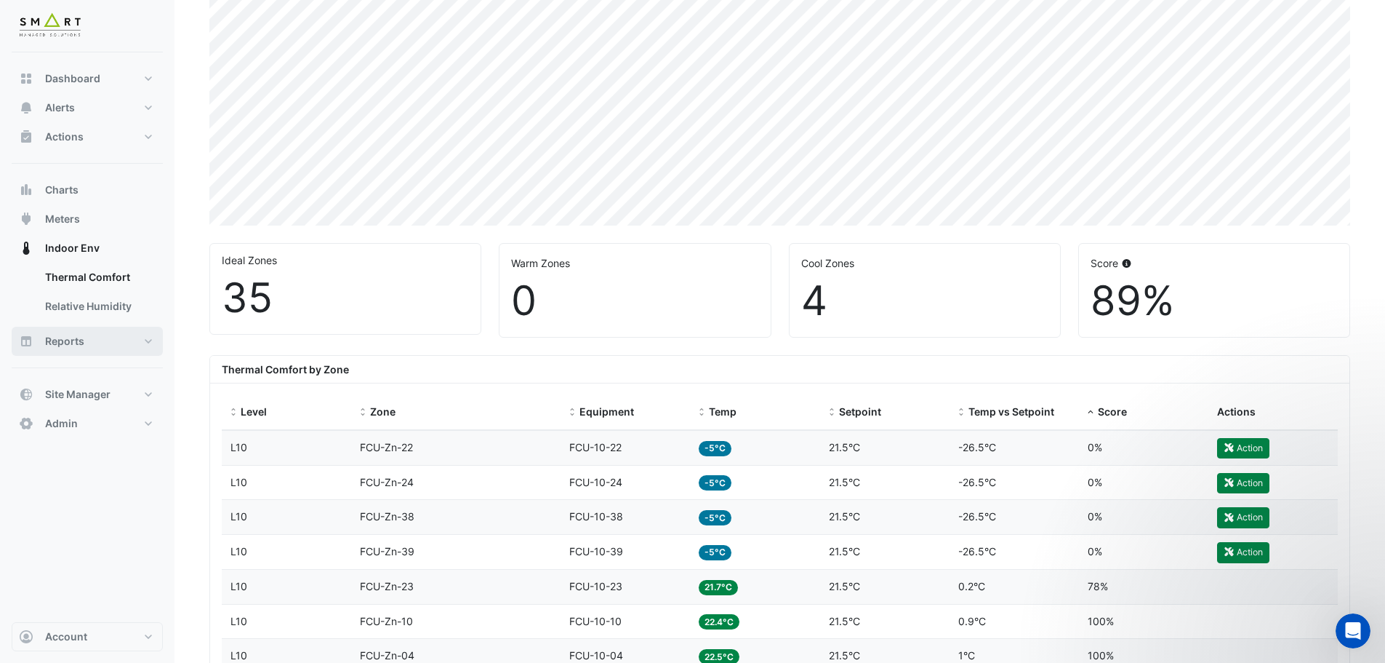
click at [83, 337] on span "Reports" at bounding box center [64, 341] width 39 height 15
select select "***"
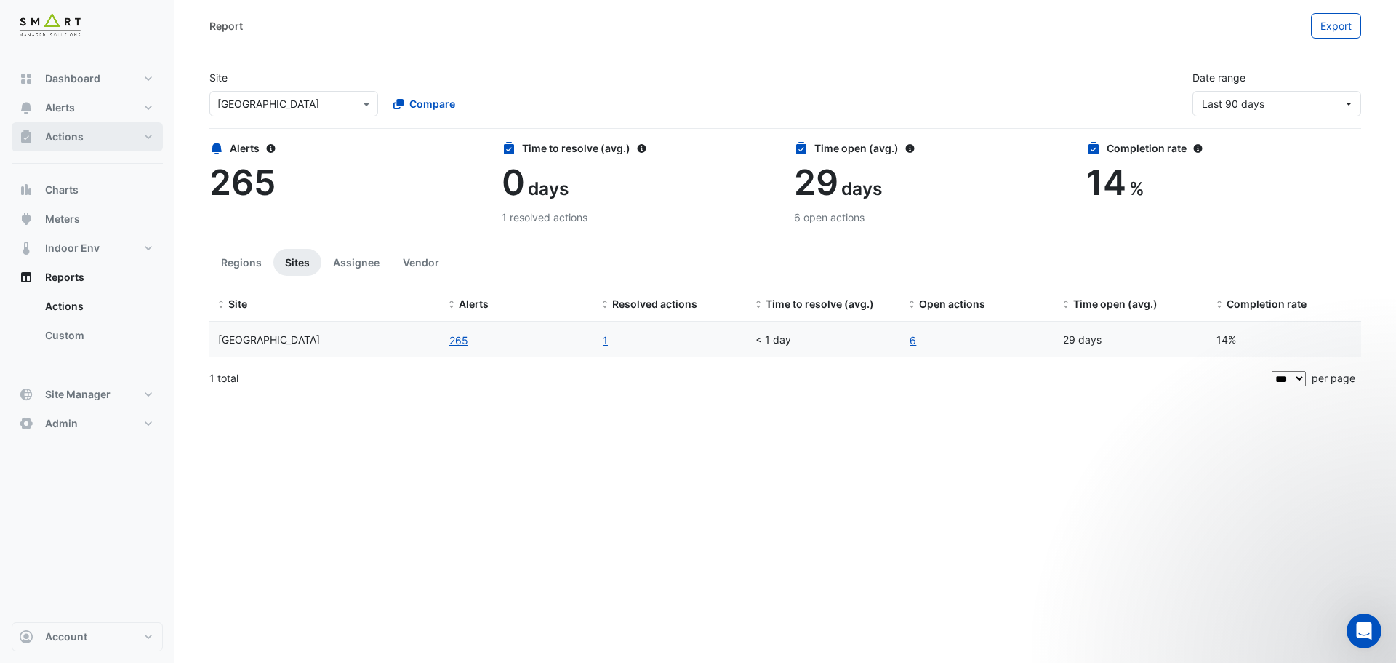
click at [84, 146] on button "Actions" at bounding box center [87, 136] width 151 height 29
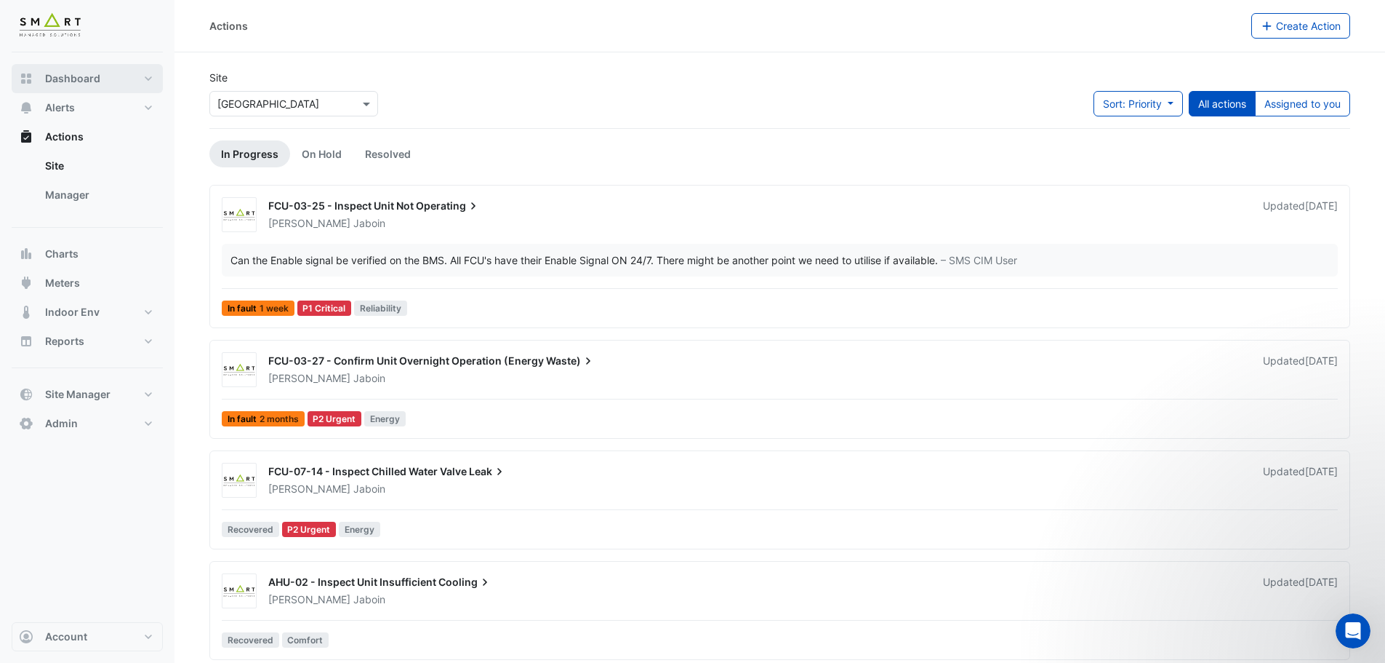
click at [93, 85] on span "Dashboard" at bounding box center [72, 78] width 55 height 15
select select "***"
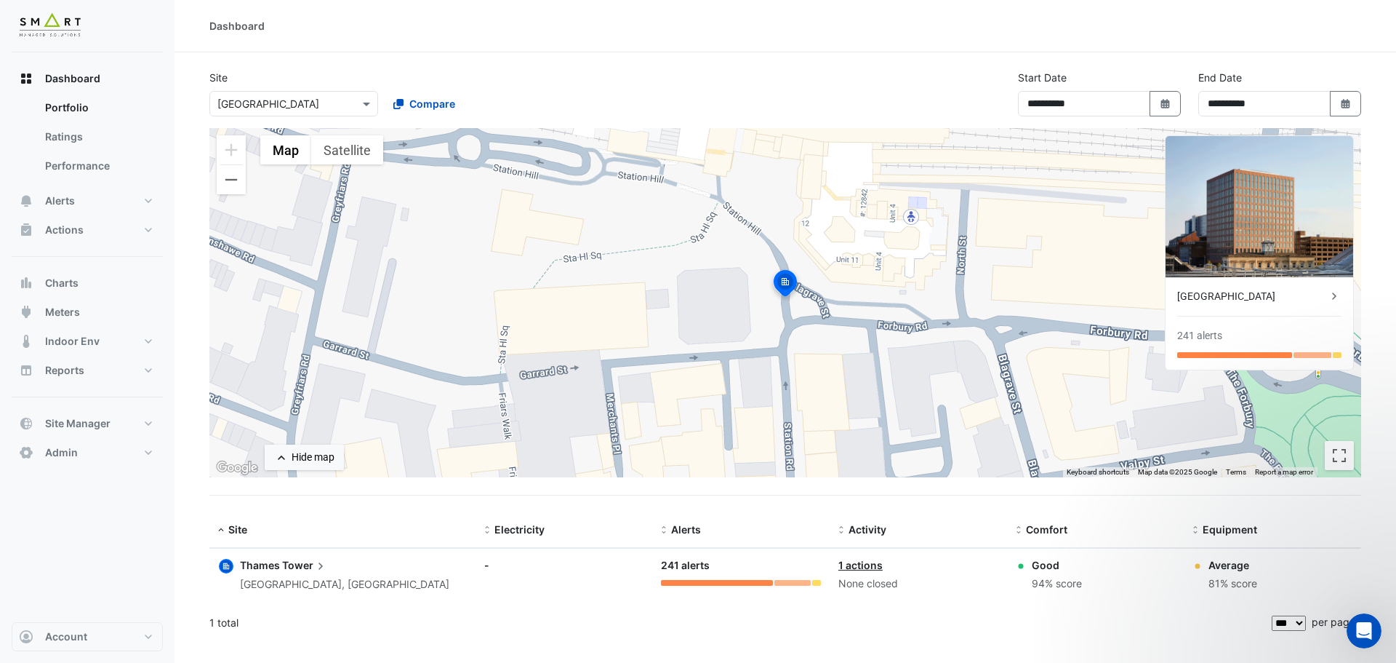
click at [1335, 297] on icon at bounding box center [1334, 295] width 4 height 7
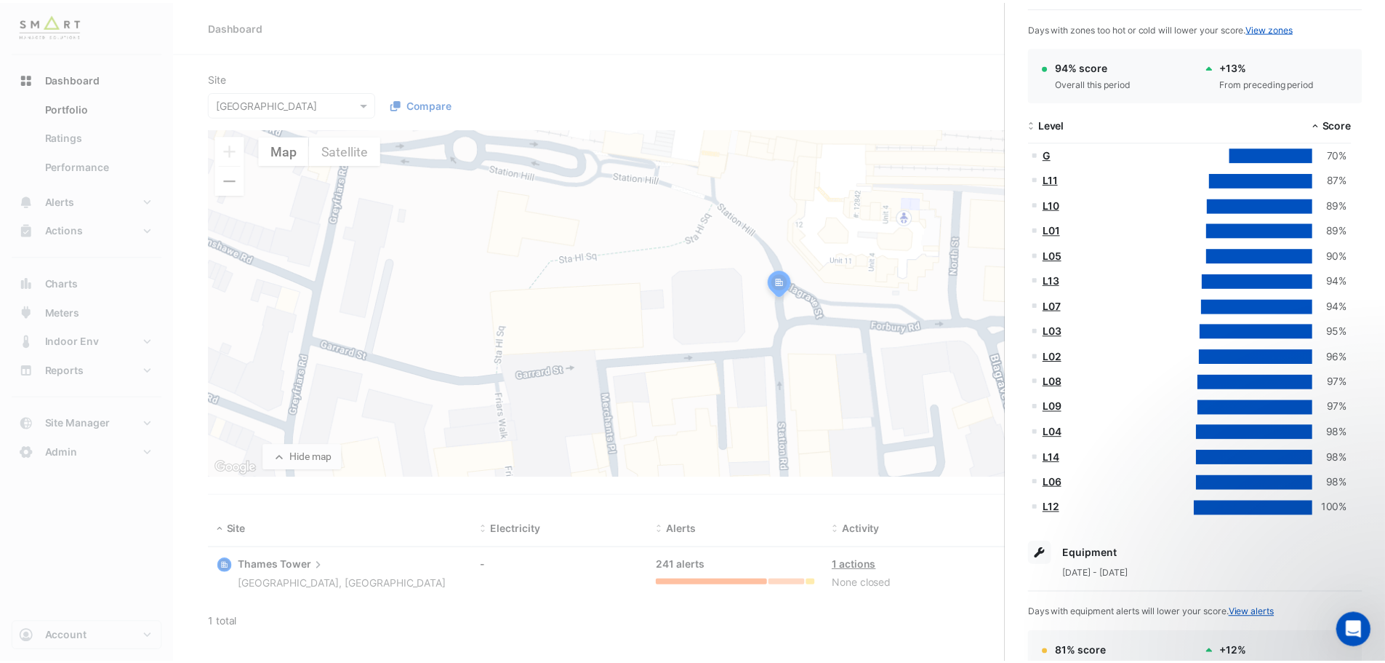
scroll to position [291, 0]
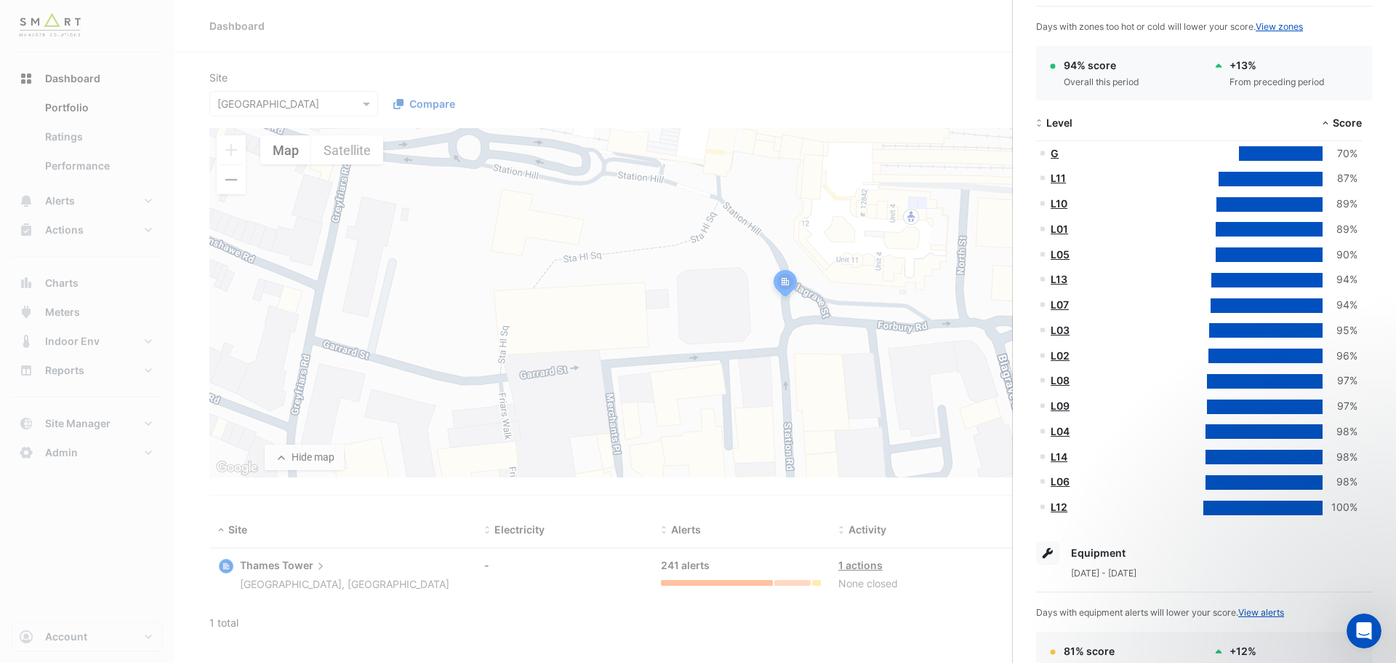
drag, startPoint x: 1059, startPoint y: 507, endPoint x: 1127, endPoint y: 521, distance: 69.2
click at [1059, 507] on link "L12" at bounding box center [1059, 506] width 17 height 12
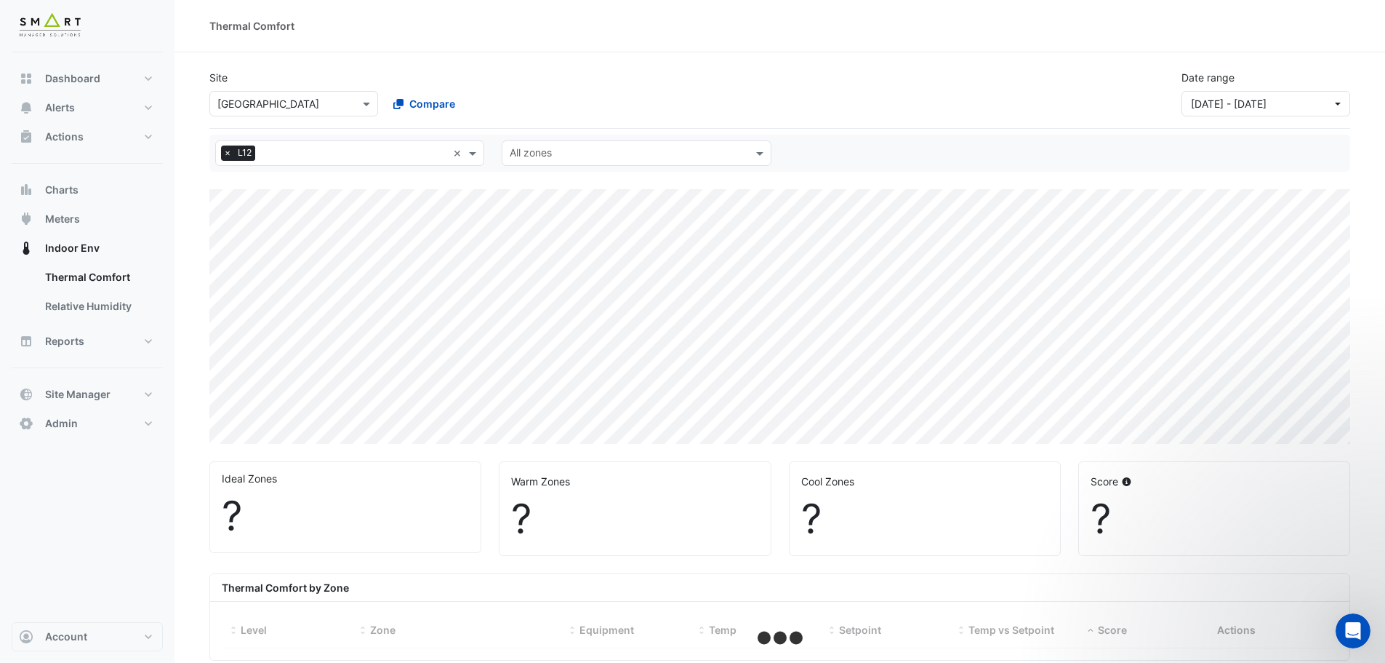
select select "***"
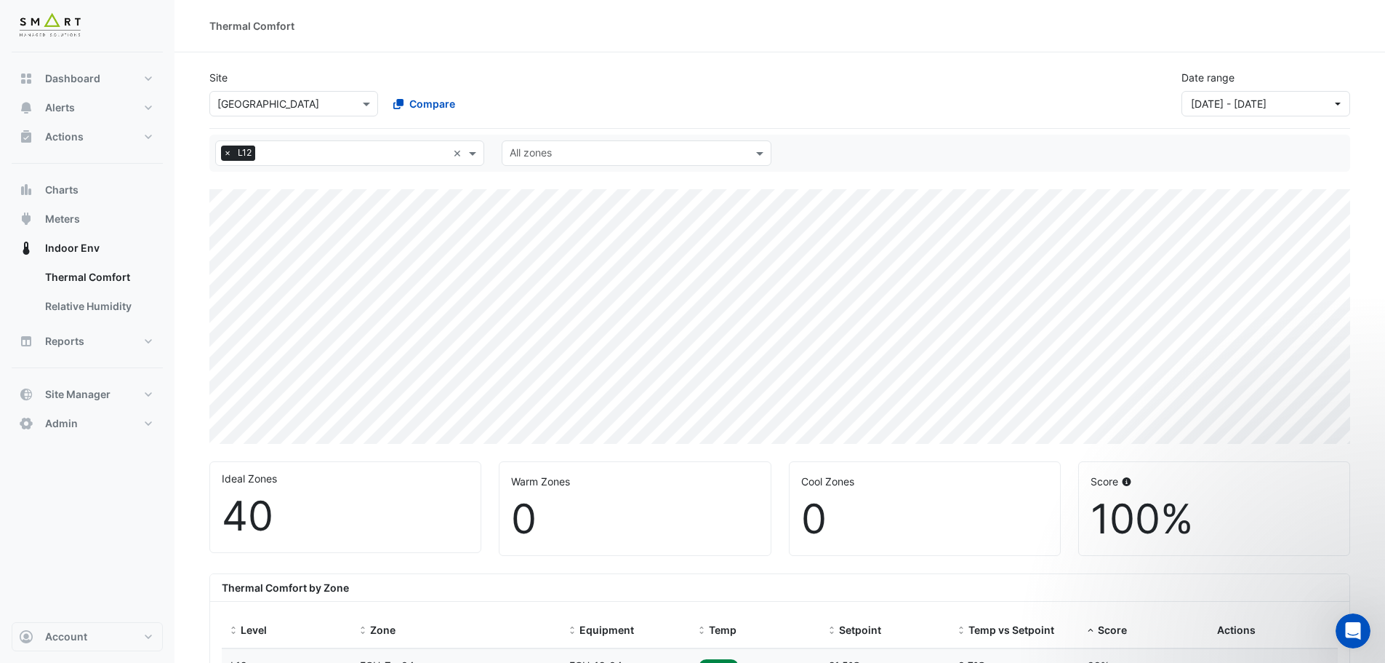
click at [615, 161] on div at bounding box center [627, 154] width 239 height 19
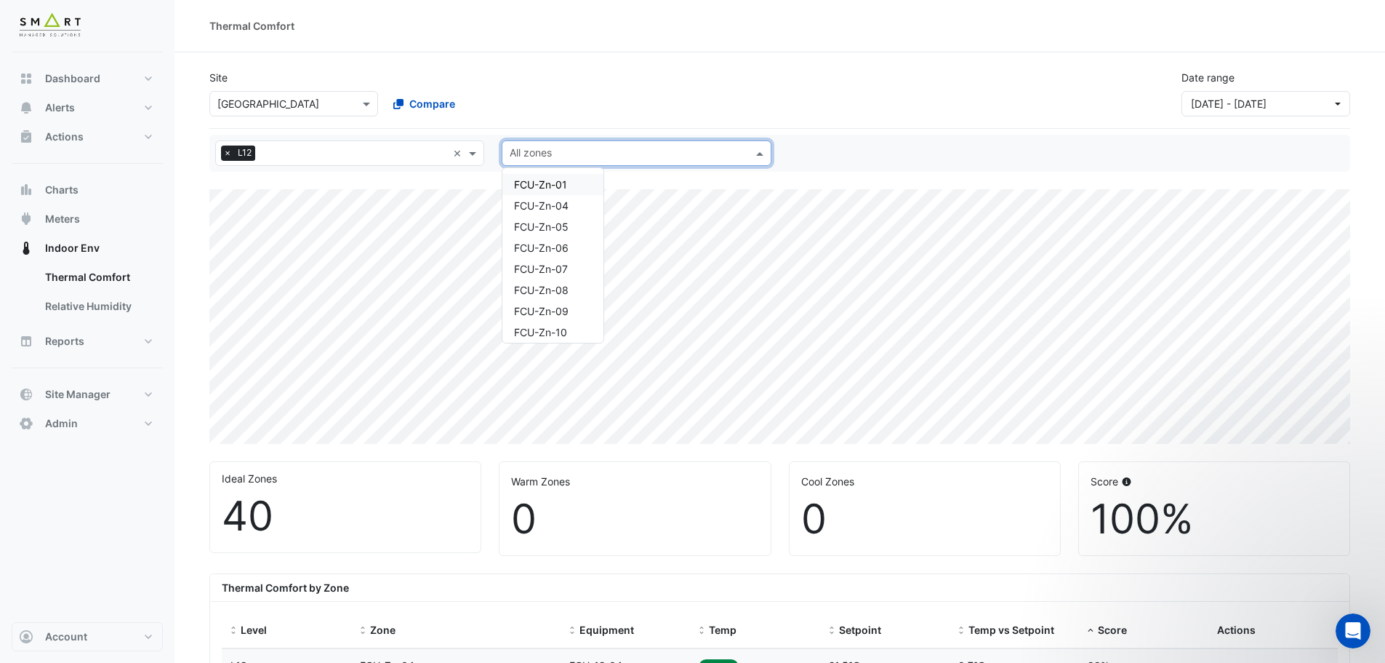
click at [634, 92] on div "Site × Thames Tower Compare Date range 01 Sep 25 - 30 Sep 25" at bounding box center [780, 87] width 1159 height 58
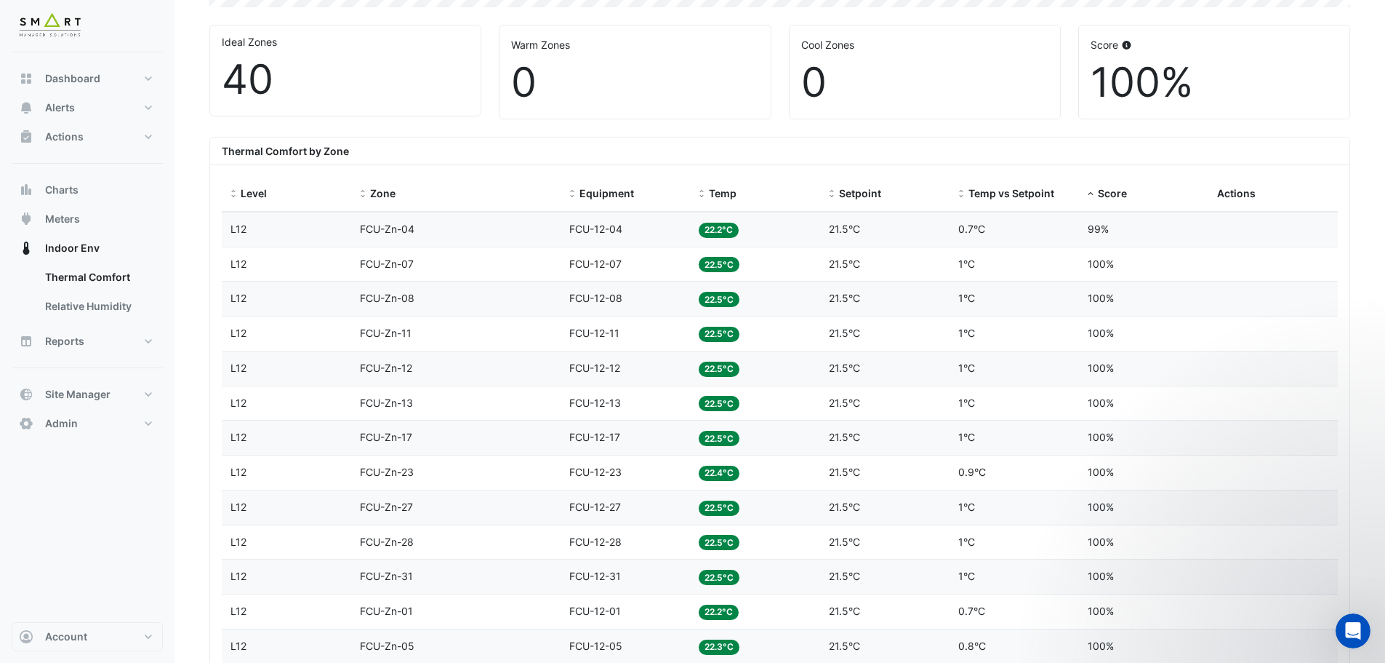
scroll to position [218, 0]
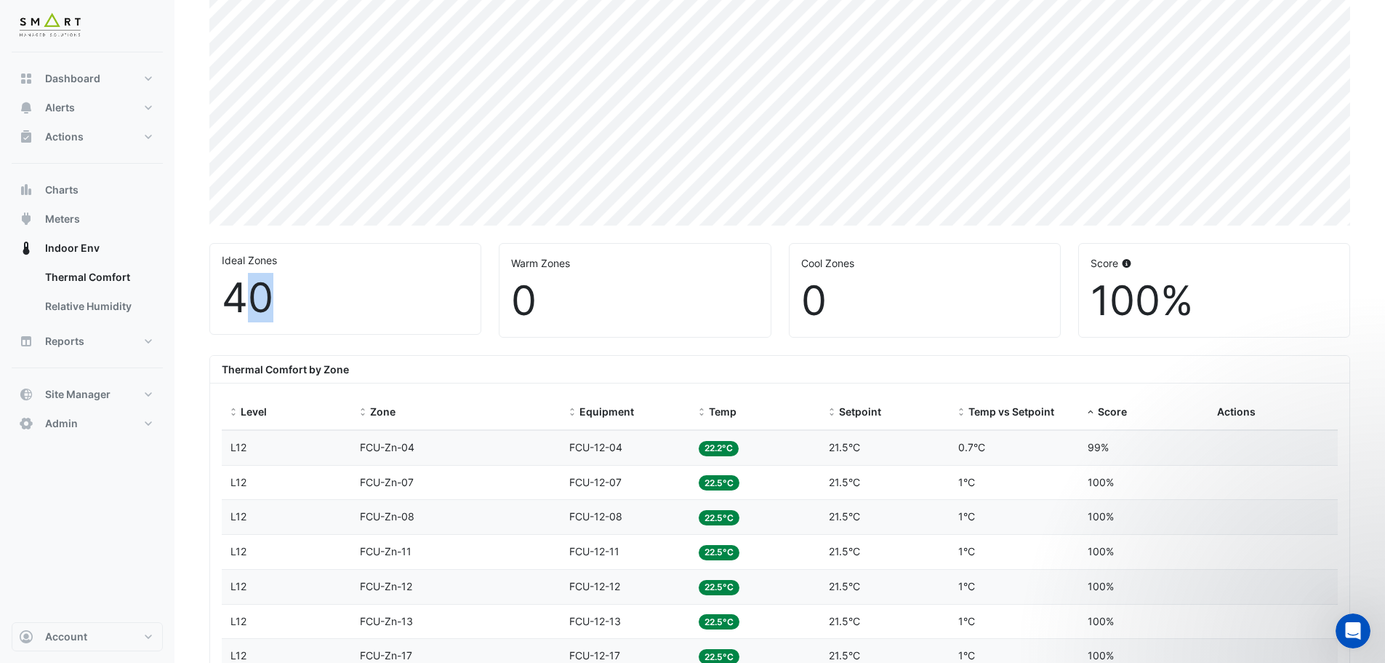
drag, startPoint x: 242, startPoint y: 296, endPoint x: 336, endPoint y: 301, distance: 94.0
click at [332, 301] on div "40" at bounding box center [345, 297] width 247 height 49
click at [460, 315] on div "40" at bounding box center [345, 297] width 247 height 49
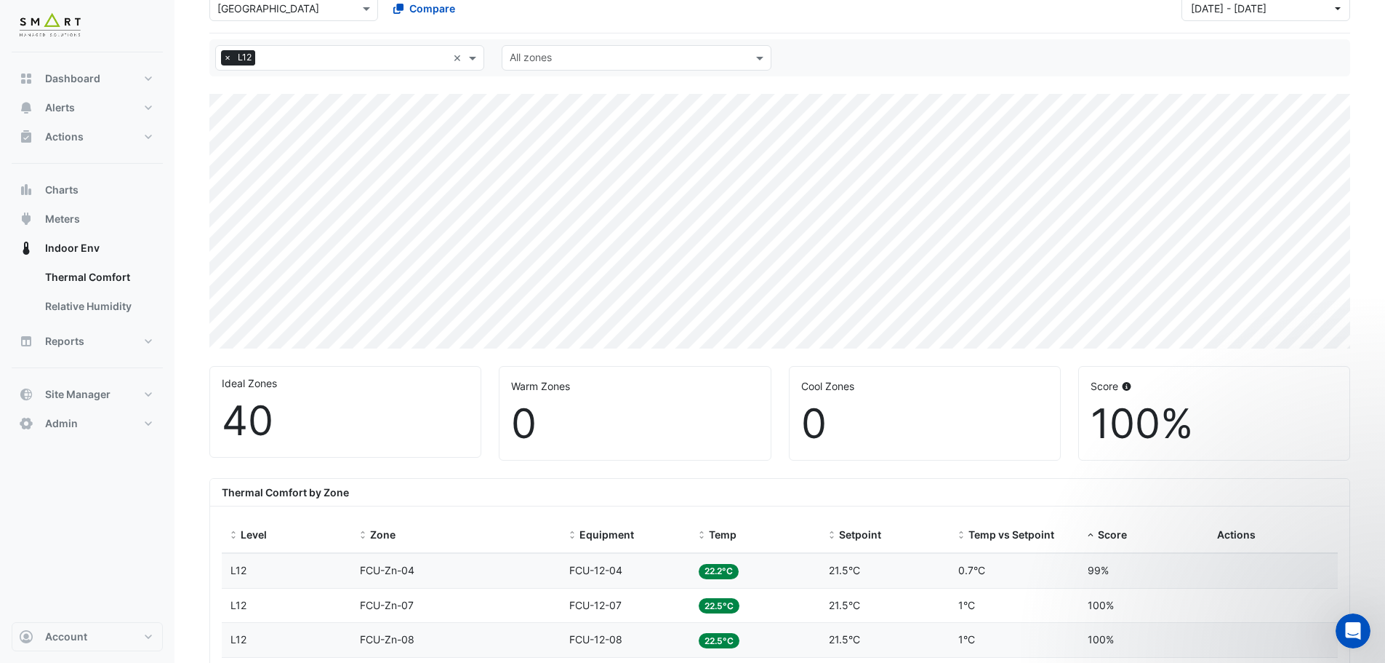
scroll to position [0, 0]
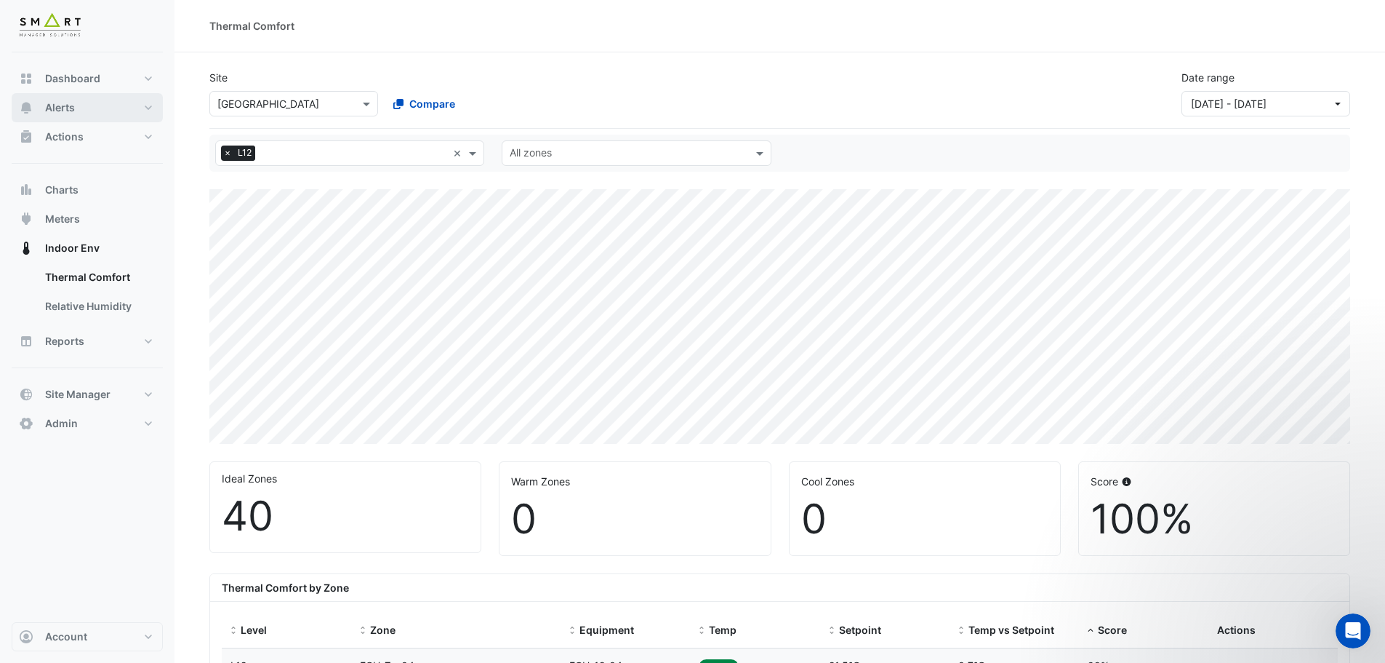
drag, startPoint x: 71, startPoint y: 108, endPoint x: 81, endPoint y: 113, distance: 11.7
click at [71, 108] on span "Alerts" at bounding box center [60, 107] width 30 height 15
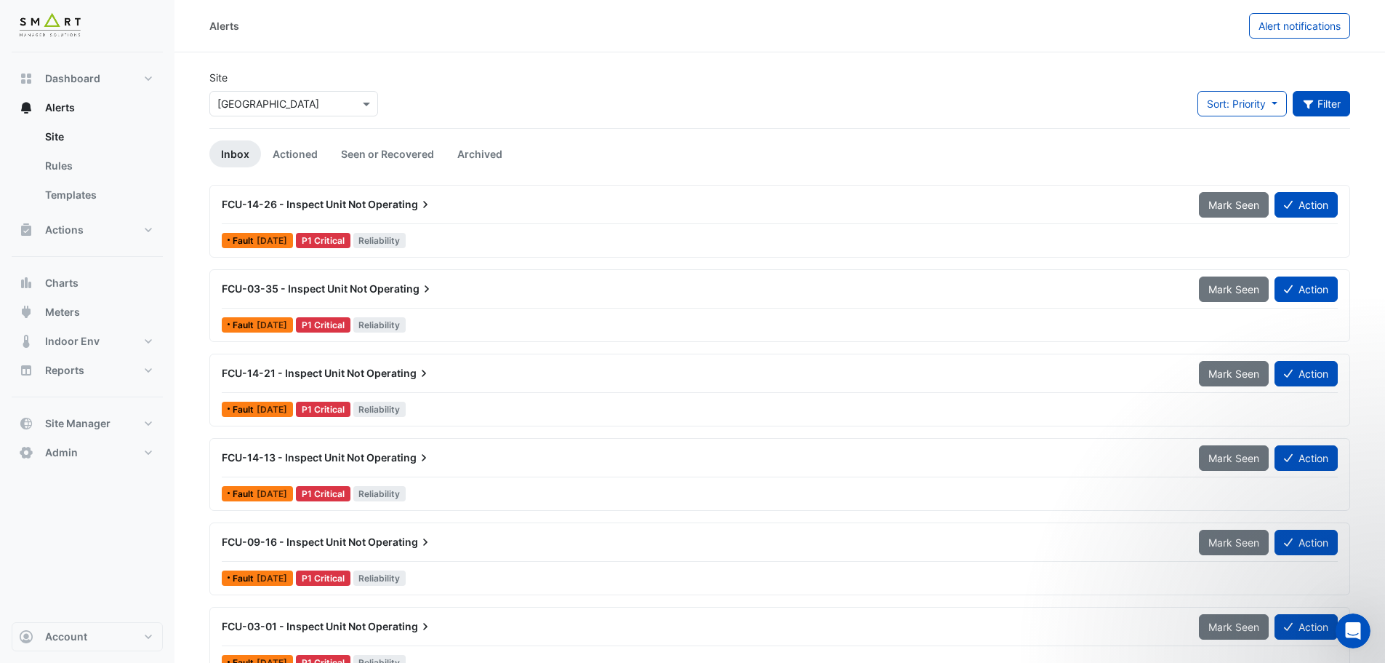
click at [1331, 101] on button "Filter" at bounding box center [1322, 103] width 58 height 25
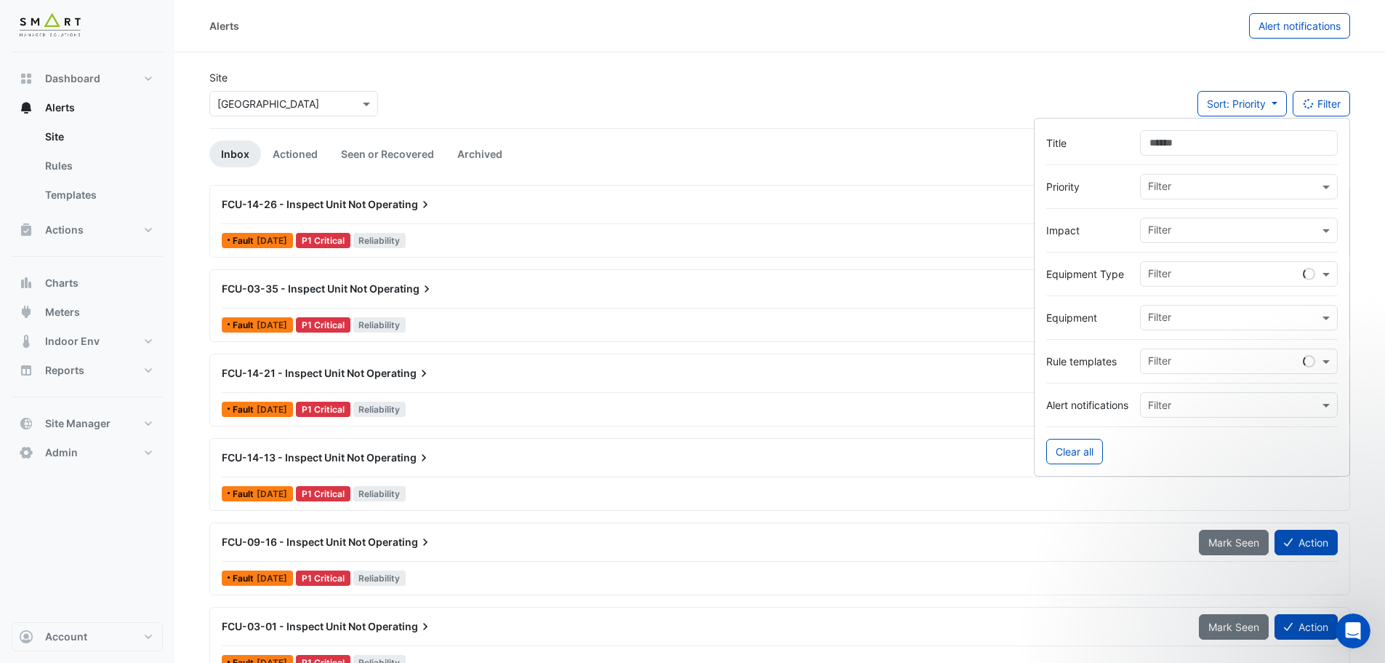
click at [1182, 310] on div "Filter" at bounding box center [1230, 317] width 178 height 23
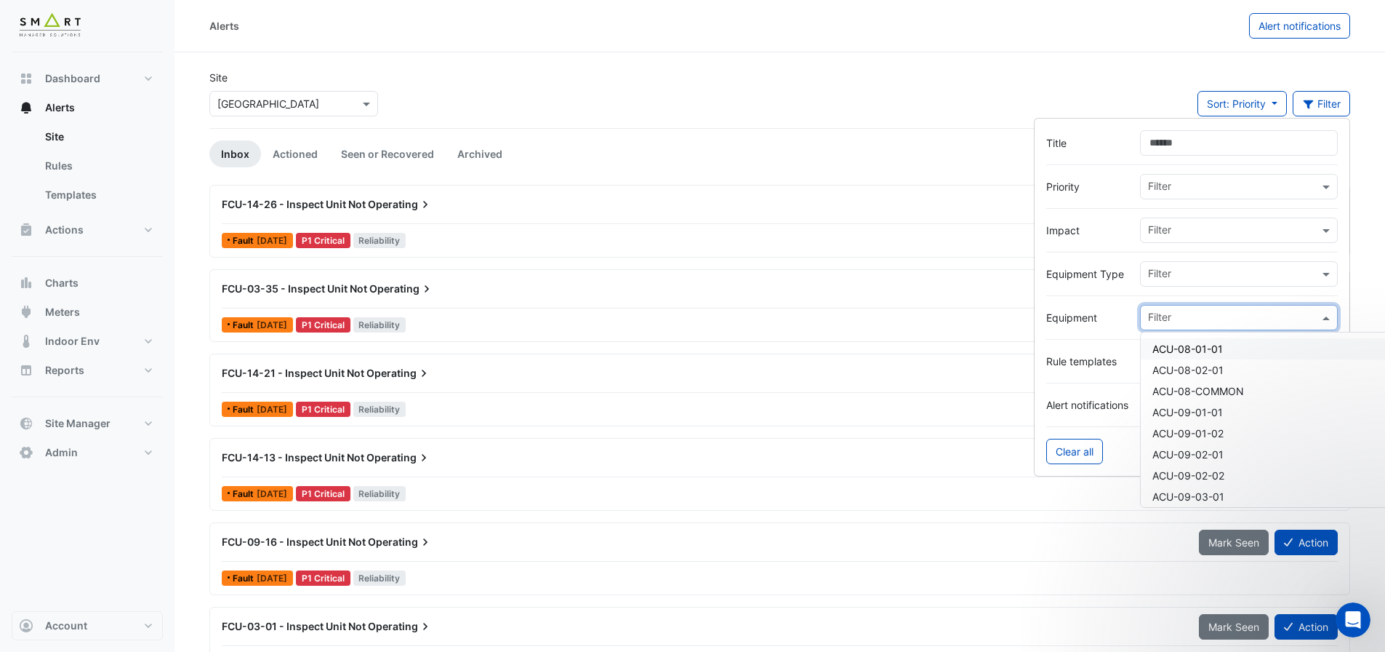
click at [1175, 281] on input "text" at bounding box center [1233, 275] width 171 height 15
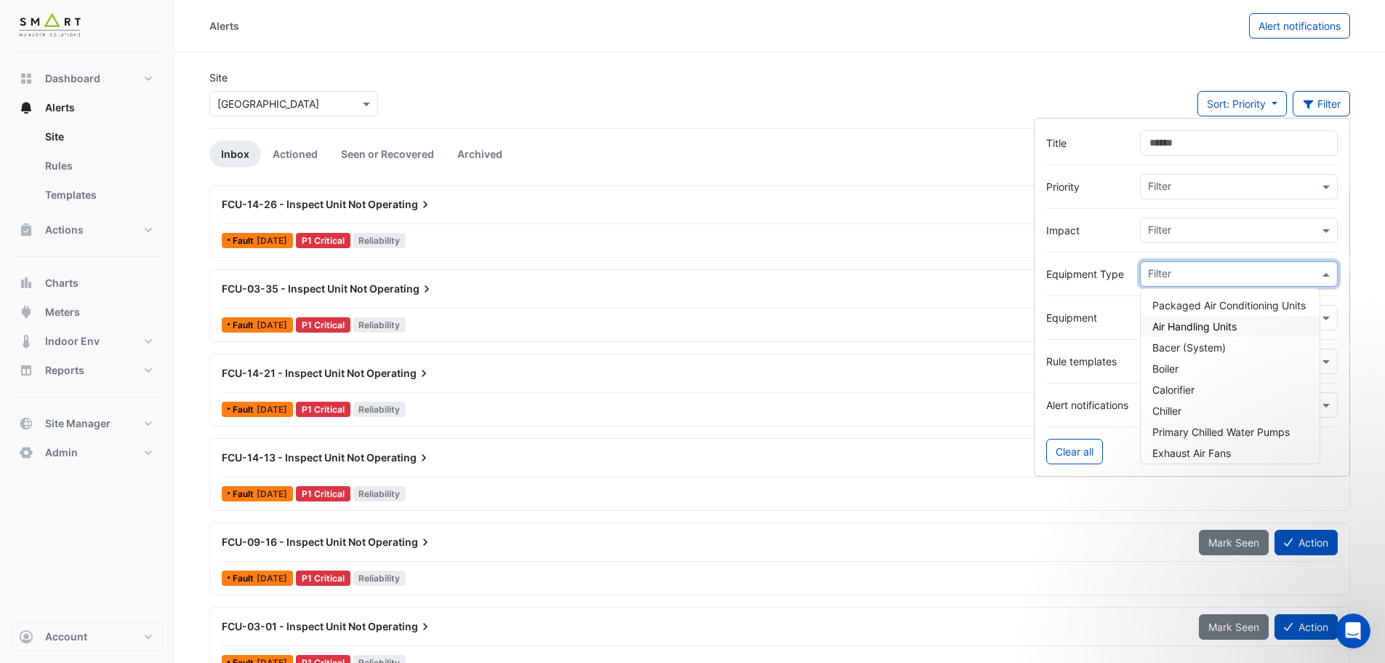
click at [1193, 329] on span "Air Handling Units" at bounding box center [1195, 326] width 84 height 12
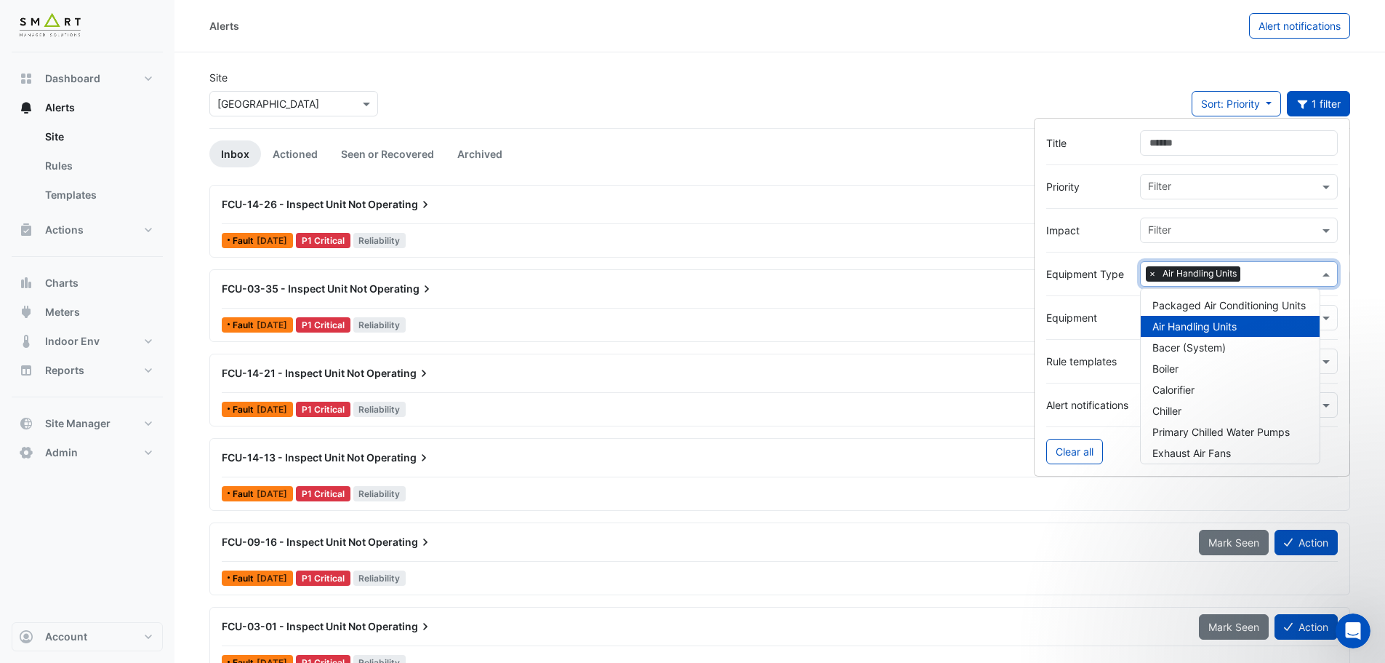
click at [918, 106] on div "Site × Thames Tower Sort: Priority Priority Updated 1 filter" at bounding box center [780, 99] width 1159 height 58
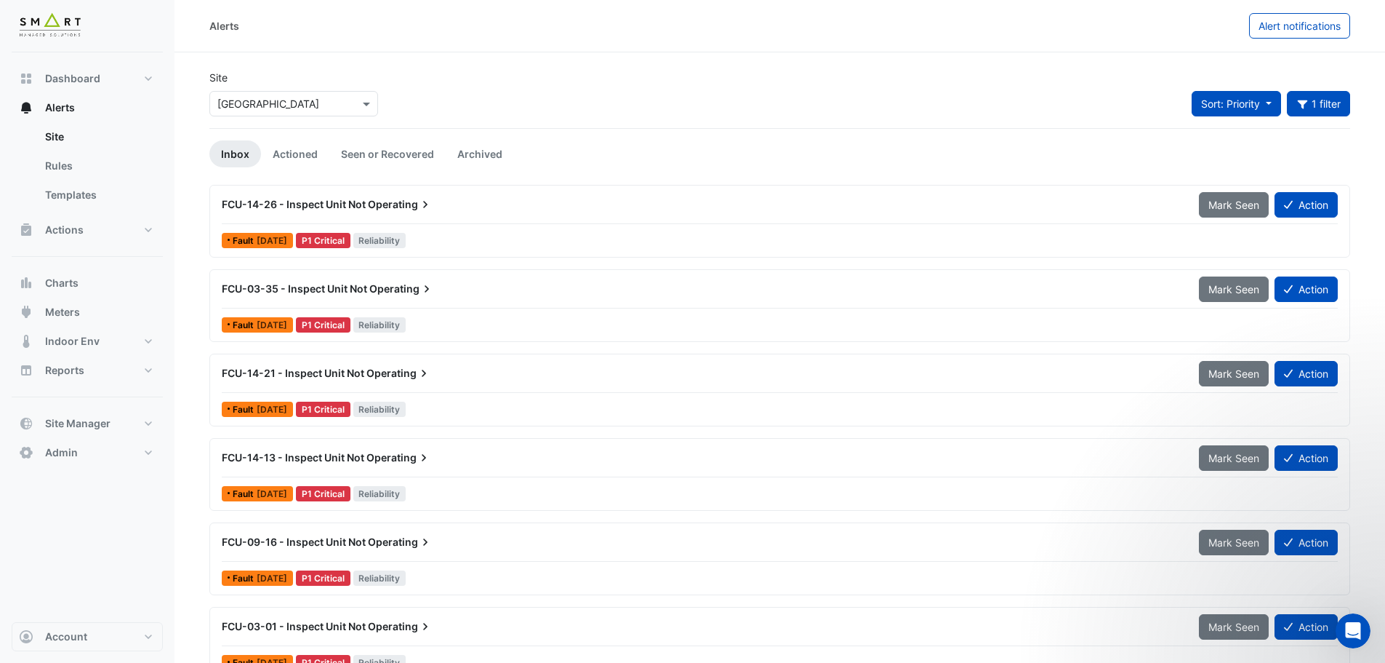
click at [1224, 111] on button "Sort: Priority" at bounding box center [1236, 103] width 89 height 25
click at [1129, 101] on div "Site × Thames Tower Sort: Priority 1 filter Title Priority Filter Impact Filter…" at bounding box center [780, 99] width 1159 height 58
click at [1339, 97] on button "1 filter" at bounding box center [1319, 103] width 64 height 25
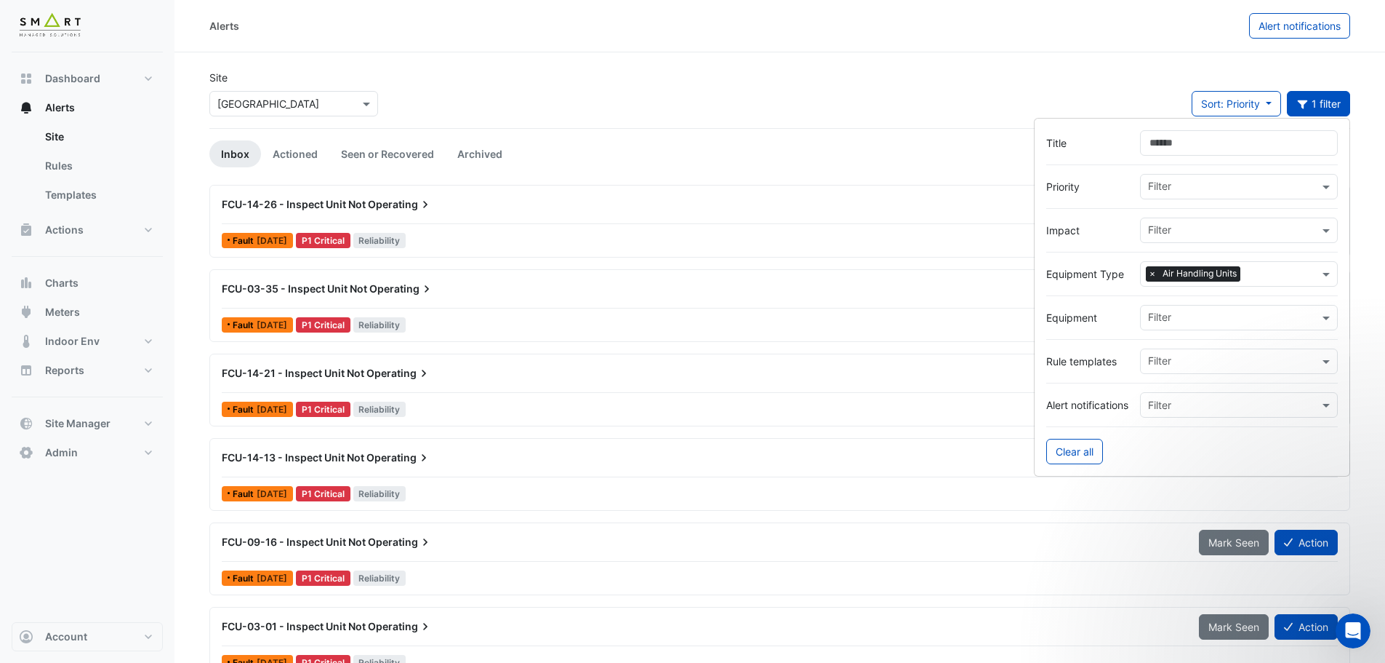
click at [1151, 272] on span "×" at bounding box center [1152, 273] width 13 height 15
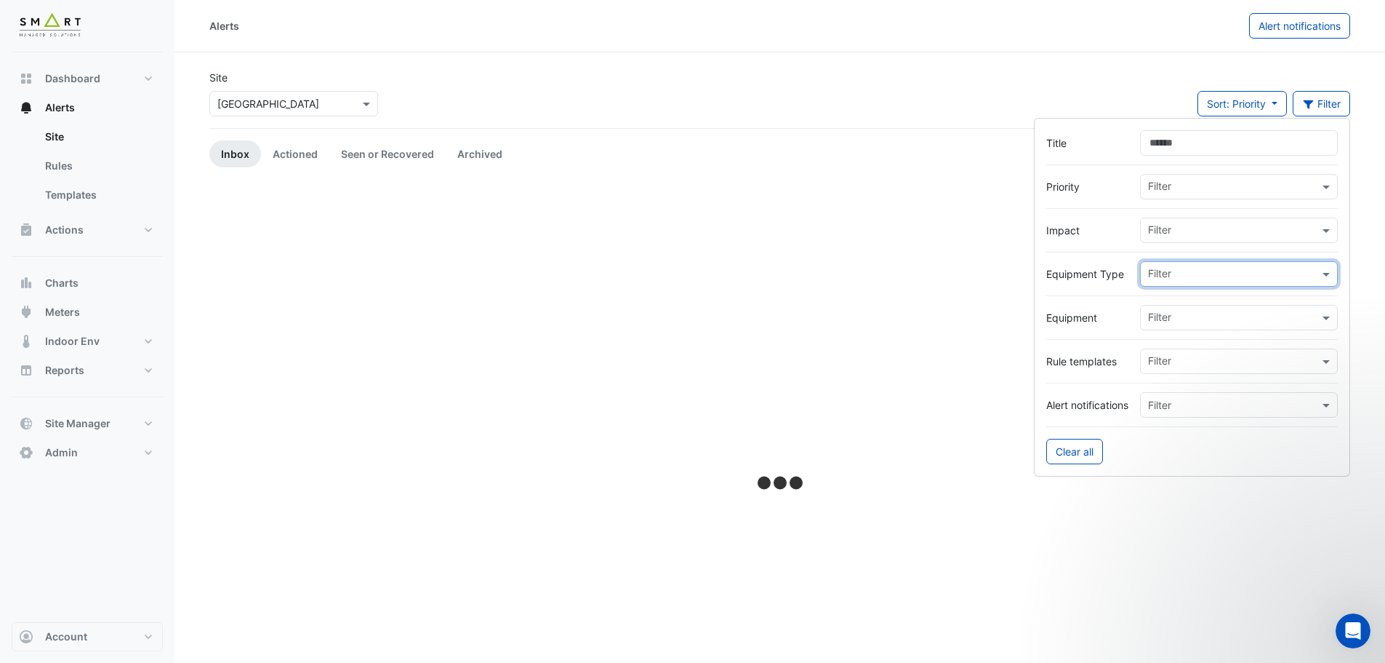
click at [1192, 273] on input "text" at bounding box center [1233, 275] width 171 height 15
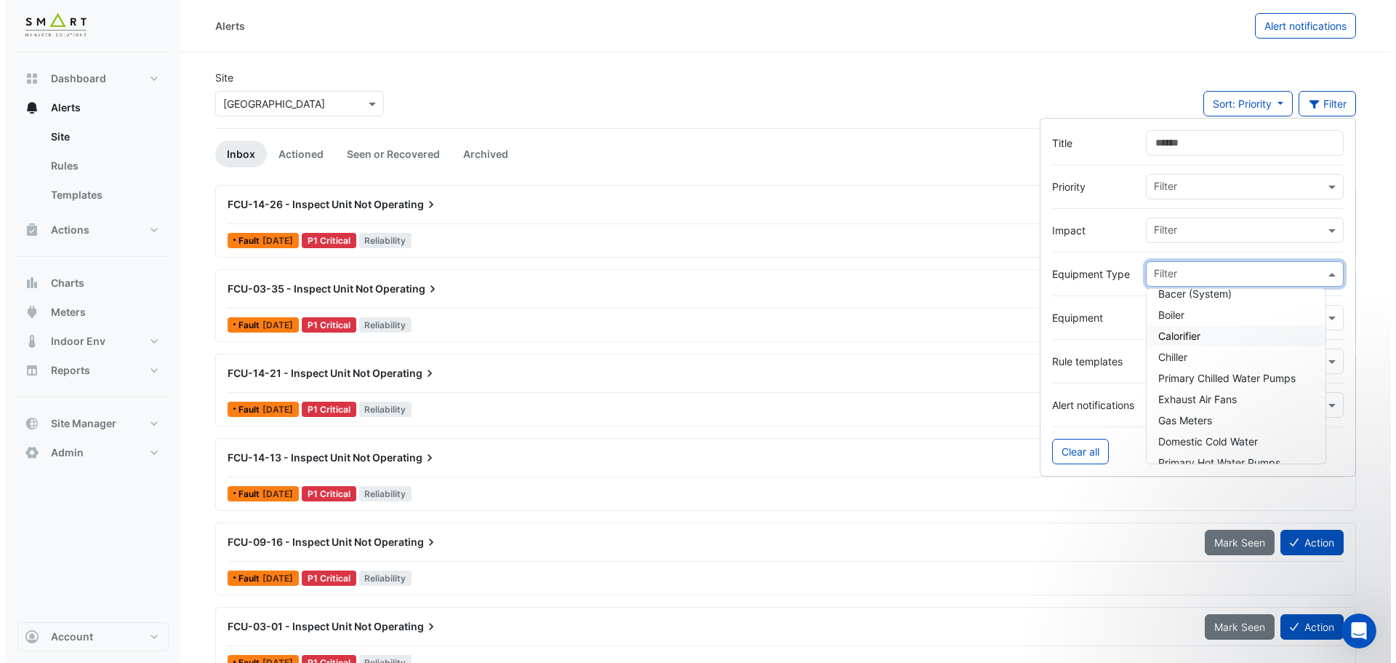
scroll to position [73, 0]
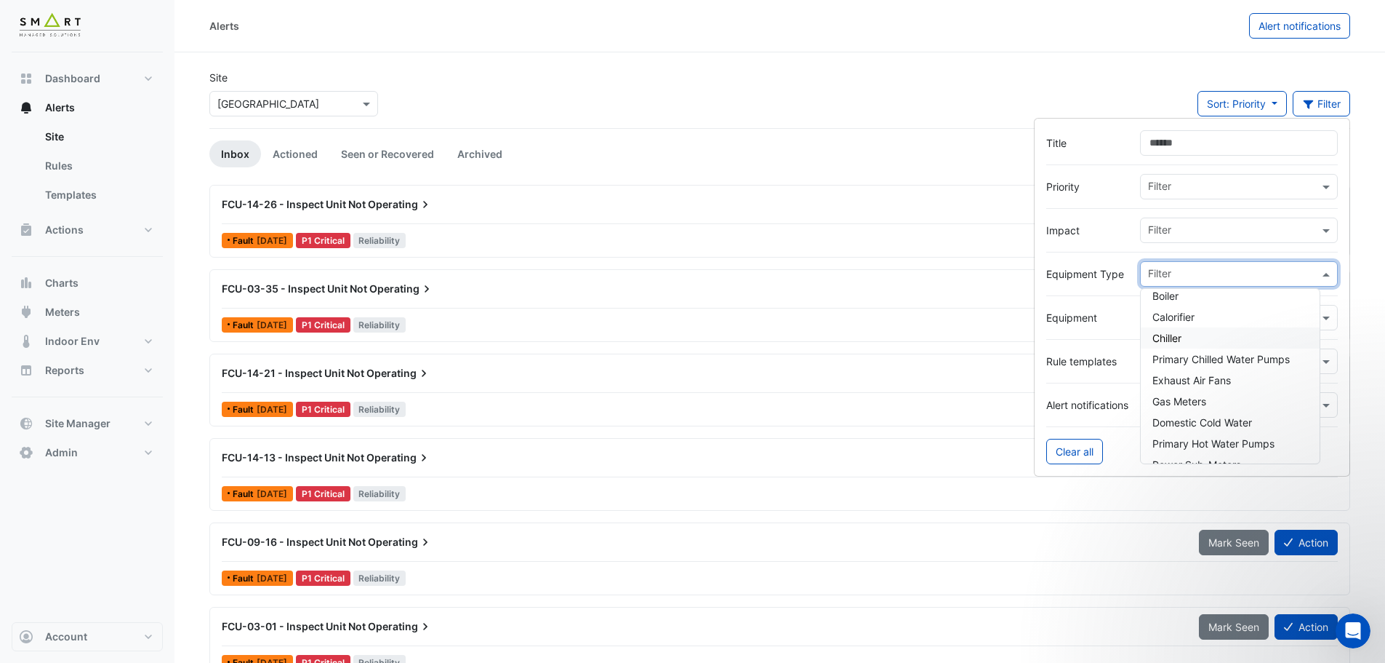
click at [1188, 339] on div "Chiller" at bounding box center [1230, 337] width 179 height 21
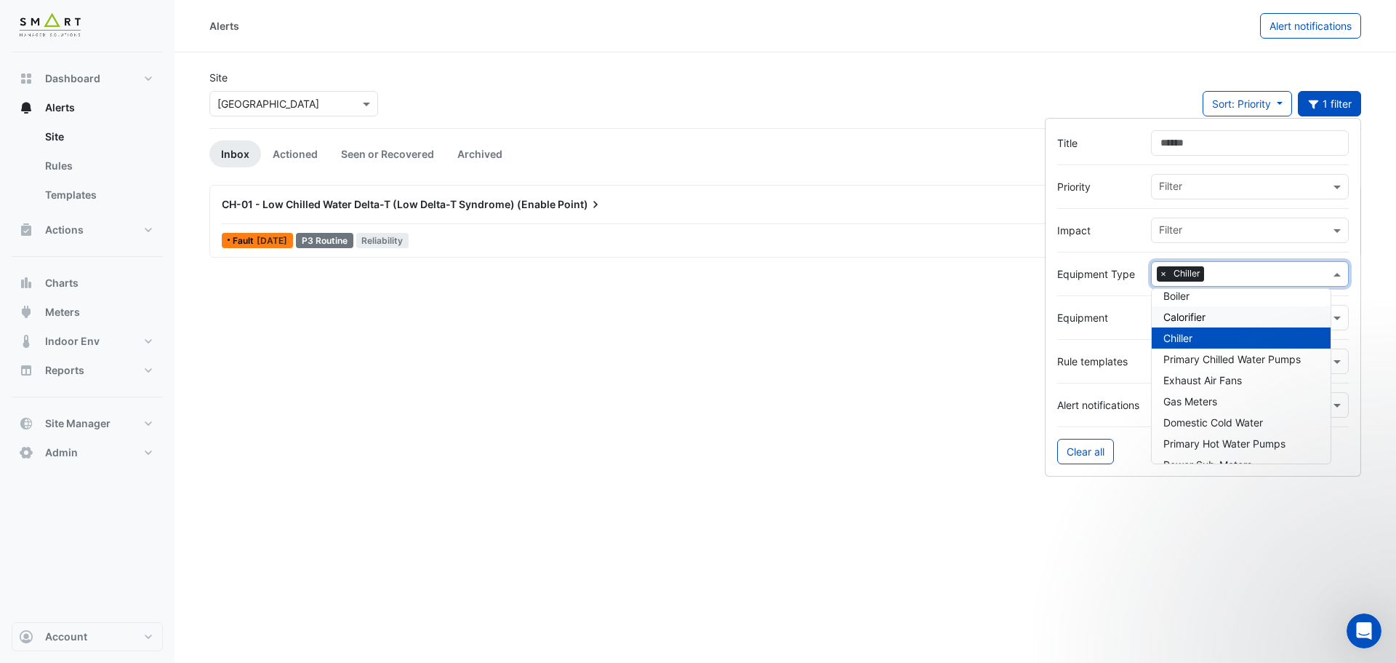
click at [949, 97] on div "Site × Thames Tower Sort: Priority Priority Updated 1 filter" at bounding box center [785, 99] width 1169 height 58
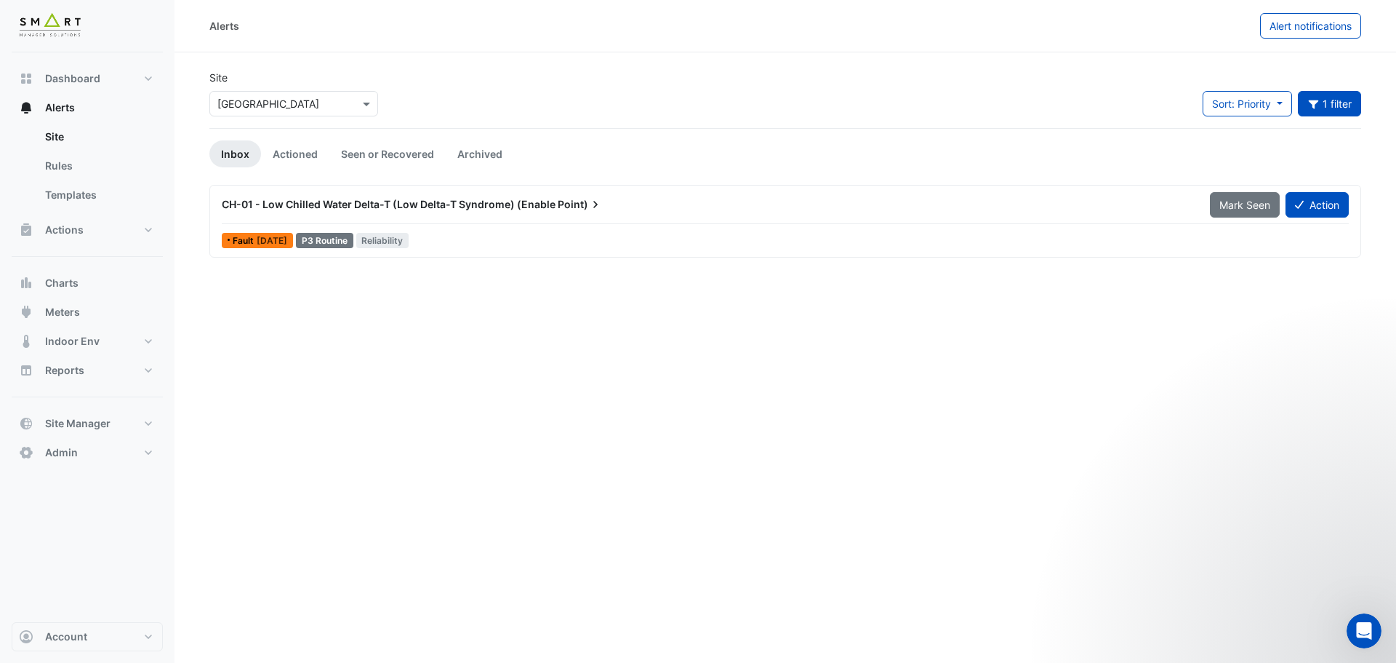
click at [377, 207] on span "CH-01 - Low Chilled Water Delta-T (Low Delta-T Syndrome) (Enable" at bounding box center [389, 204] width 334 height 12
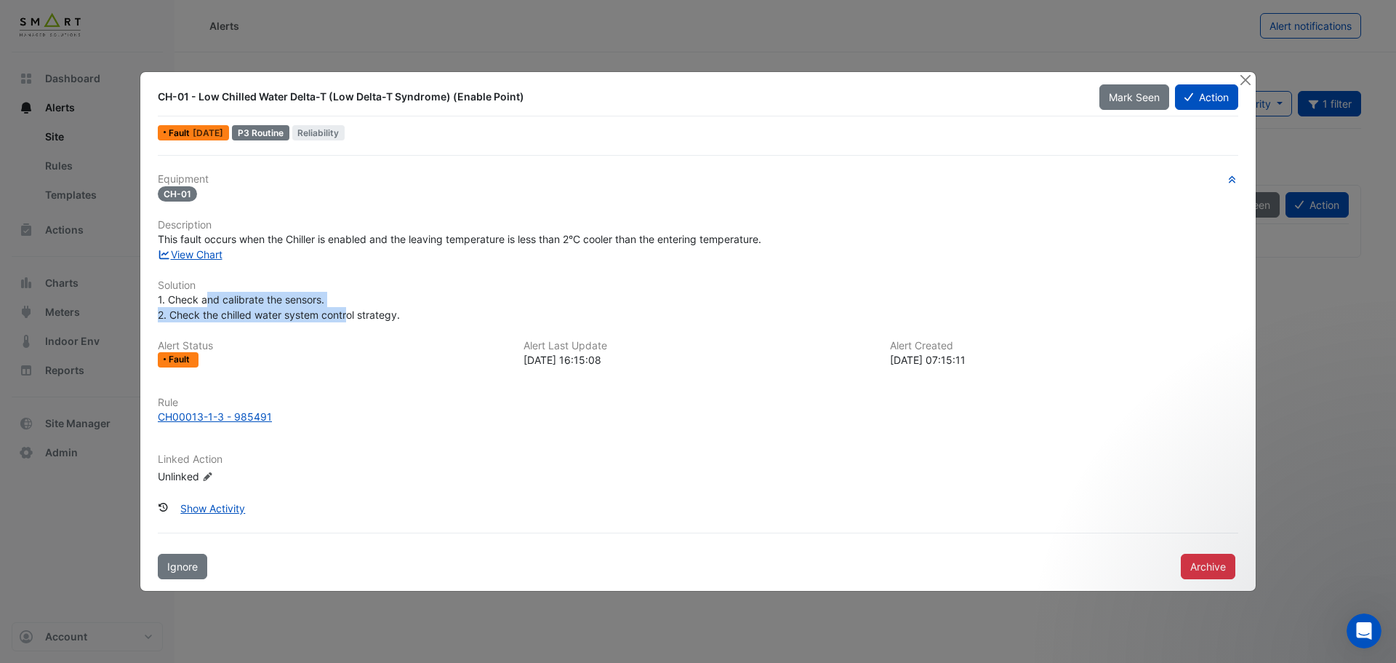
drag, startPoint x: 233, startPoint y: 300, endPoint x: 351, endPoint y: 319, distance: 118.5
click at [351, 319] on span "1. Check and calibrate the sensors. 2. Check the chilled water system control s…" at bounding box center [279, 307] width 242 height 28
click at [371, 319] on span "1. Check and calibrate the sensors. 2. Check the chilled water system control s…" at bounding box center [279, 307] width 242 height 28
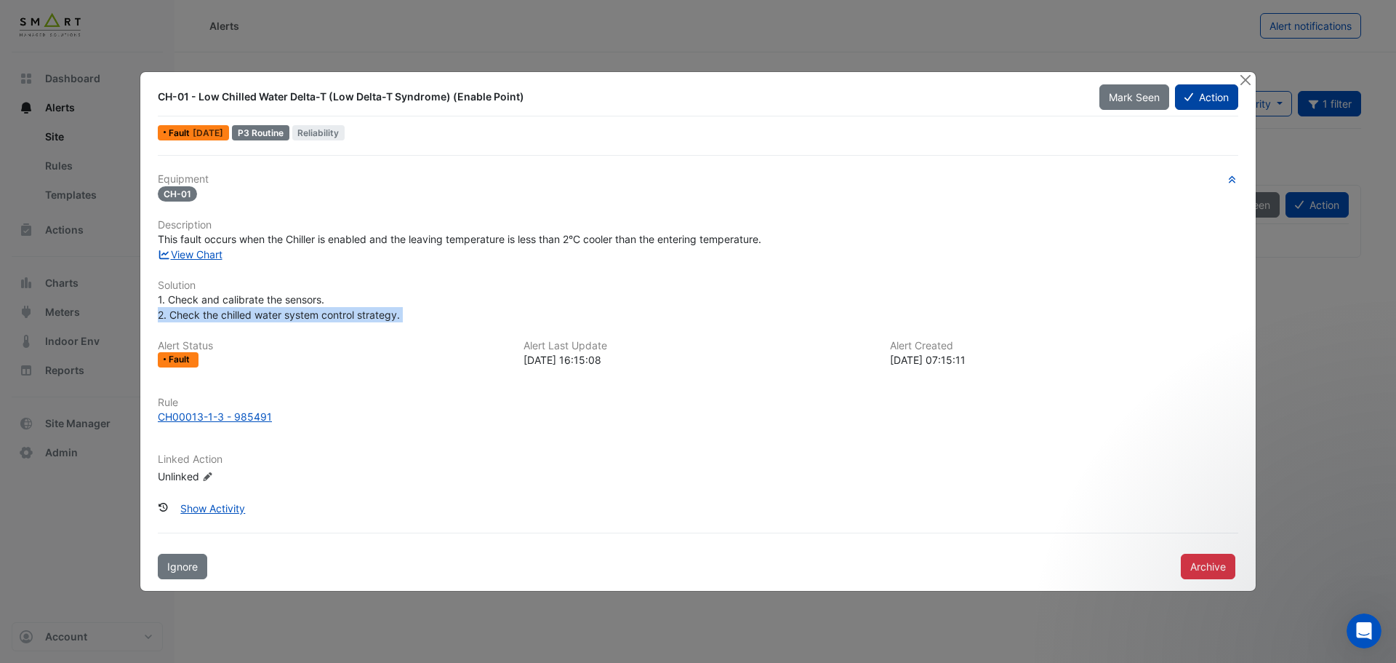
click at [1185, 104] on button "Action" at bounding box center [1206, 96] width 63 height 25
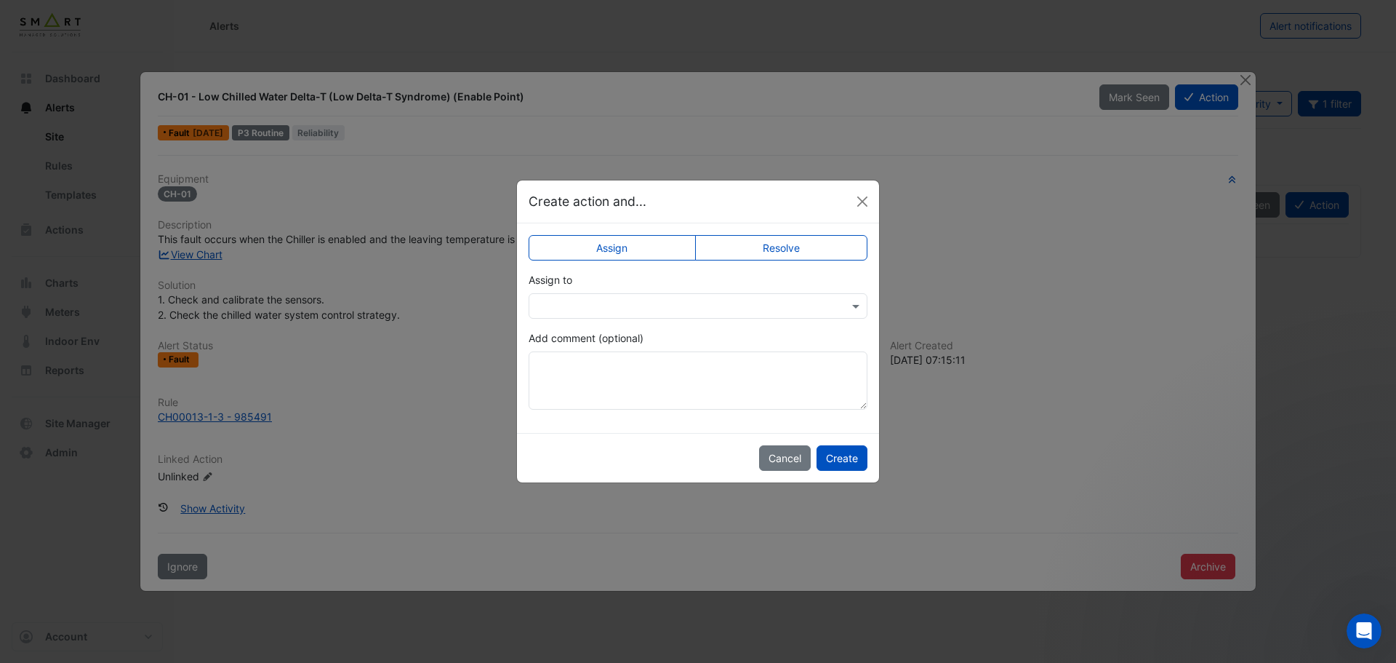
click at [671, 292] on div "Assign to" at bounding box center [698, 295] width 339 height 47
click at [678, 308] on input "text" at bounding box center [684, 306] width 294 height 15
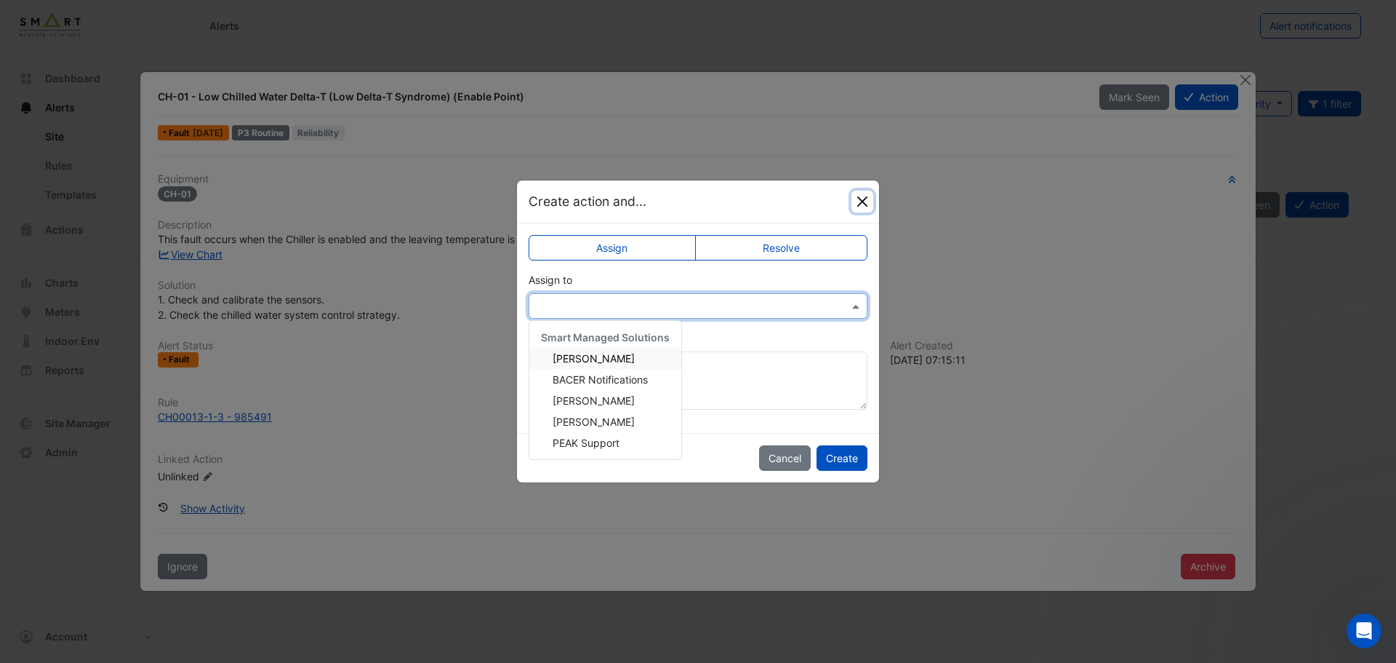
click at [861, 202] on button "Close" at bounding box center [863, 202] width 22 height 22
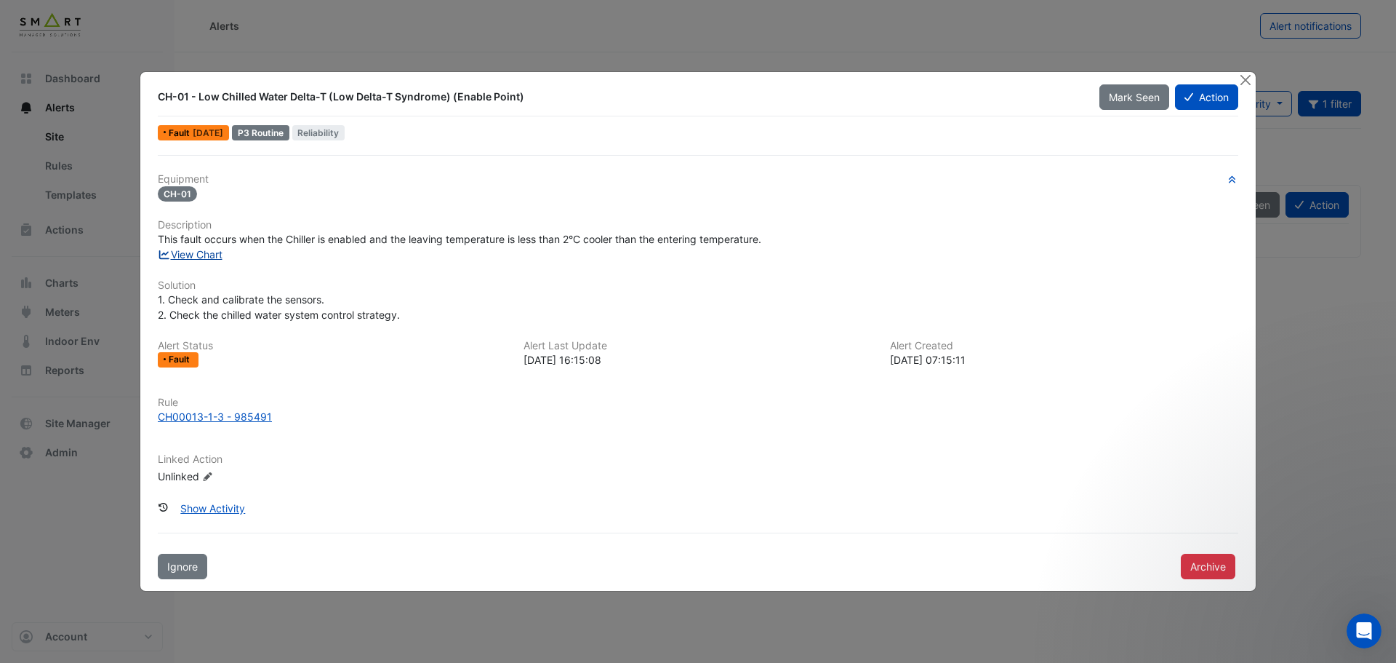
click at [204, 260] on link "View Chart" at bounding box center [190, 254] width 65 height 12
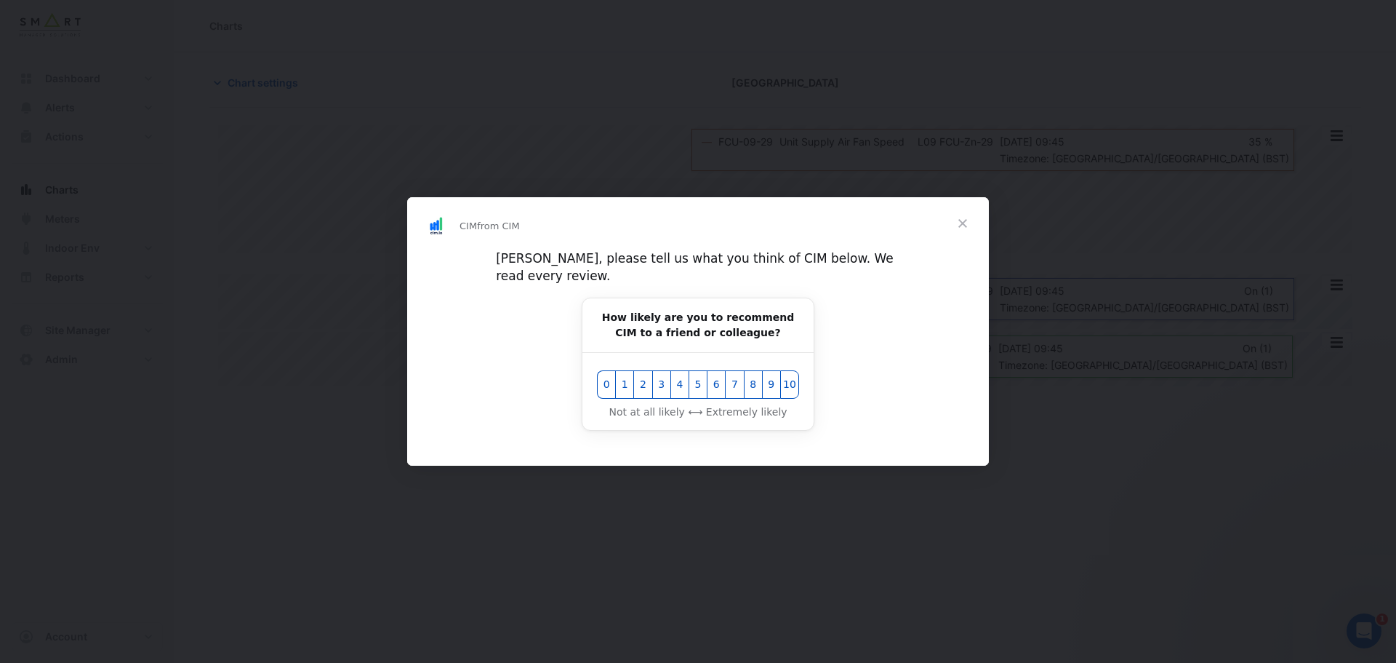
click at [963, 231] on span "Close" at bounding box center [963, 223] width 52 height 52
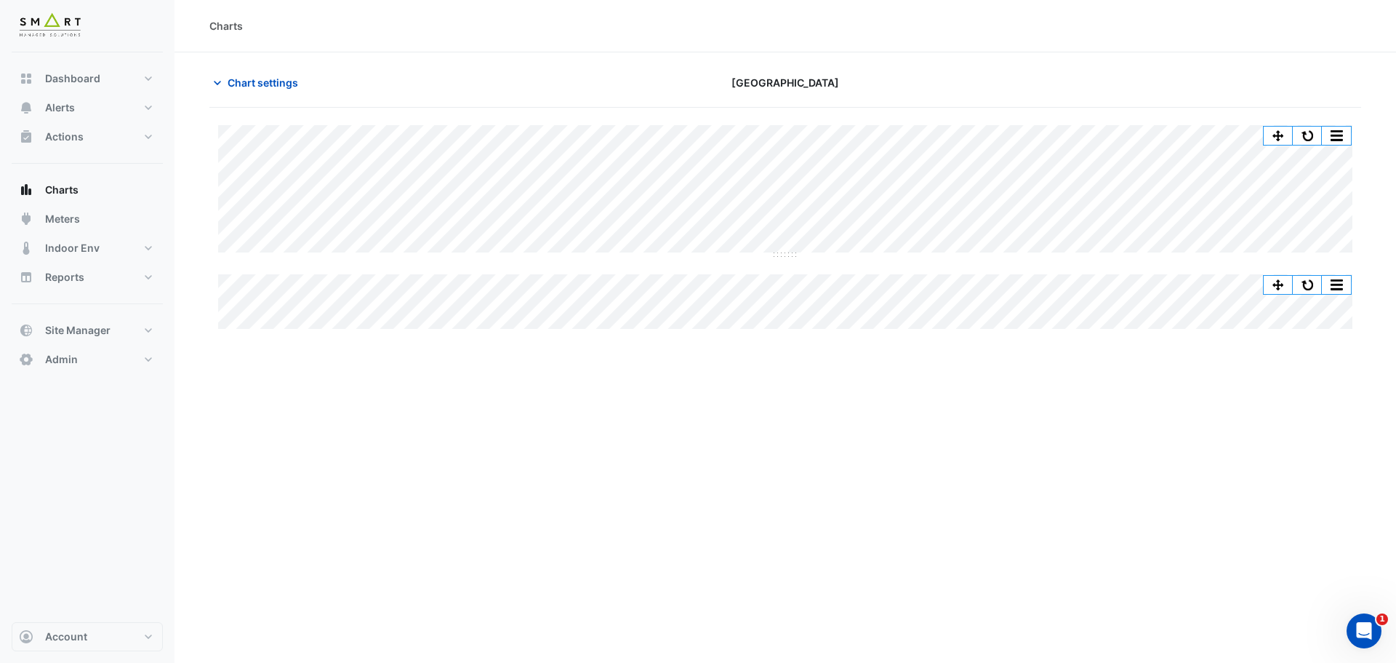
click at [1348, 139] on button "button" at bounding box center [1336, 136] width 29 height 18
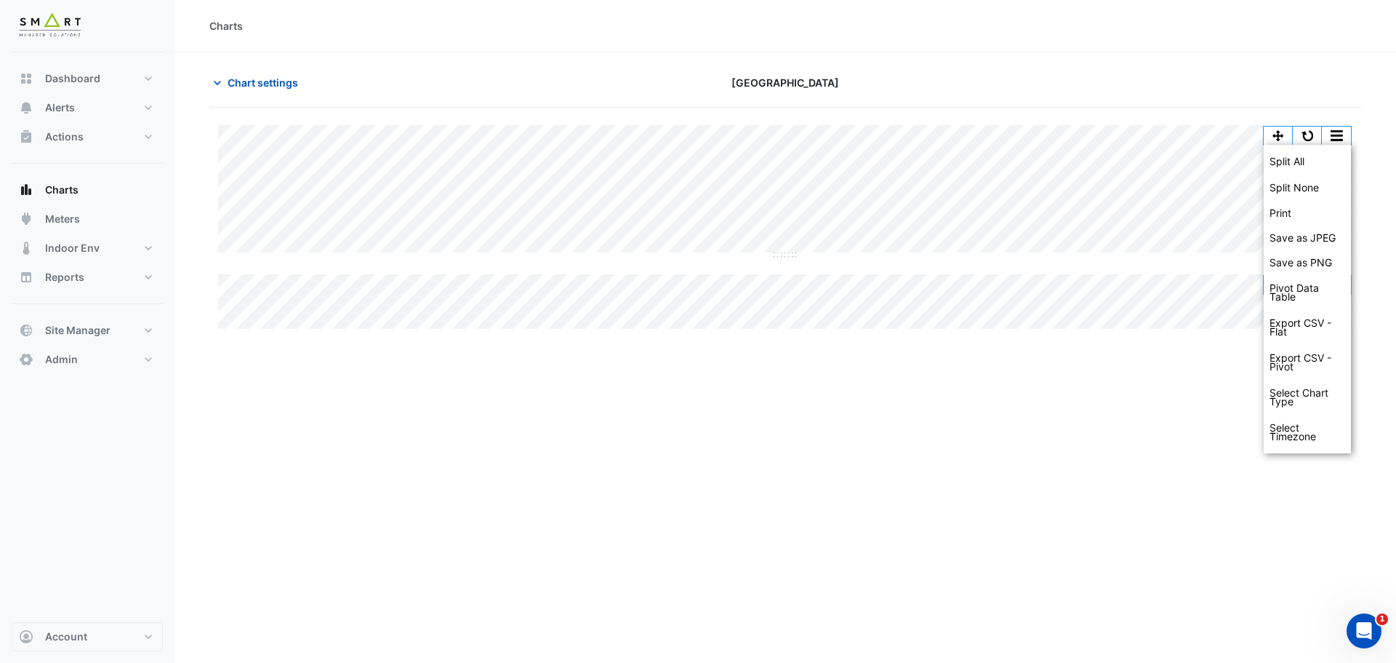
click at [567, 76] on div "Chart settings" at bounding box center [396, 82] width 390 height 25
